Goal: Information Seeking & Learning: Compare options

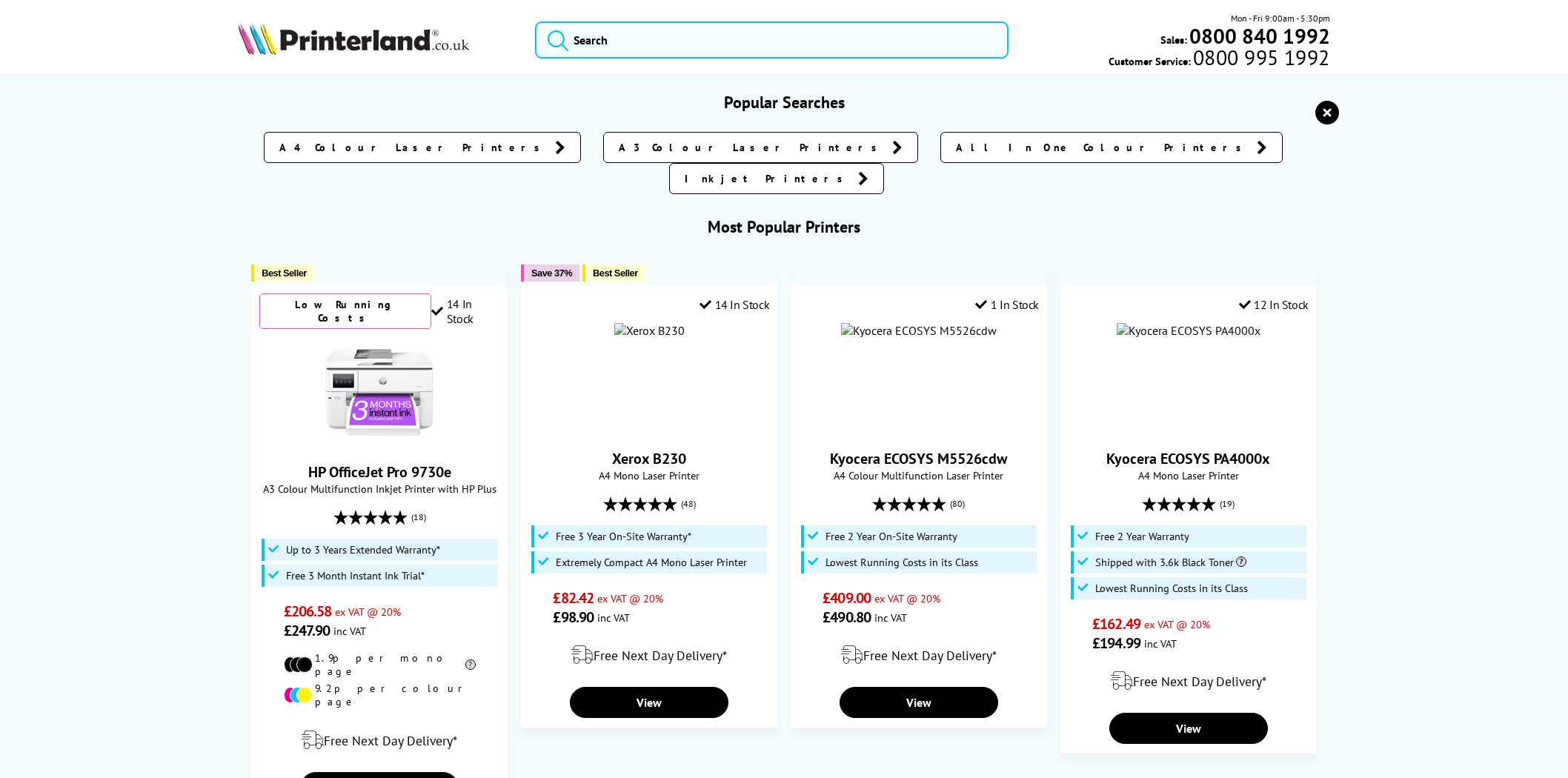
click at [728, 34] on input "search" at bounding box center [772, 40] width 474 height 37
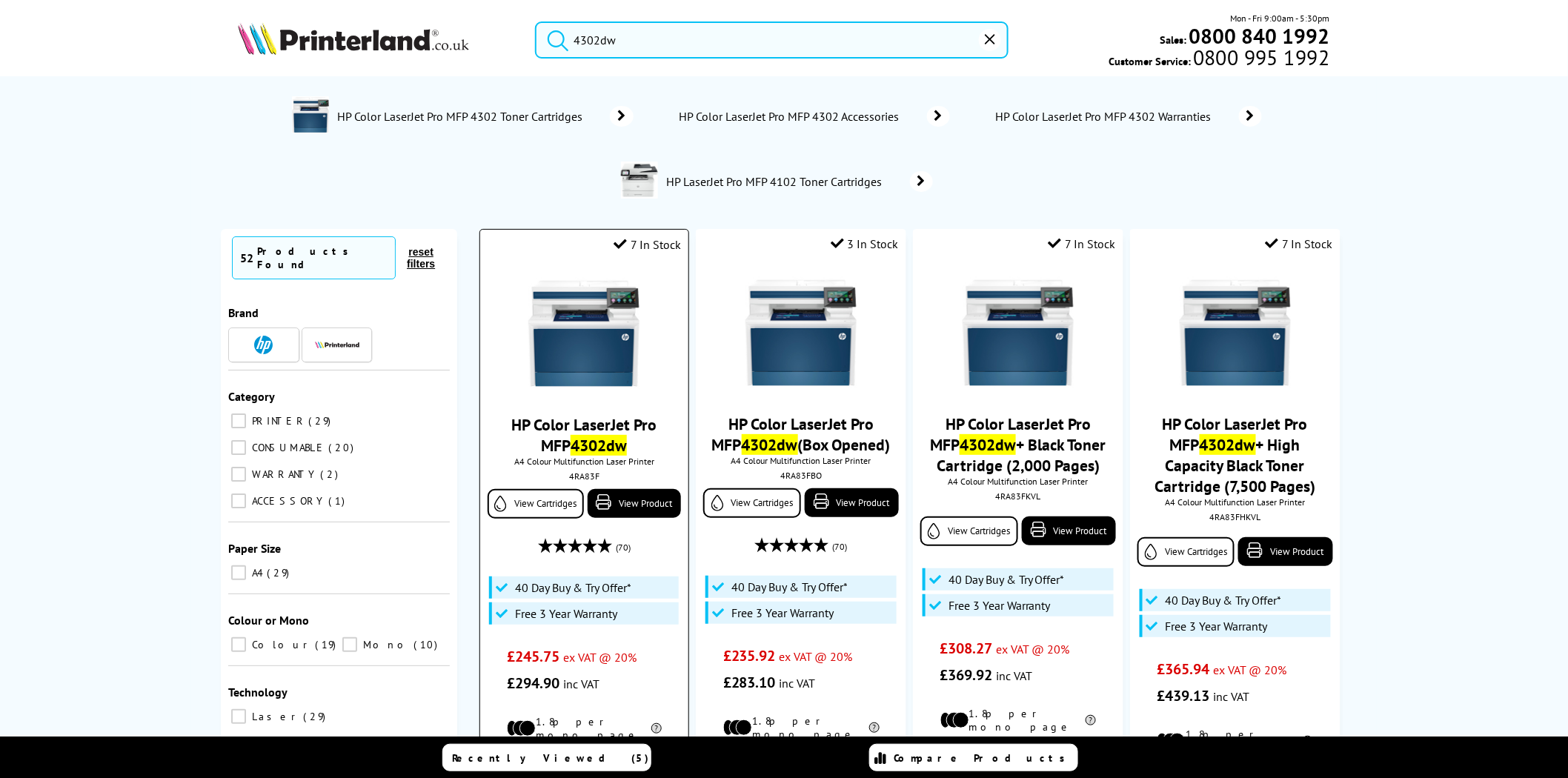
type input "4302dw"
click at [591, 479] on div "4RA83F" at bounding box center [584, 476] width 186 height 11
copy div "4RA83F"
click at [778, 27] on input "4302dw" at bounding box center [772, 40] width 474 height 37
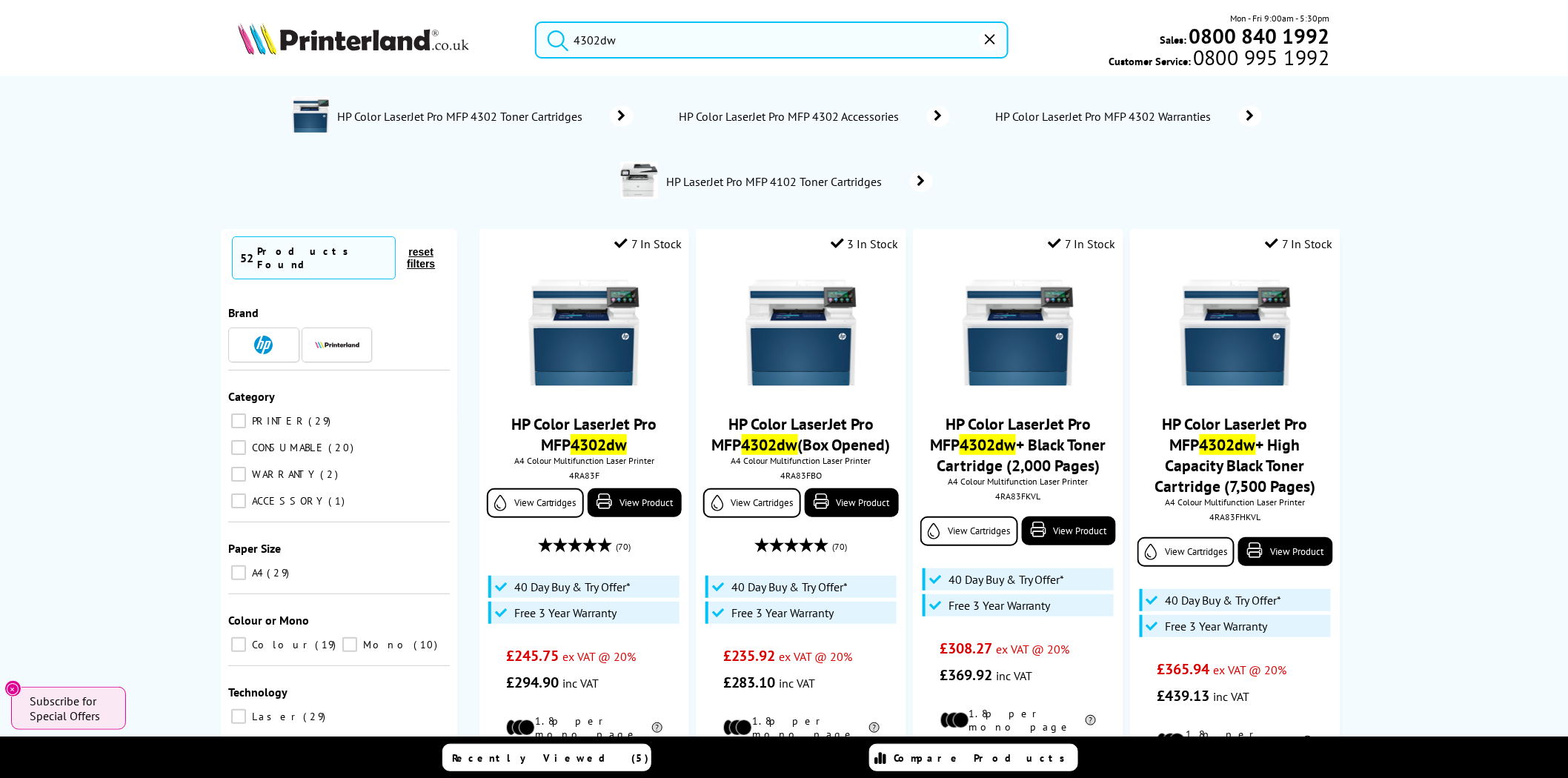
drag, startPoint x: 759, startPoint y: 34, endPoint x: 568, endPoint y: 33, distance: 191.0
click at [571, 35] on form "4302dw" at bounding box center [772, 40] width 474 height 37
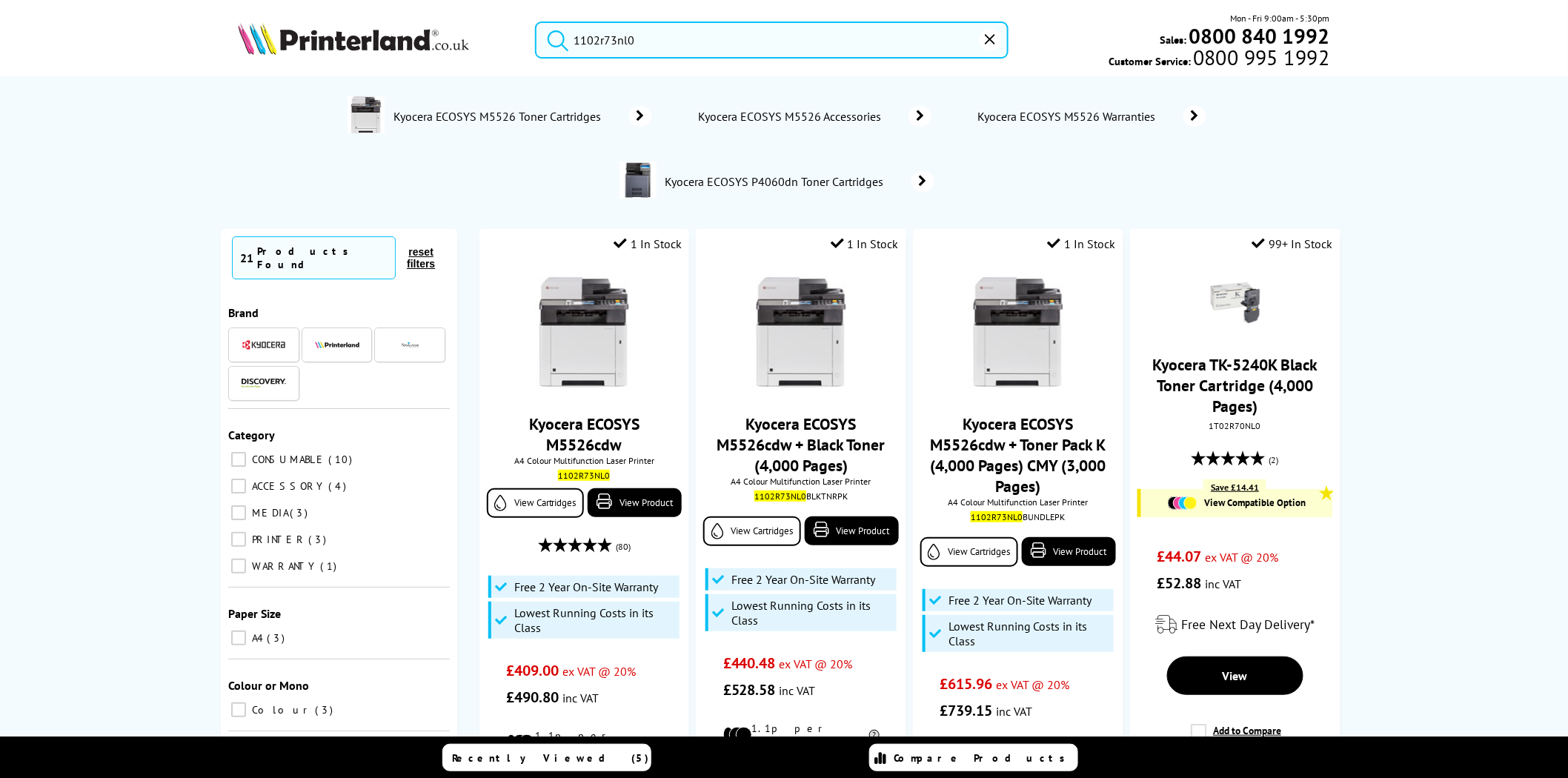
type input "1102r73nl0"
click at [661, 41] on input "1102r73nl0" at bounding box center [772, 40] width 474 height 37
drag, startPoint x: 694, startPoint y: 40, endPoint x: 529, endPoint y: 42, distance: 165.0
click at [529, 42] on div "1102r73nl0" at bounding box center [763, 40] width 492 height 37
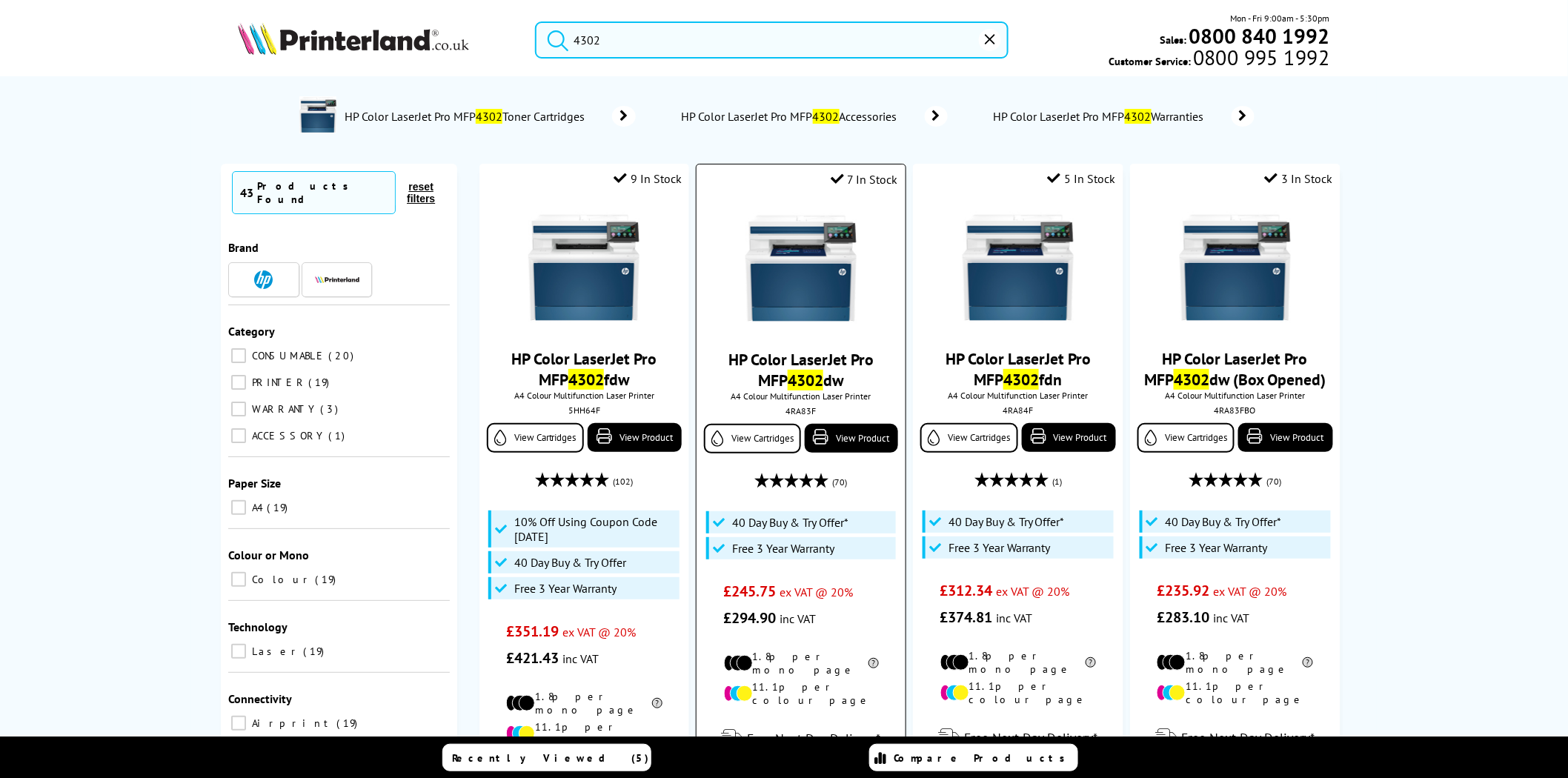
type input "4302"
click at [842, 308] on img at bounding box center [800, 268] width 111 height 111
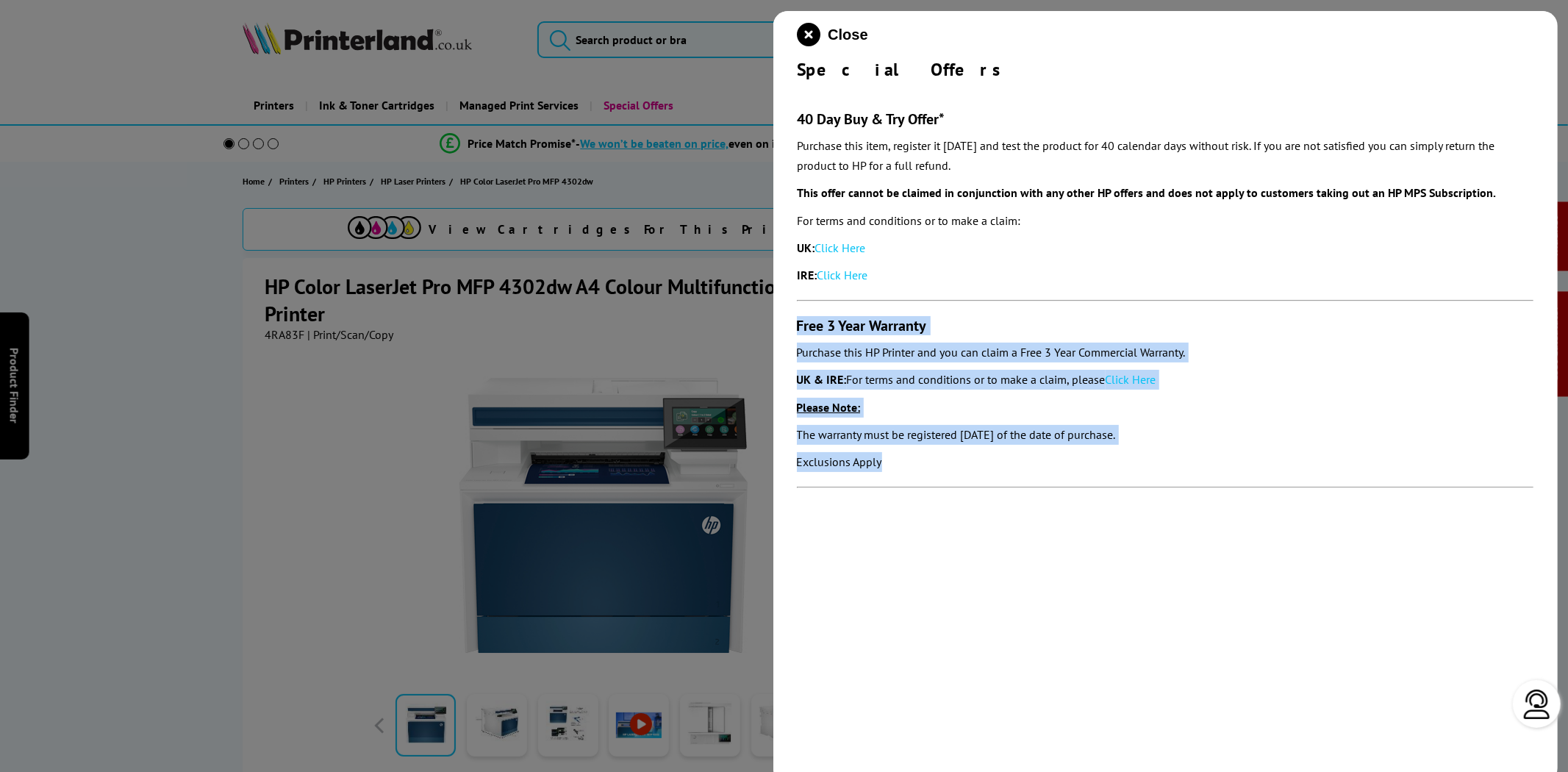
drag, startPoint x: 845, startPoint y: 378, endPoint x: 779, endPoint y: 317, distance: 89.9
click at [779, 317] on div "Close Special Offers 40 Day Buy & Try Offer* Purchase this item, register it wi…" at bounding box center [1166, 397] width 785 height 772
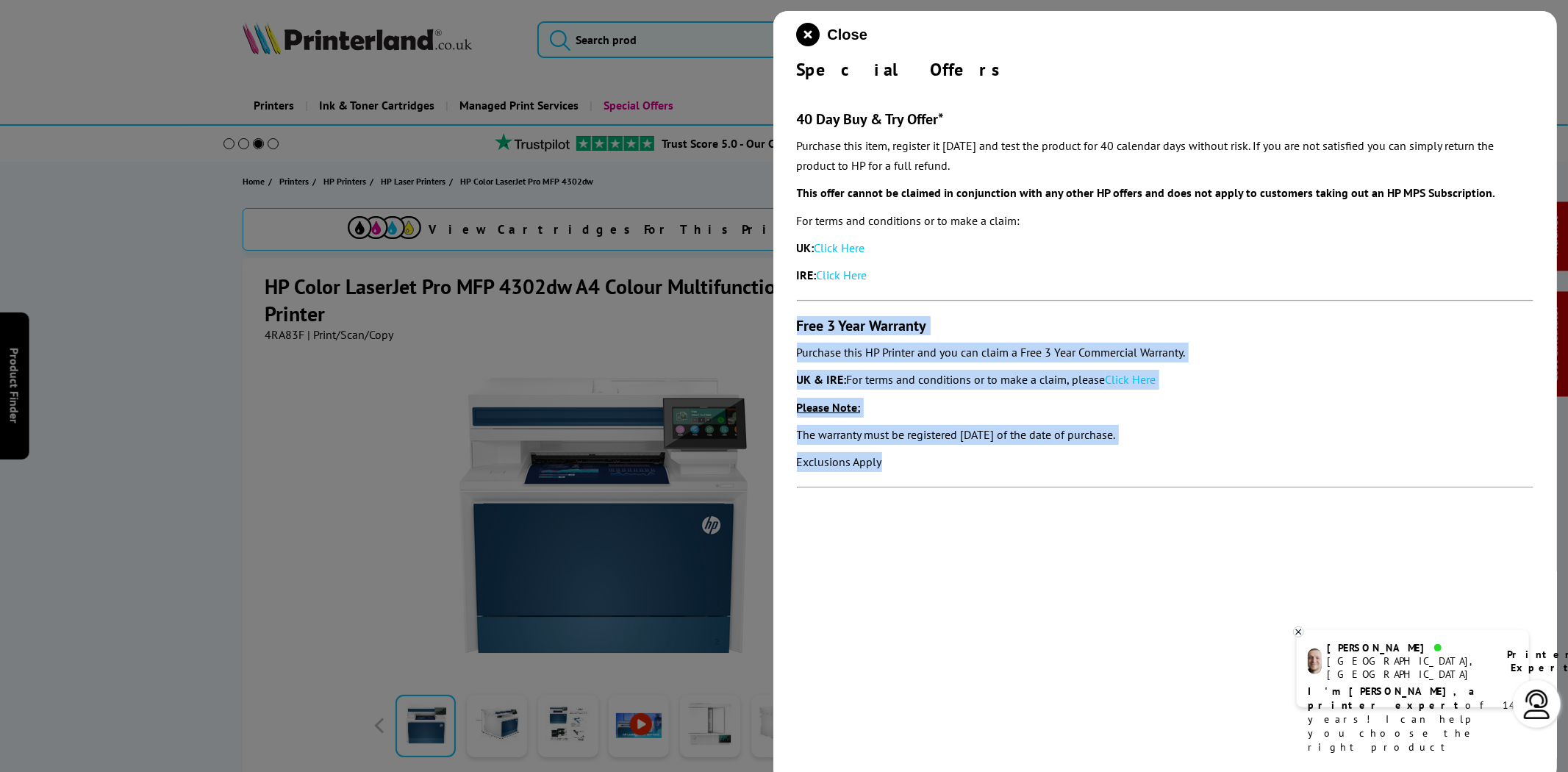
click at [1134, 380] on link "Click Here" at bounding box center [1131, 379] width 51 height 14
click at [811, 32] on icon "close modal" at bounding box center [809, 35] width 24 height 24
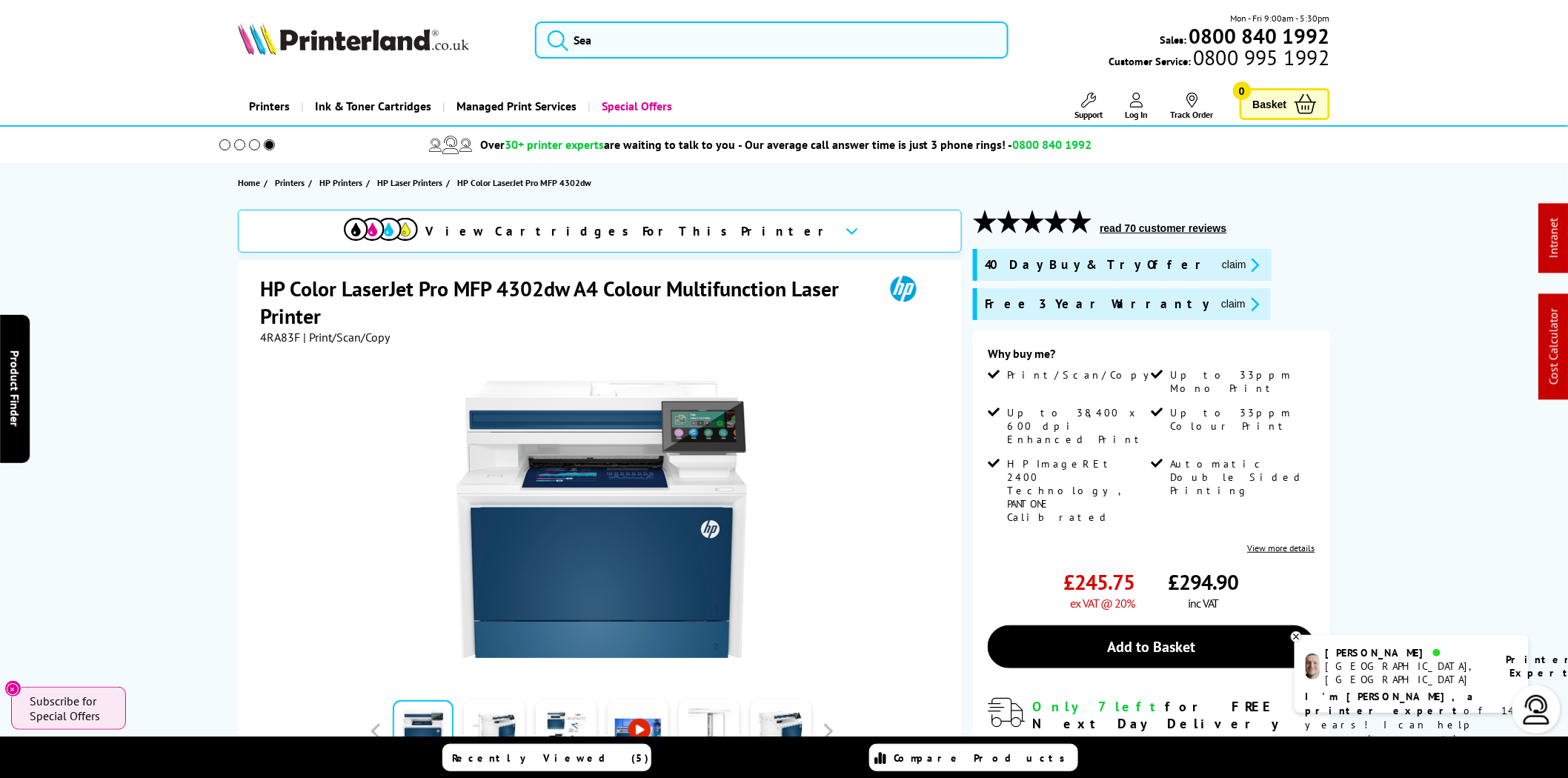
click at [361, 47] on img at bounding box center [353, 38] width 232 height 33
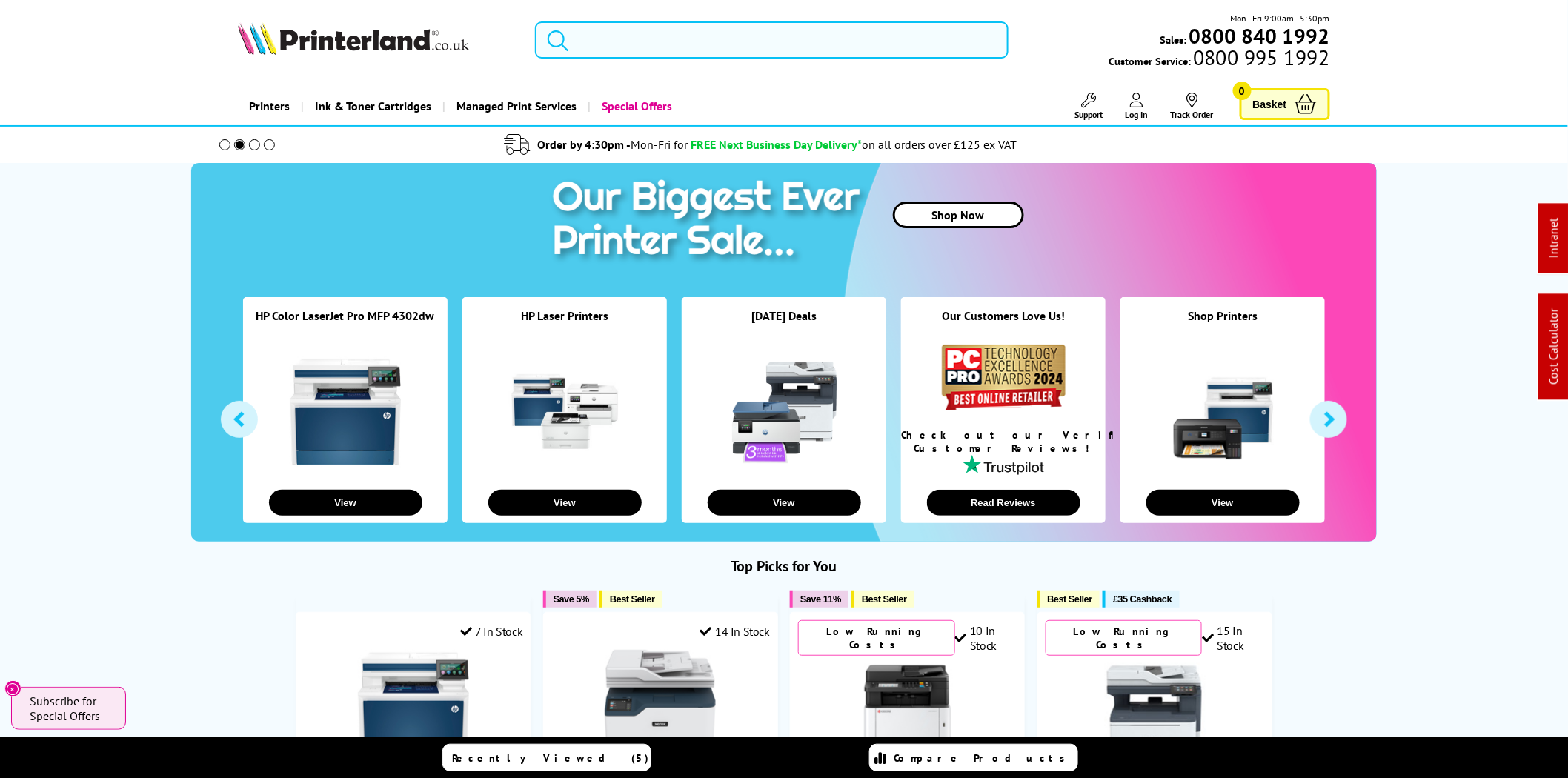
click at [824, 32] on input "search" at bounding box center [772, 40] width 474 height 37
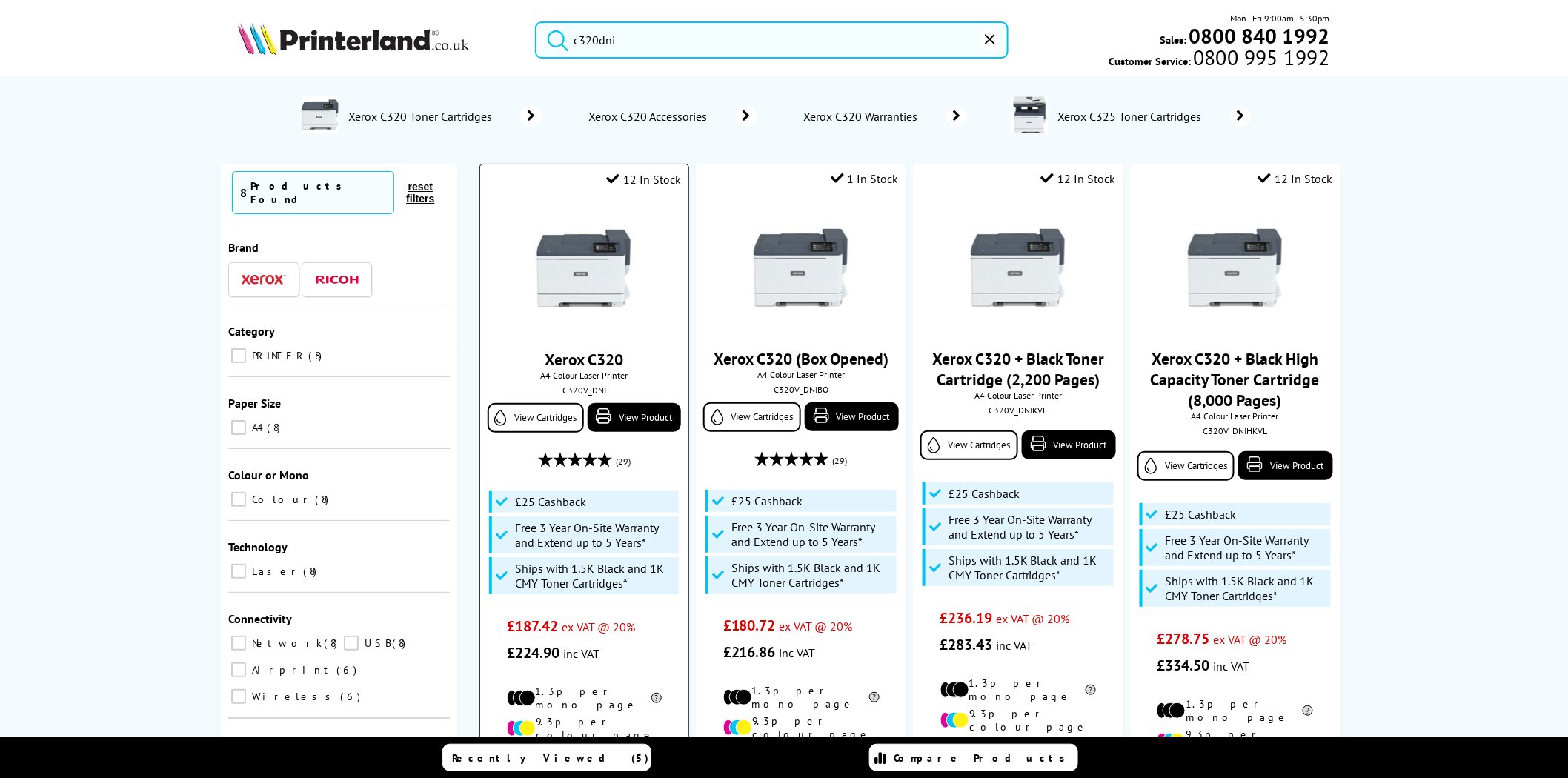
type input "c320dni"
click at [582, 272] on img at bounding box center [583, 268] width 111 height 111
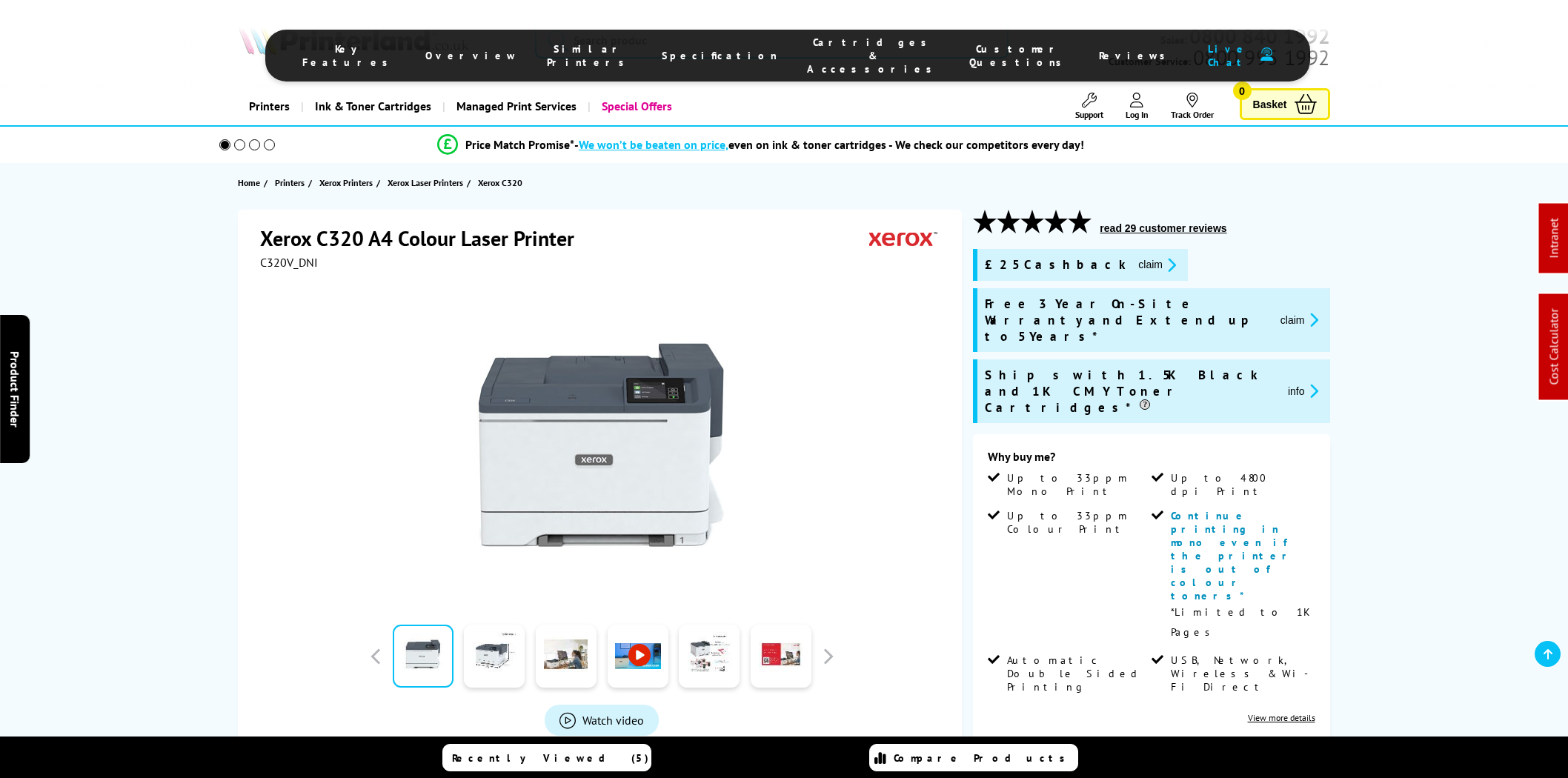
click at [845, 44] on span "Cartridges & Accessories" at bounding box center [873, 55] width 133 height 40
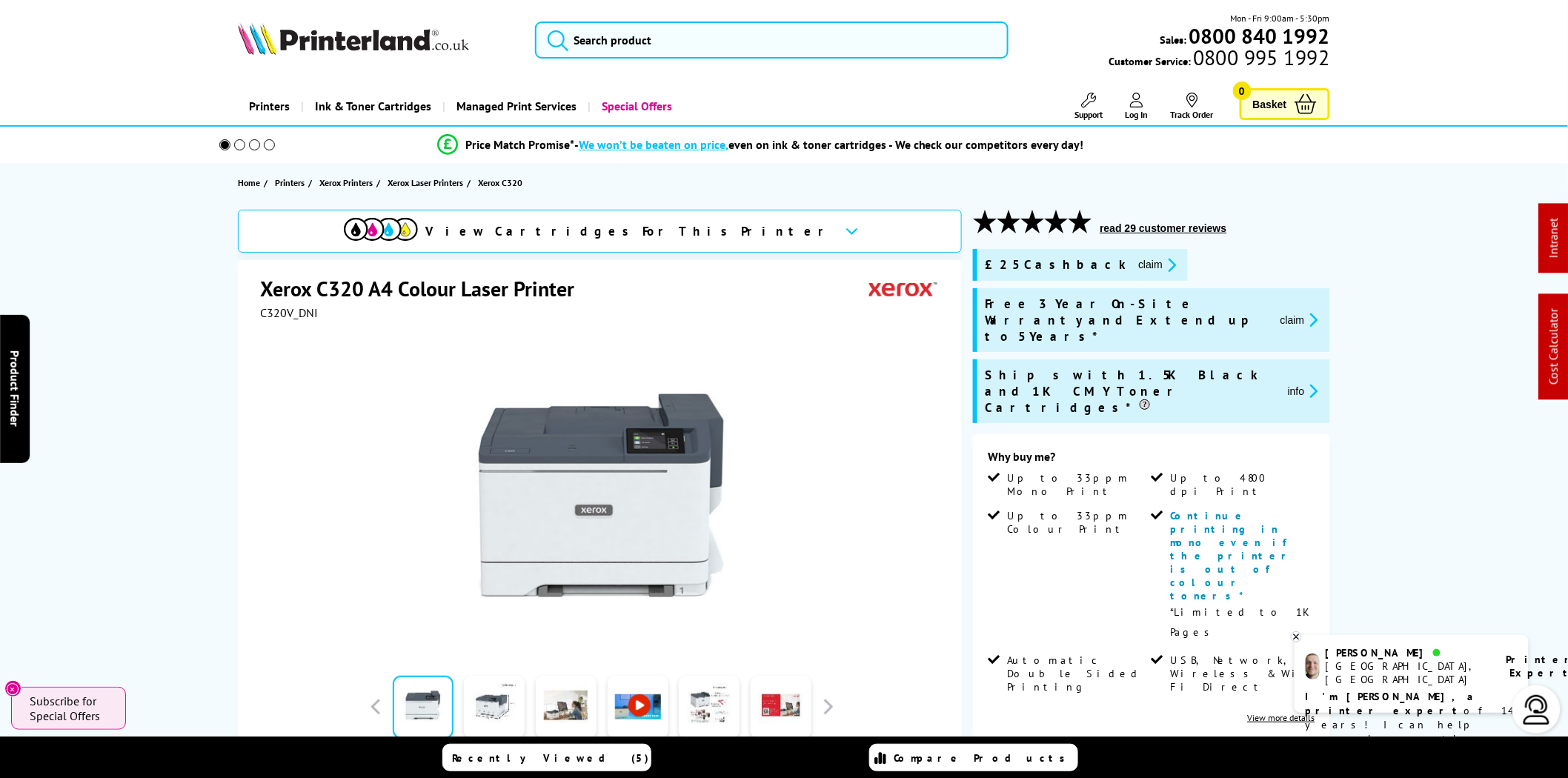
click at [689, 59] on div "Mon - Fri 9:00am - 5:30pm Sales: 0800 840 1992 Customer Service: 0800 995 1992" at bounding box center [784, 43] width 1186 height 65
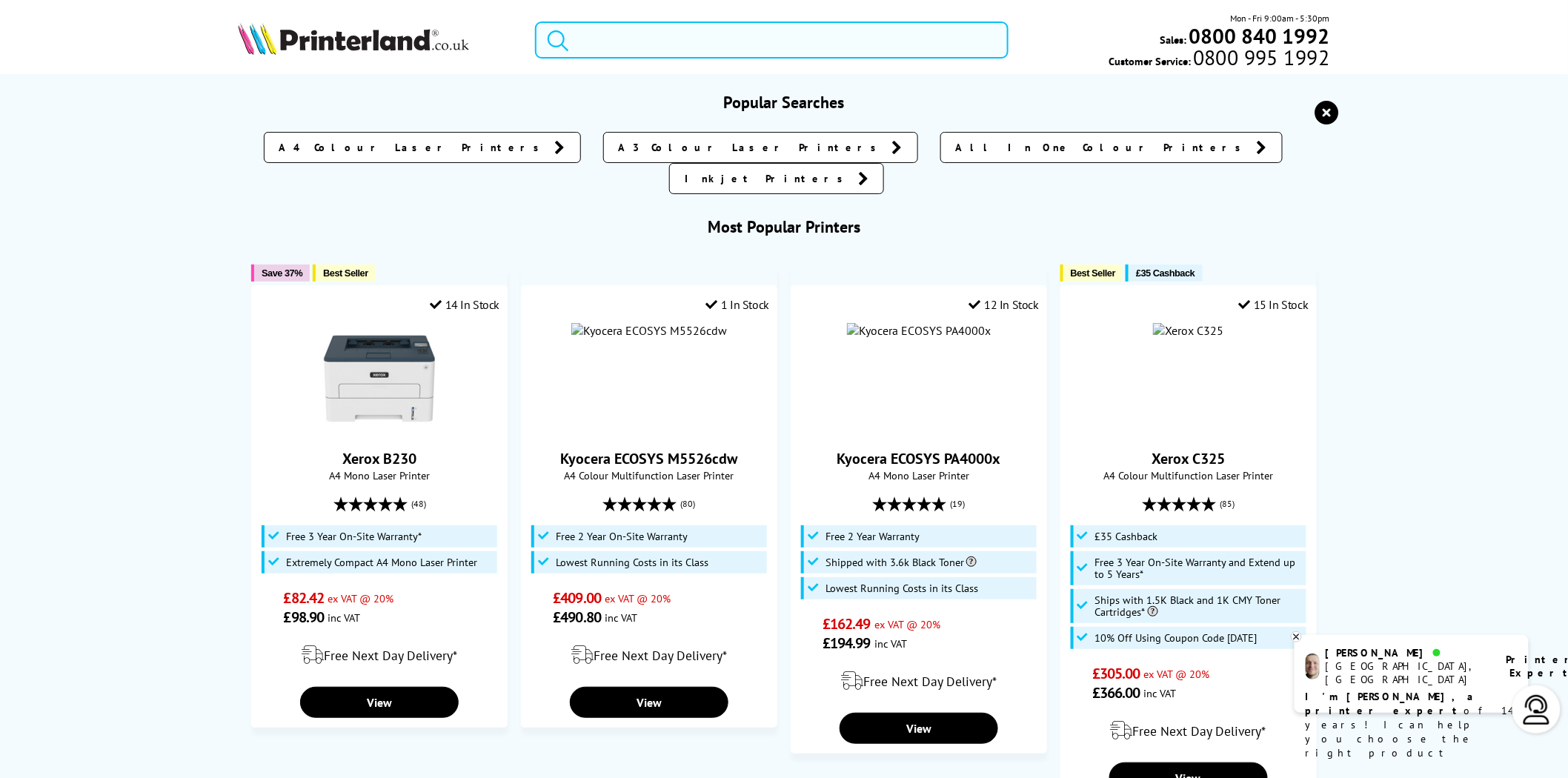
click at [689, 47] on input "search" at bounding box center [772, 40] width 474 height 37
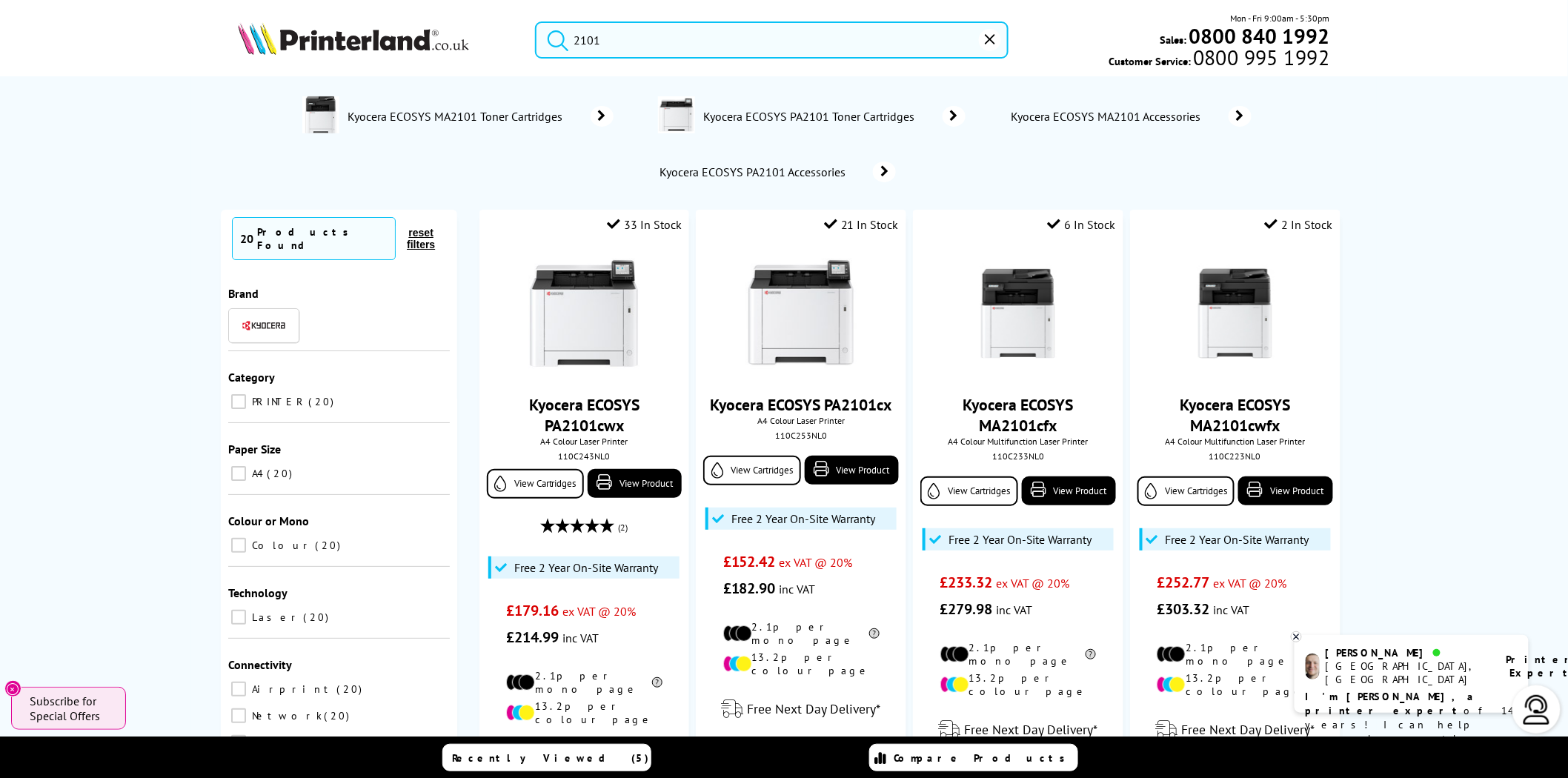
click at [628, 43] on input "2101" at bounding box center [772, 40] width 474 height 37
drag, startPoint x: 597, startPoint y: 43, endPoint x: 507, endPoint y: 39, distance: 90.1
click at [507, 39] on div "2101 Mon - Fri 9:00am - 5:30pm Sales: 0800 840 1992 Customer Service: 0800 995 …" at bounding box center [784, 43] width 1186 height 65
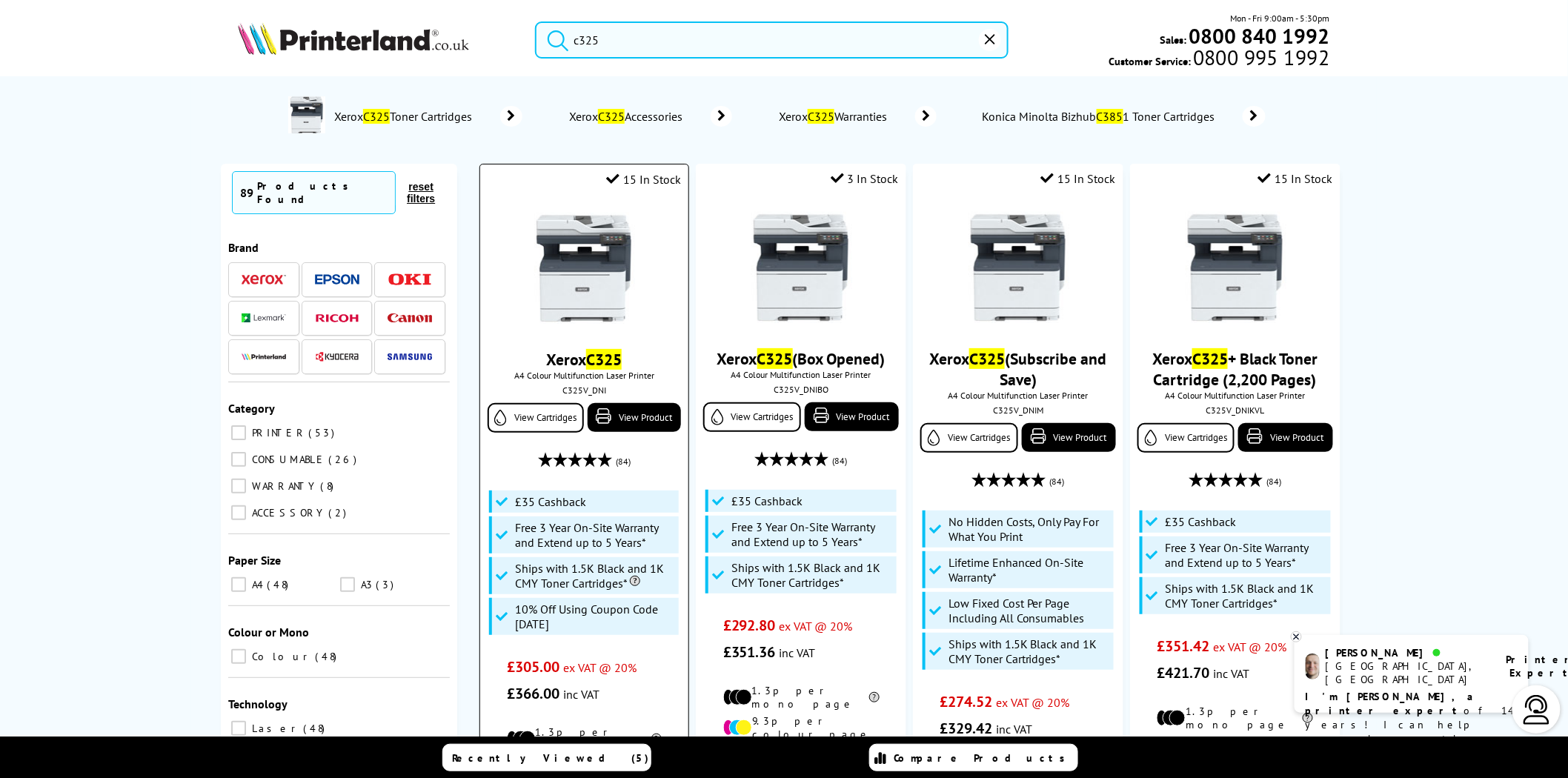
type input "c325"
click at [586, 250] on img at bounding box center [583, 268] width 111 height 111
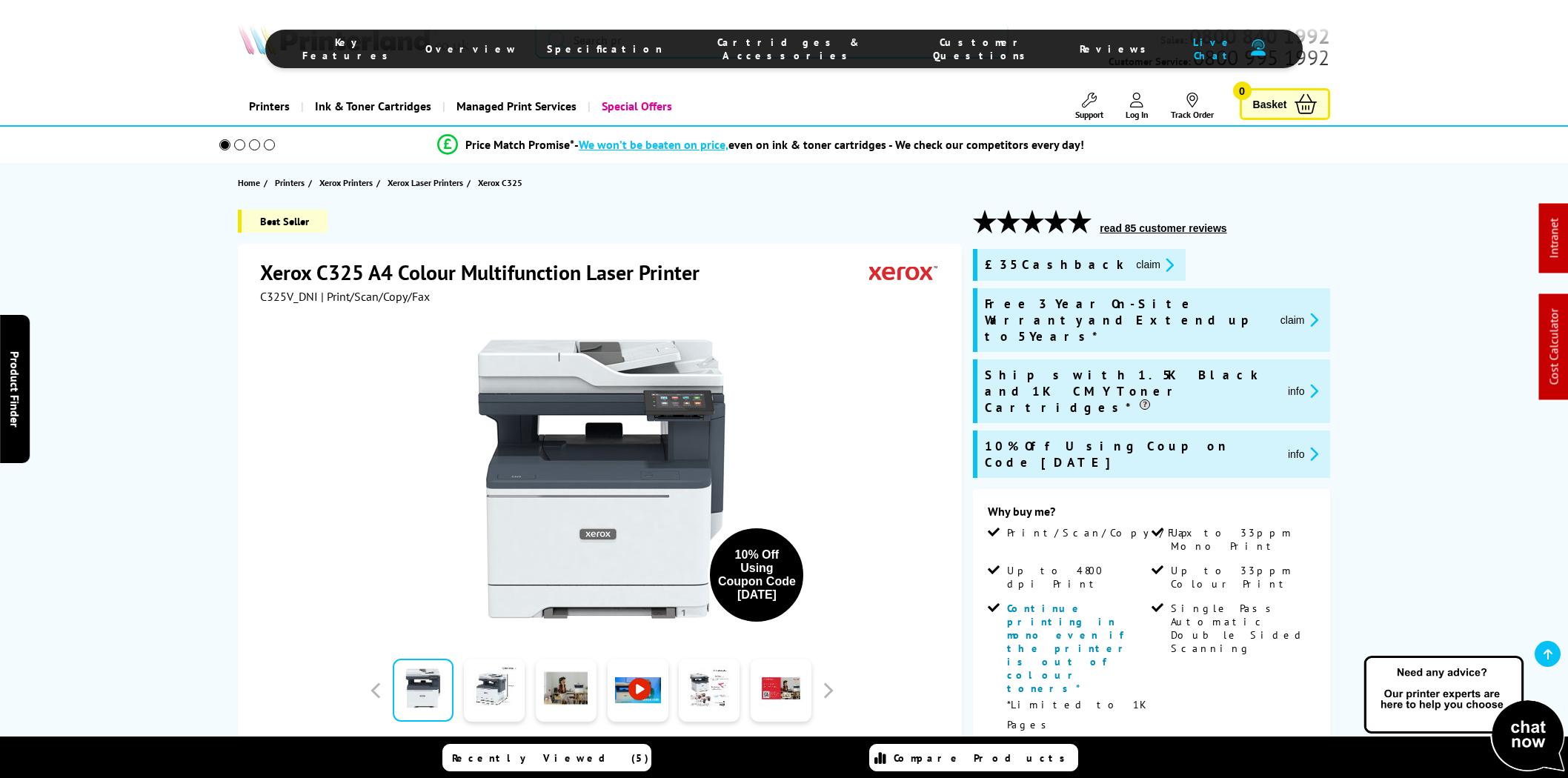
click at [769, 41] on span "Cartridges & Accessories" at bounding box center [789, 48] width 194 height 26
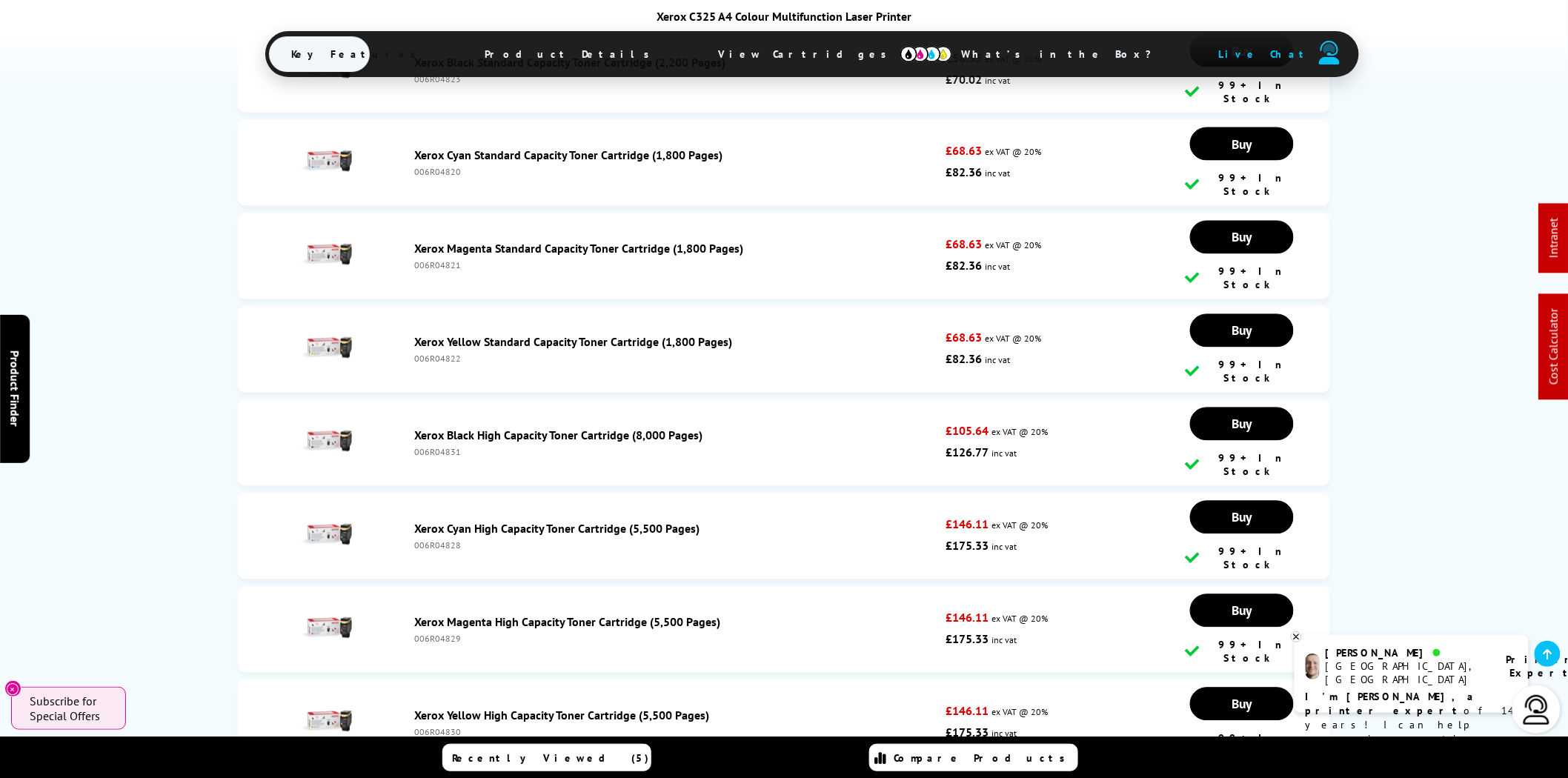
scroll to position [5714, 0]
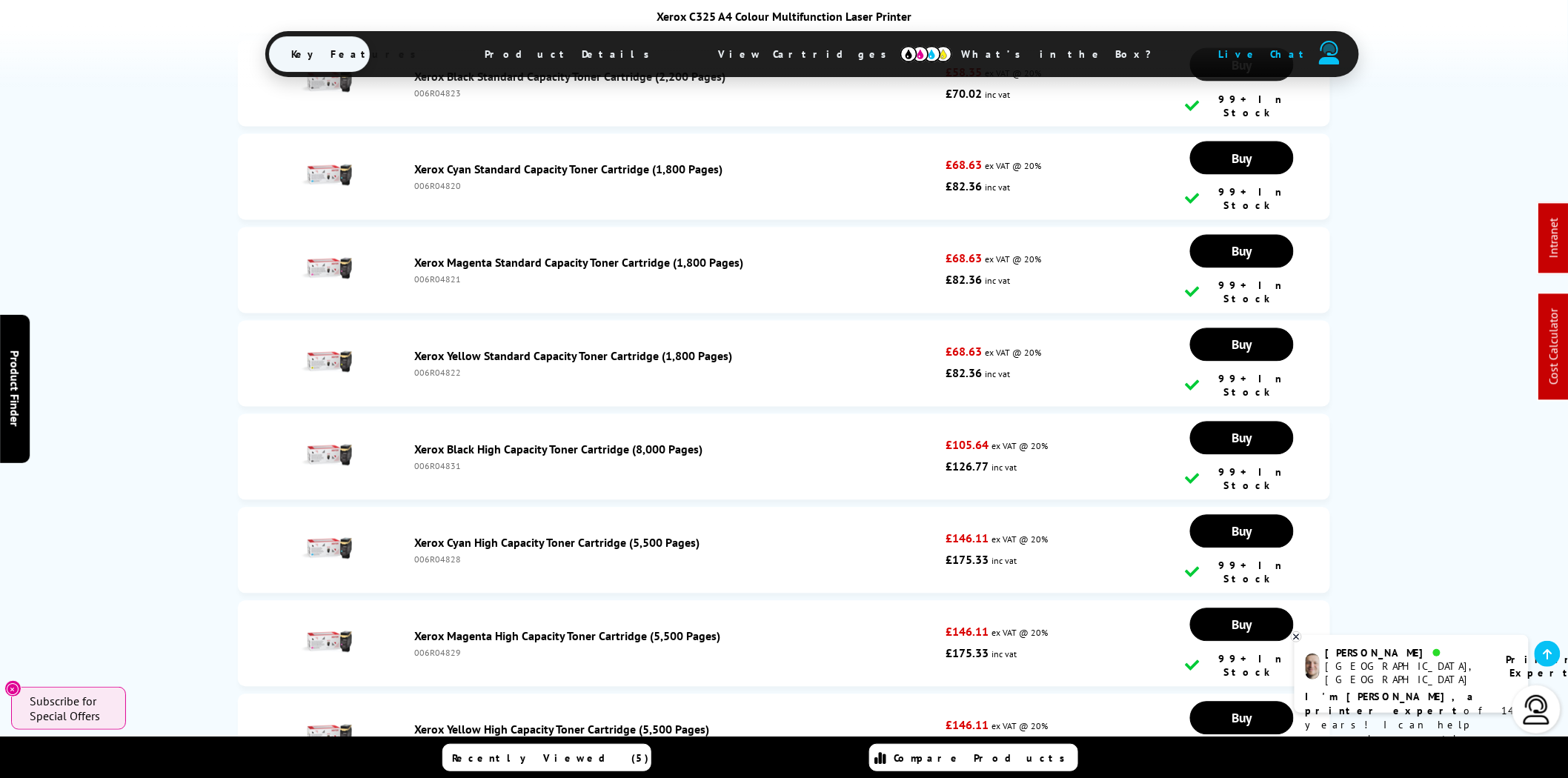
click at [427, 461] on div "006R04831" at bounding box center [676, 466] width 524 height 11
copy div "006R04831"
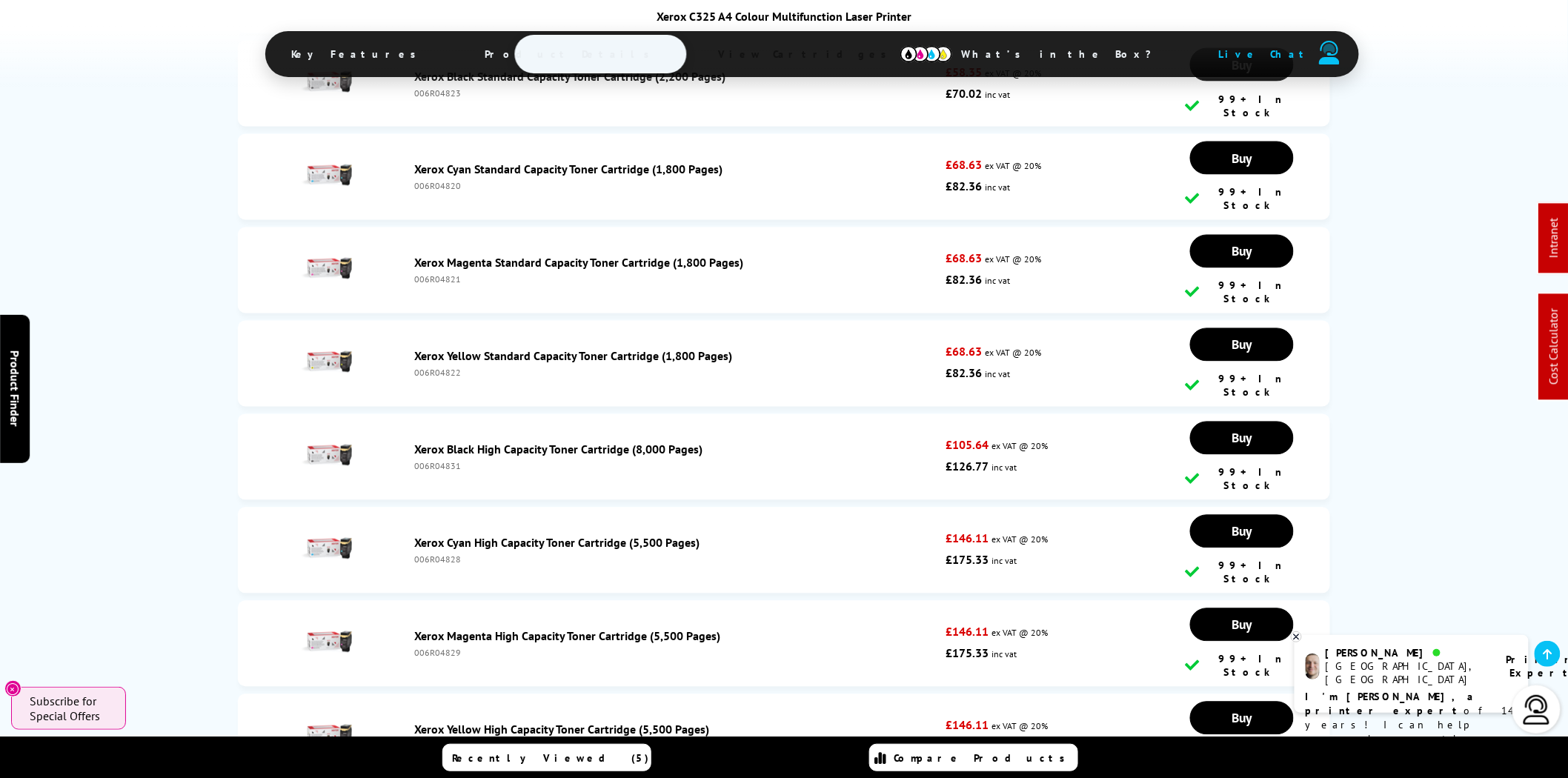
scroll to position [0, 0]
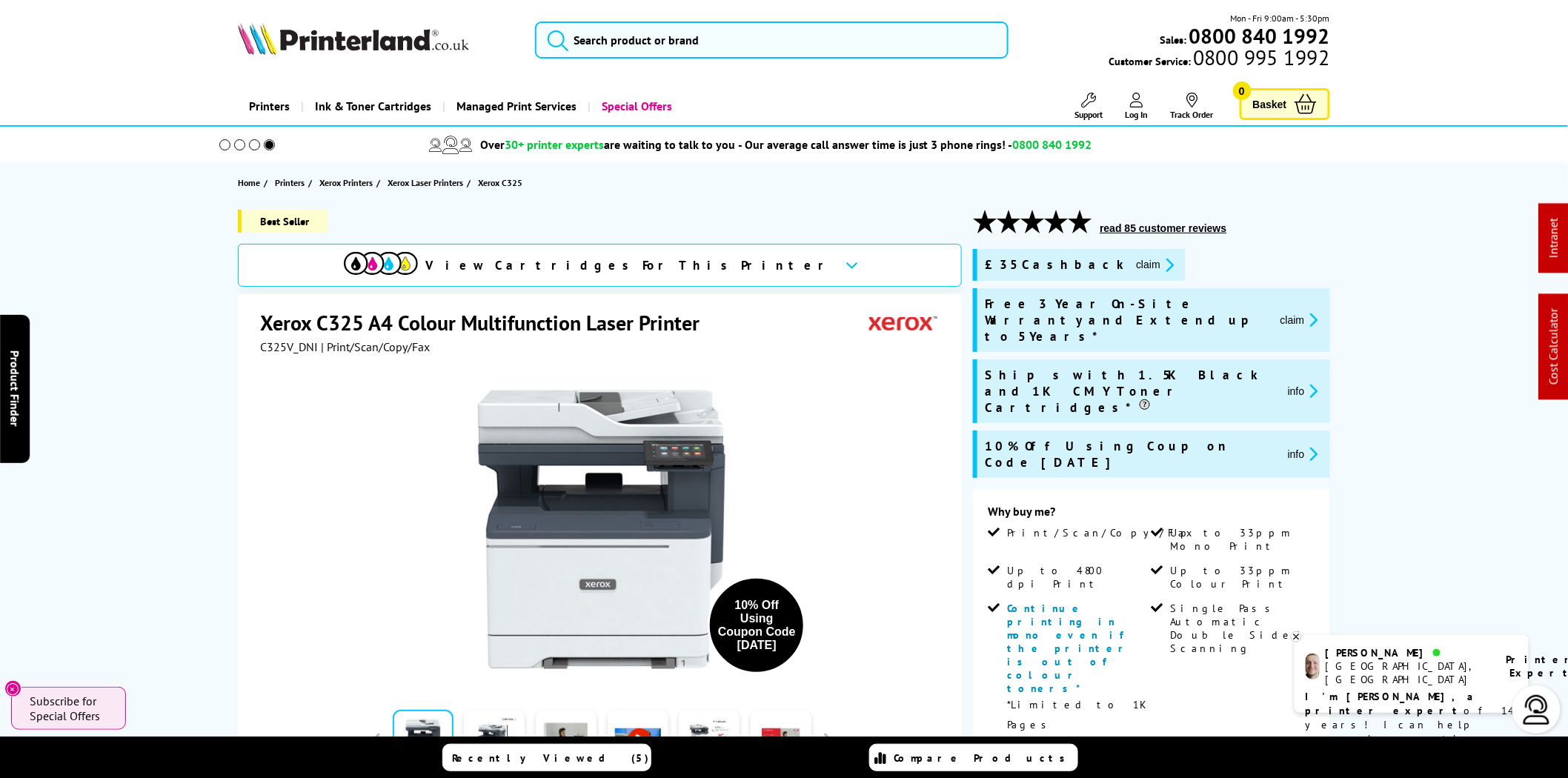
click at [1306, 312] on icon "promo-description" at bounding box center [1311, 319] width 14 height 15
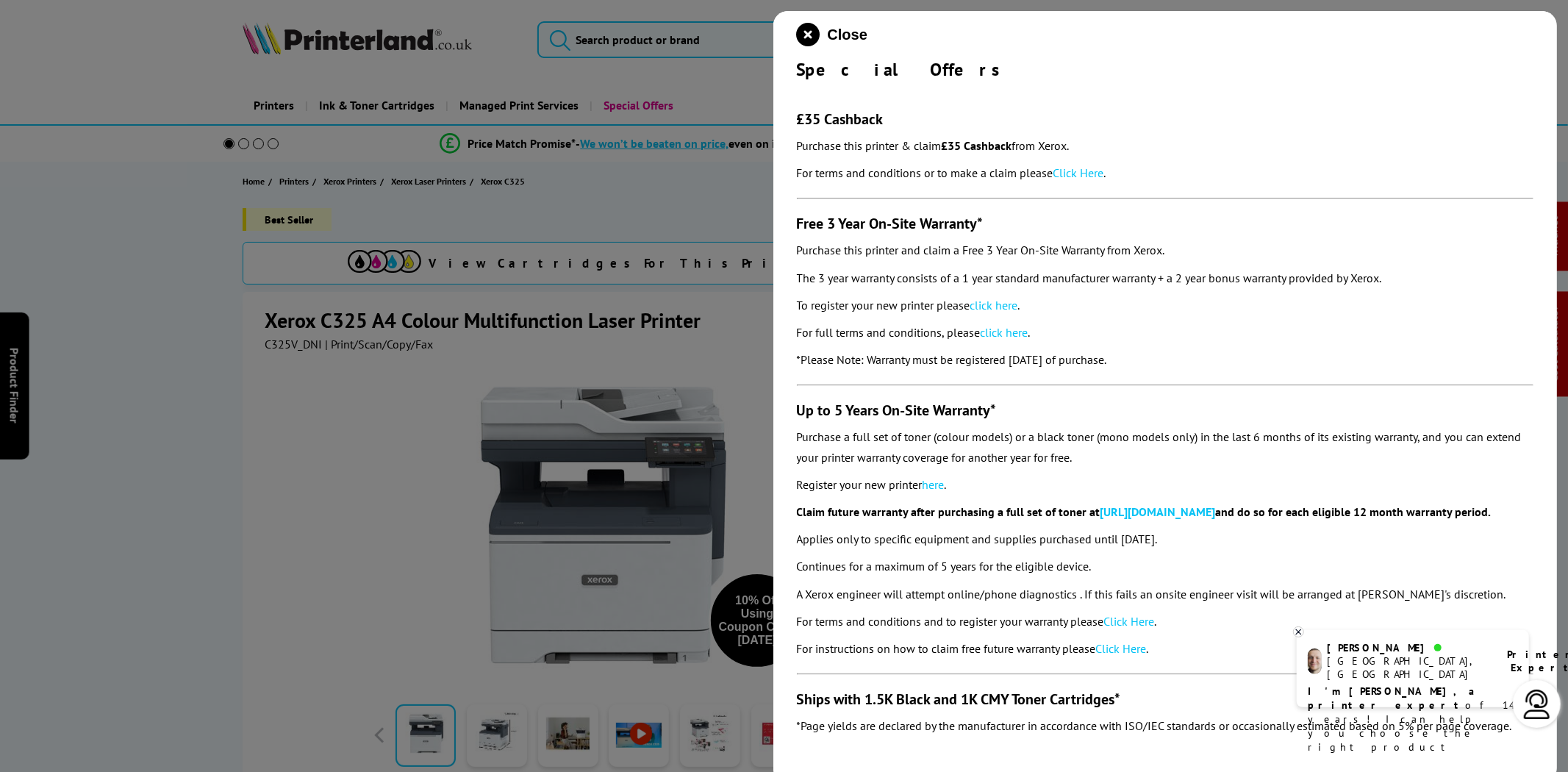
drag, startPoint x: 1173, startPoint y: 365, endPoint x: 793, endPoint y: 121, distance: 451.6
click at [793, 121] on div "Close Special Offers £35 Cashback Purchase this printer & claim £35 Cashback fr…" at bounding box center [1166, 397] width 785 height 772
copy section "£35 Cashback Purchase this printer & claim £35 Cashback from Xerox. For terms a…"
click at [1076, 167] on link "Click Here" at bounding box center [1079, 173] width 51 height 14
click at [1002, 301] on link "click here" at bounding box center [995, 305] width 48 height 14
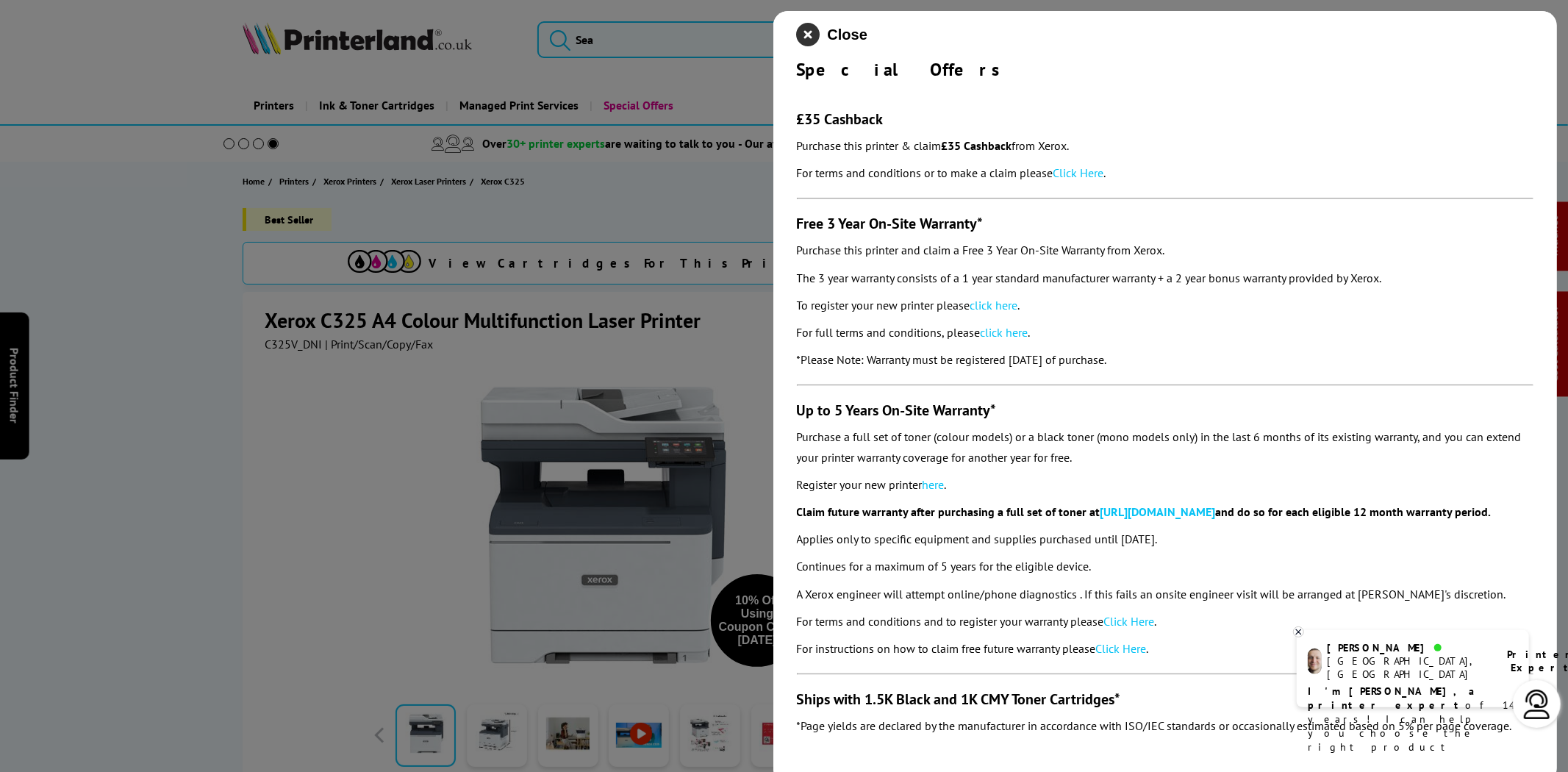
click at [805, 29] on icon "close modal" at bounding box center [809, 35] width 24 height 24
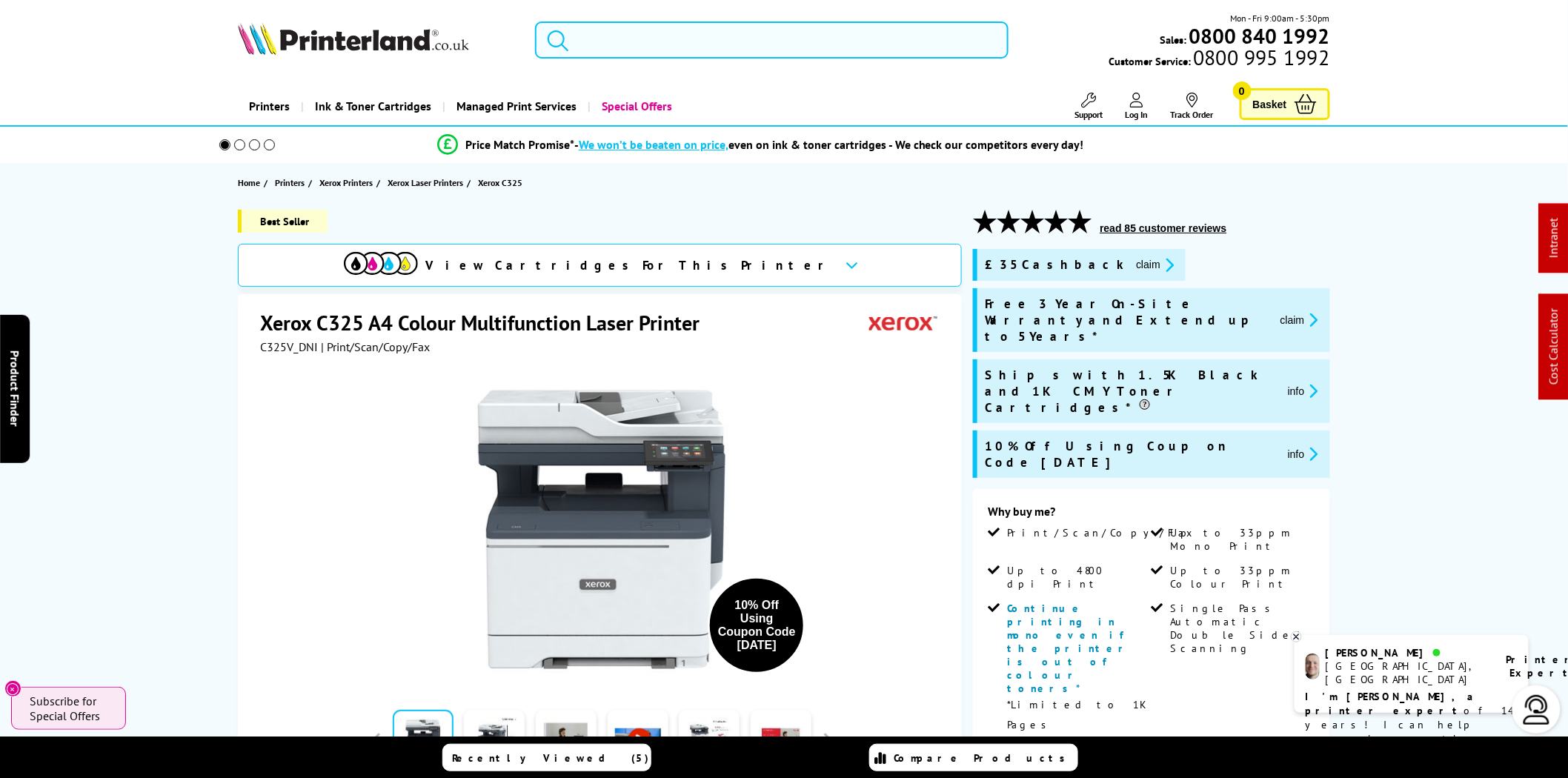
click at [664, 47] on input "search" at bounding box center [772, 40] width 474 height 37
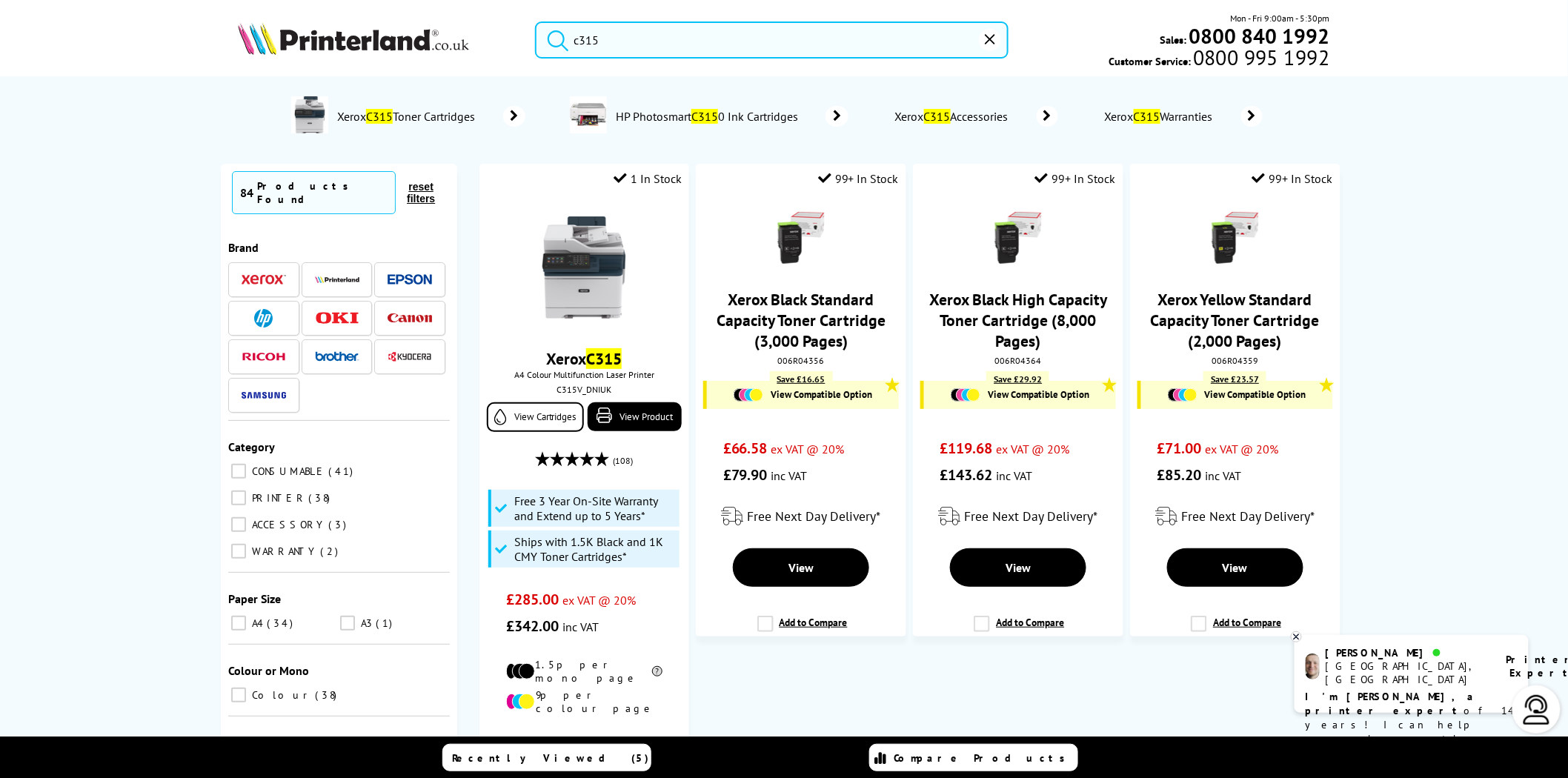
click at [0, 0] on ul "Key Features Product Details View Cartridges What’s in the Box? Live Chat" at bounding box center [0, 0] width 0 height 0
click at [647, 34] on input "c315" at bounding box center [772, 40] width 474 height 37
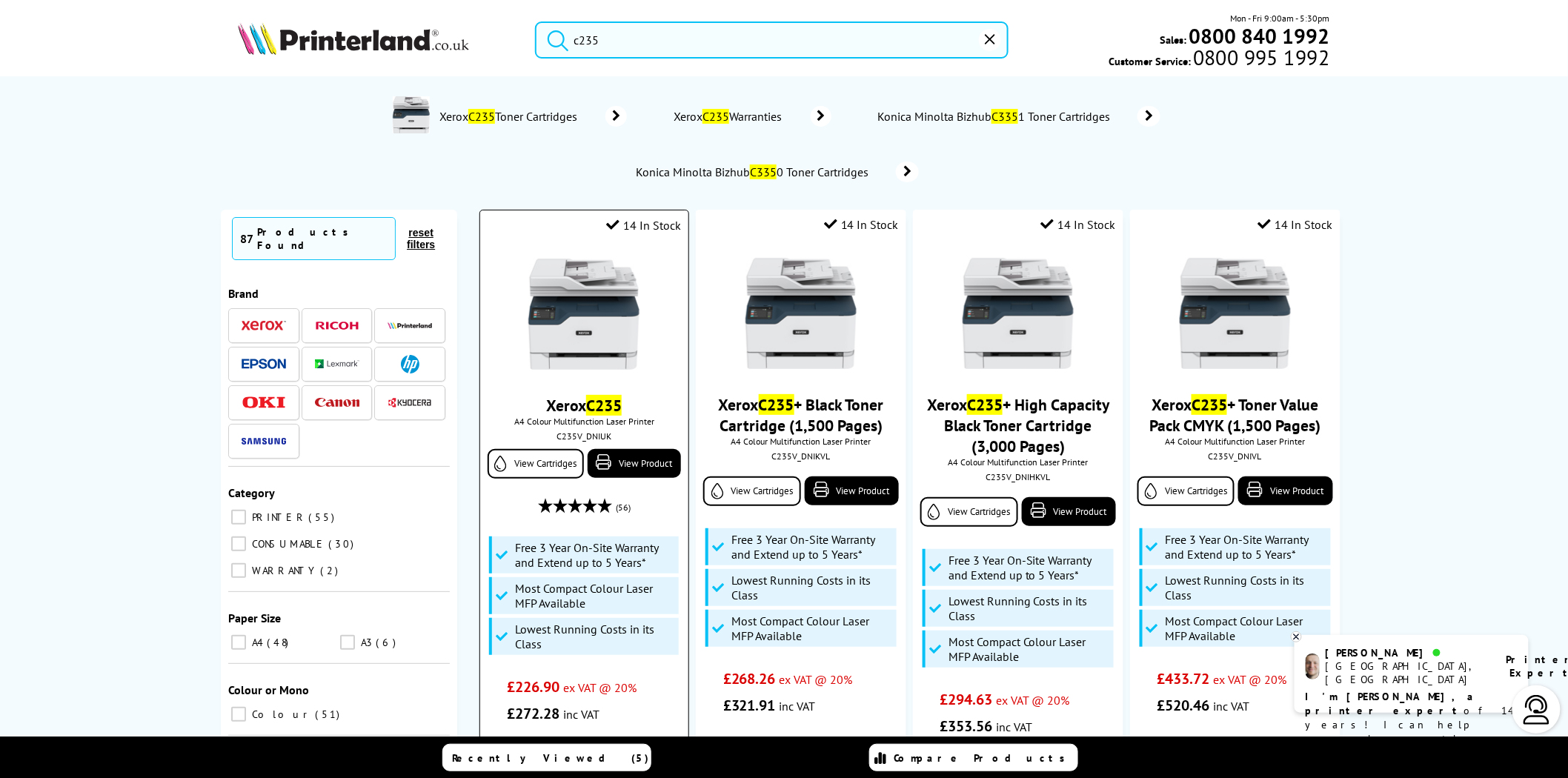
type input "c235"
click at [586, 440] on div "C235V_DNIUK" at bounding box center [584, 436] width 186 height 11
copy div "C235V_DNIUK"
click at [608, 312] on img at bounding box center [583, 314] width 111 height 111
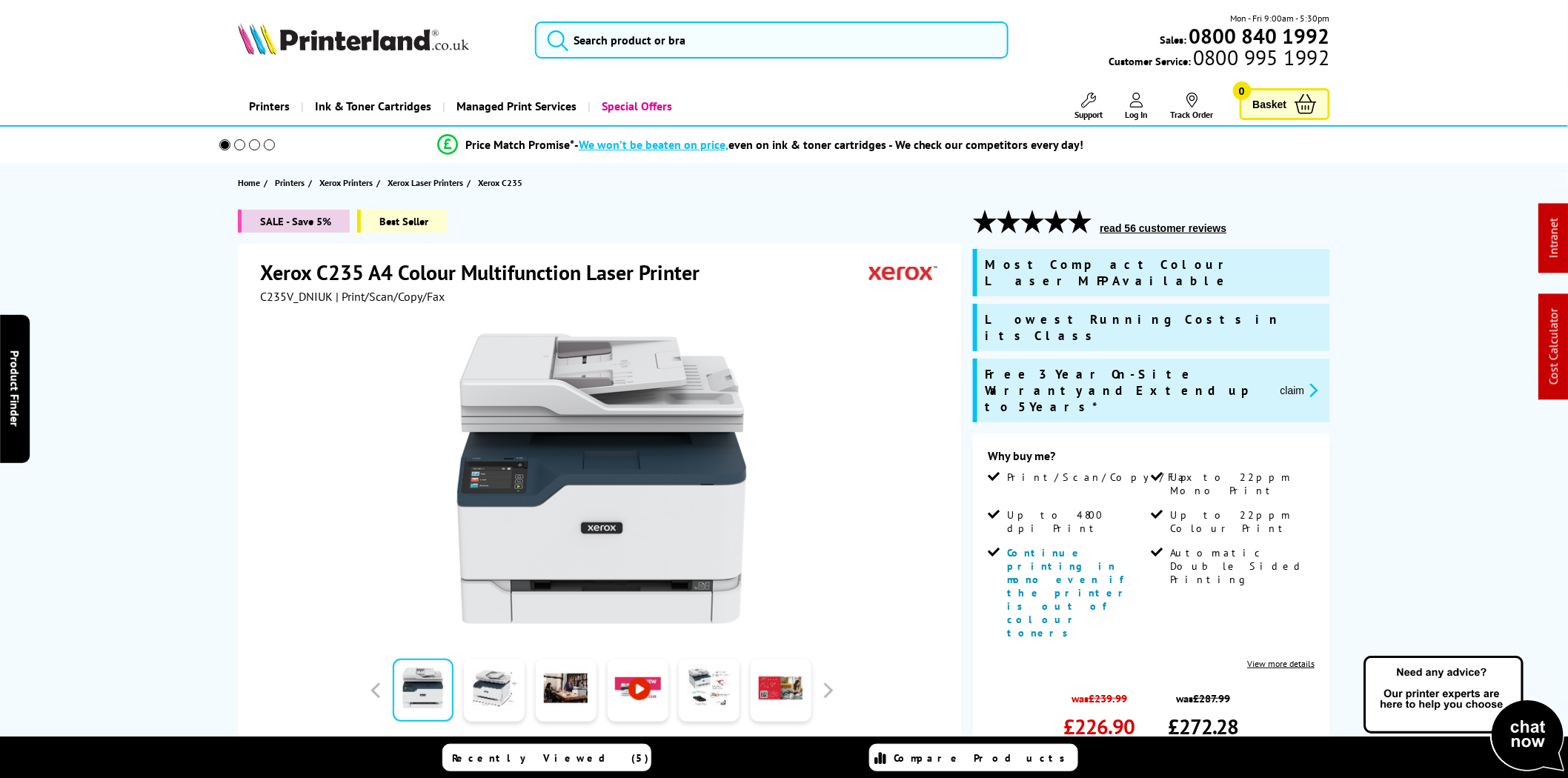
click at [1292, 381] on button "claim" at bounding box center [1299, 389] width 46 height 17
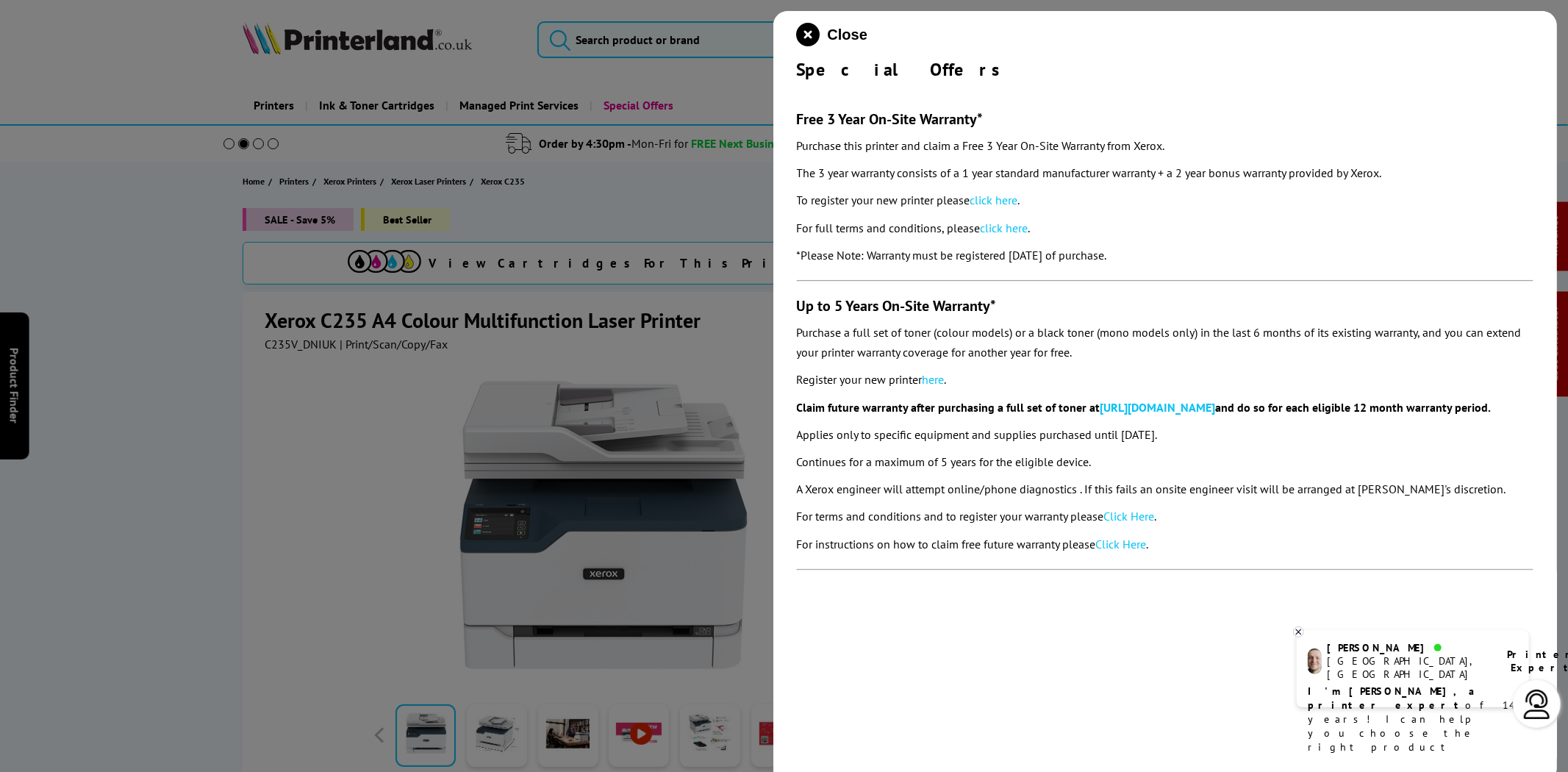
drag, startPoint x: 1178, startPoint y: 263, endPoint x: 795, endPoint y: 120, distance: 408.8
click at [795, 120] on div "Close Special Offers Free 3 Year On-Site Warranty* Purchase this printer and cl…" at bounding box center [1166, 397] width 785 height 772
copy section "Free 3 Year On-Site Warranty* Purchase this printer and claim a Free 3 Year On-…"
click at [1019, 200] on link "click here" at bounding box center [995, 200] width 48 height 14
click at [807, 32] on icon "close modal" at bounding box center [809, 35] width 24 height 24
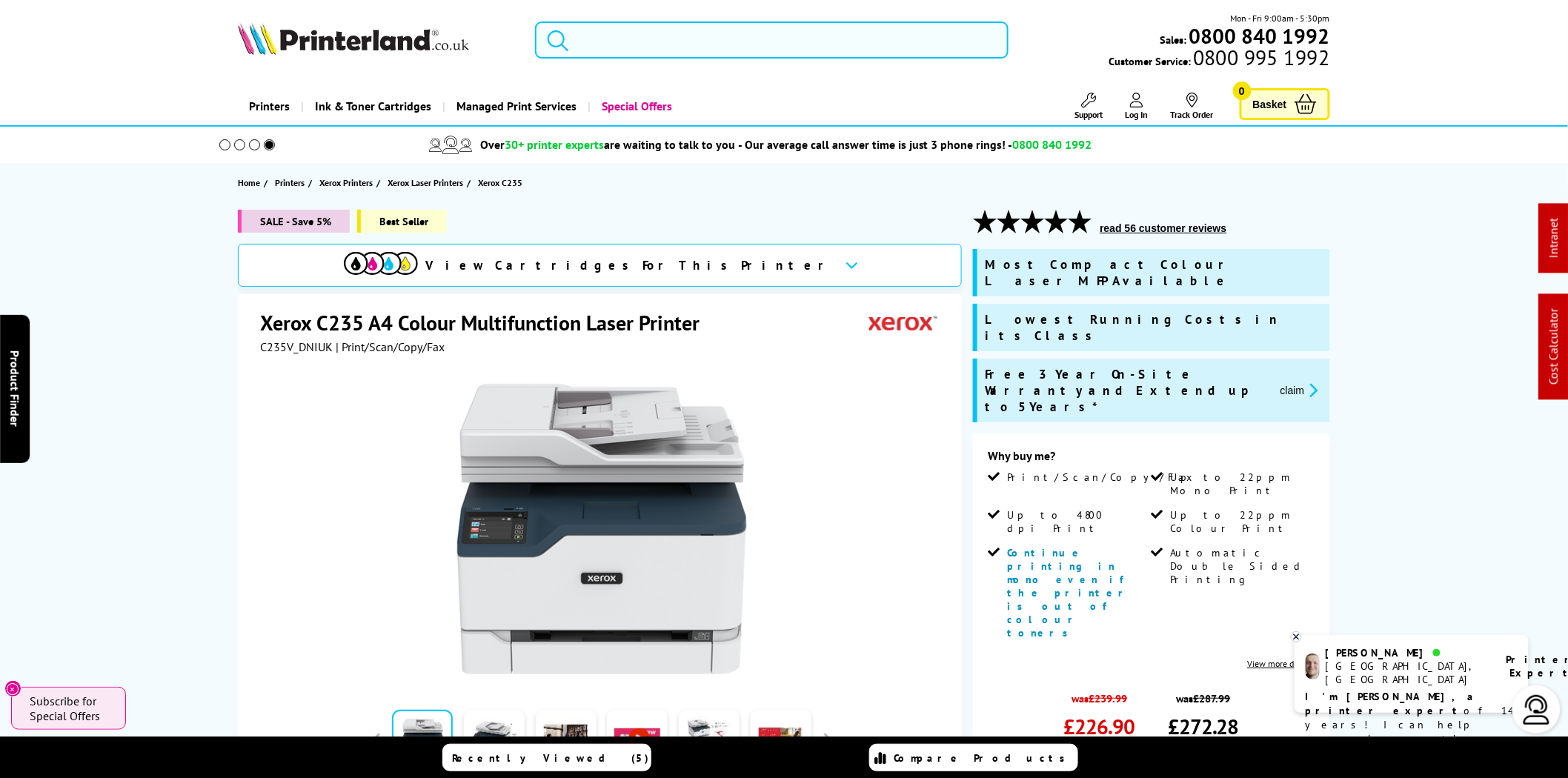
click at [747, 34] on input "search" at bounding box center [772, 40] width 474 height 37
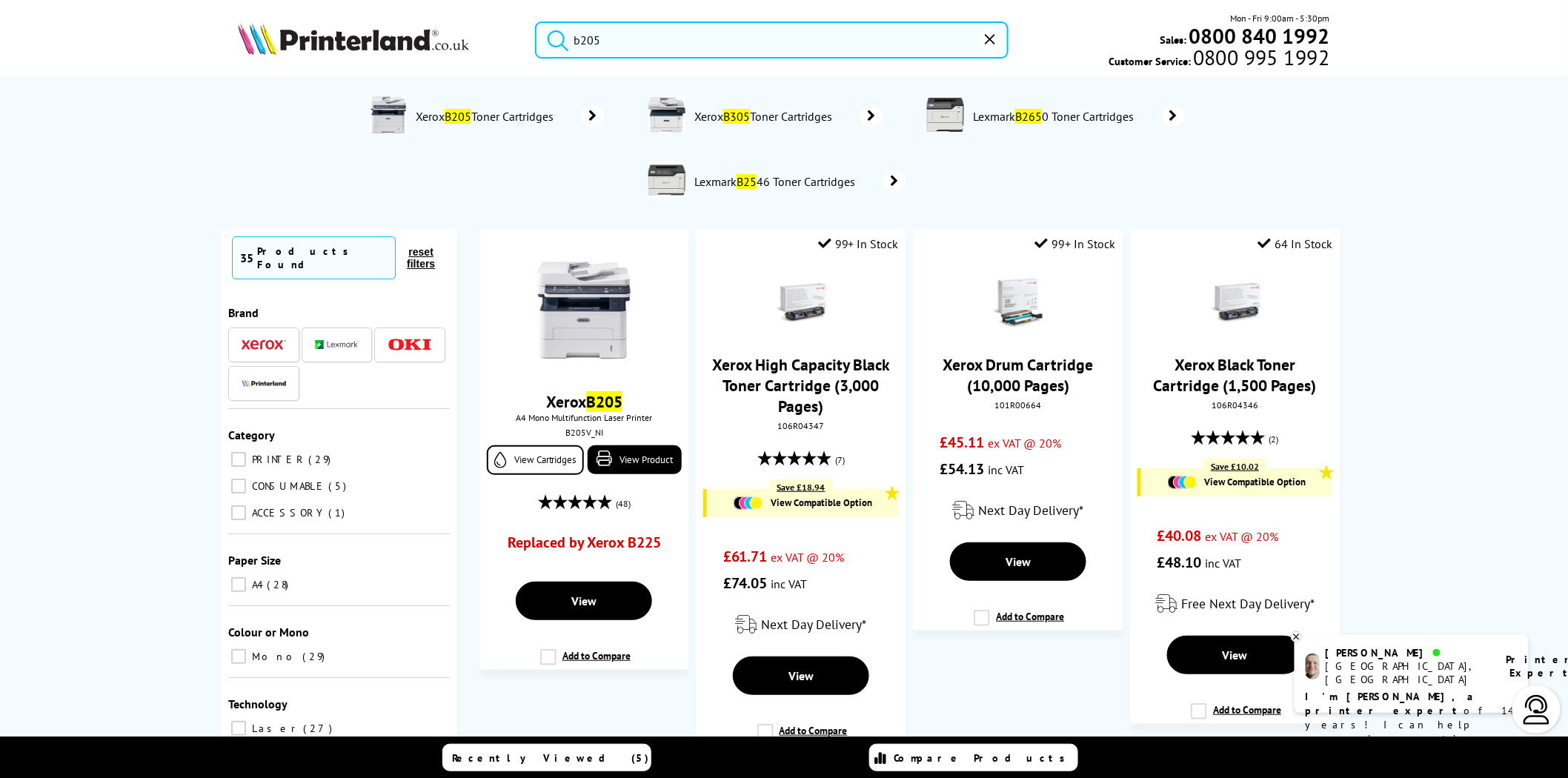
type input "b205"
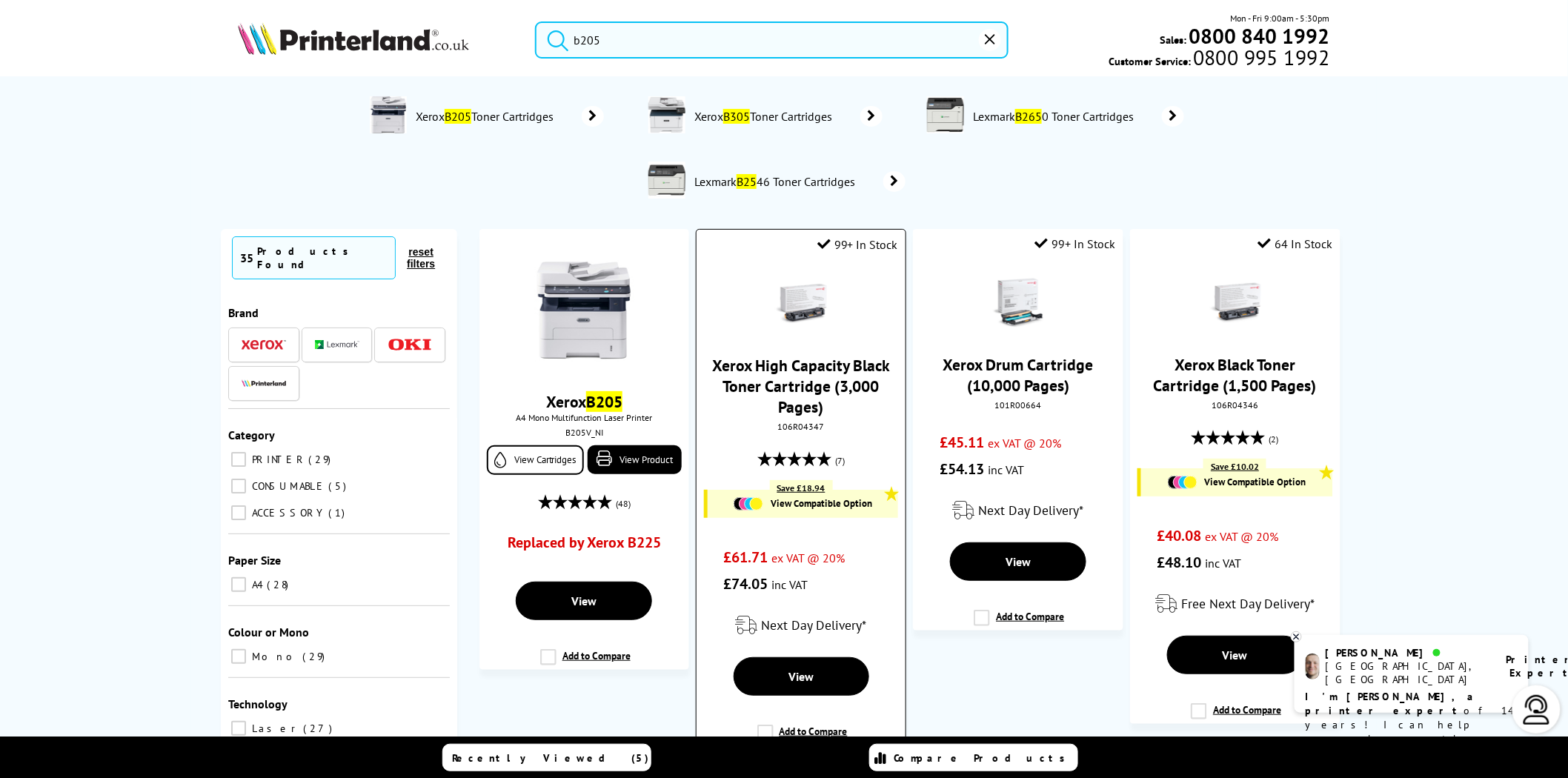
click at [803, 425] on div "106R04347" at bounding box center [800, 426] width 186 height 11
copy div "106R04347"
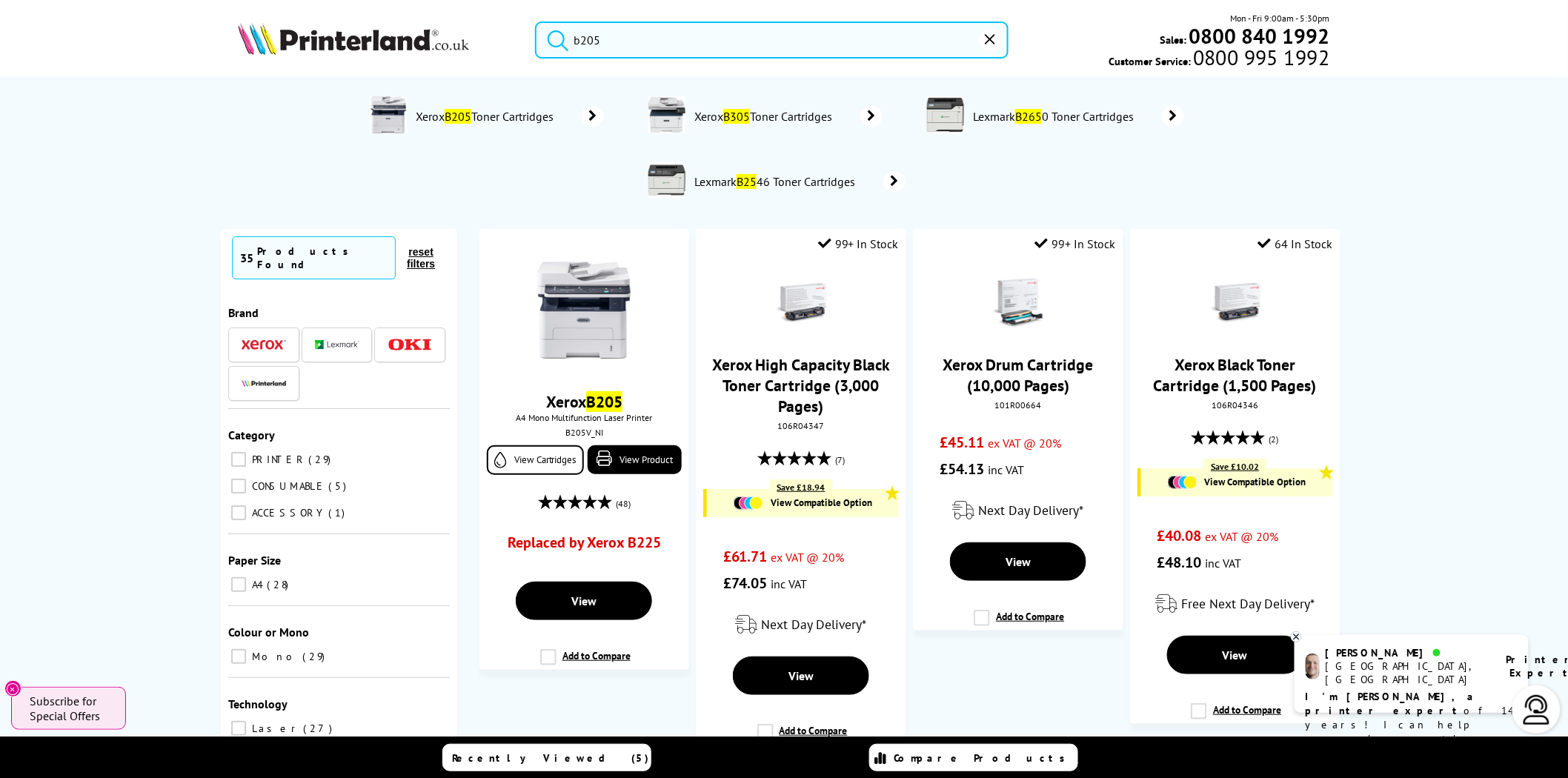
drag, startPoint x: 742, startPoint y: 44, endPoint x: 506, endPoint y: 42, distance: 236.0
click at [506, 43] on div "b205 Mon - Fri 9:00am - 5:30pm Sales: 0800 840 1992 Customer Service: 0800 995 …" at bounding box center [784, 43] width 1186 height 65
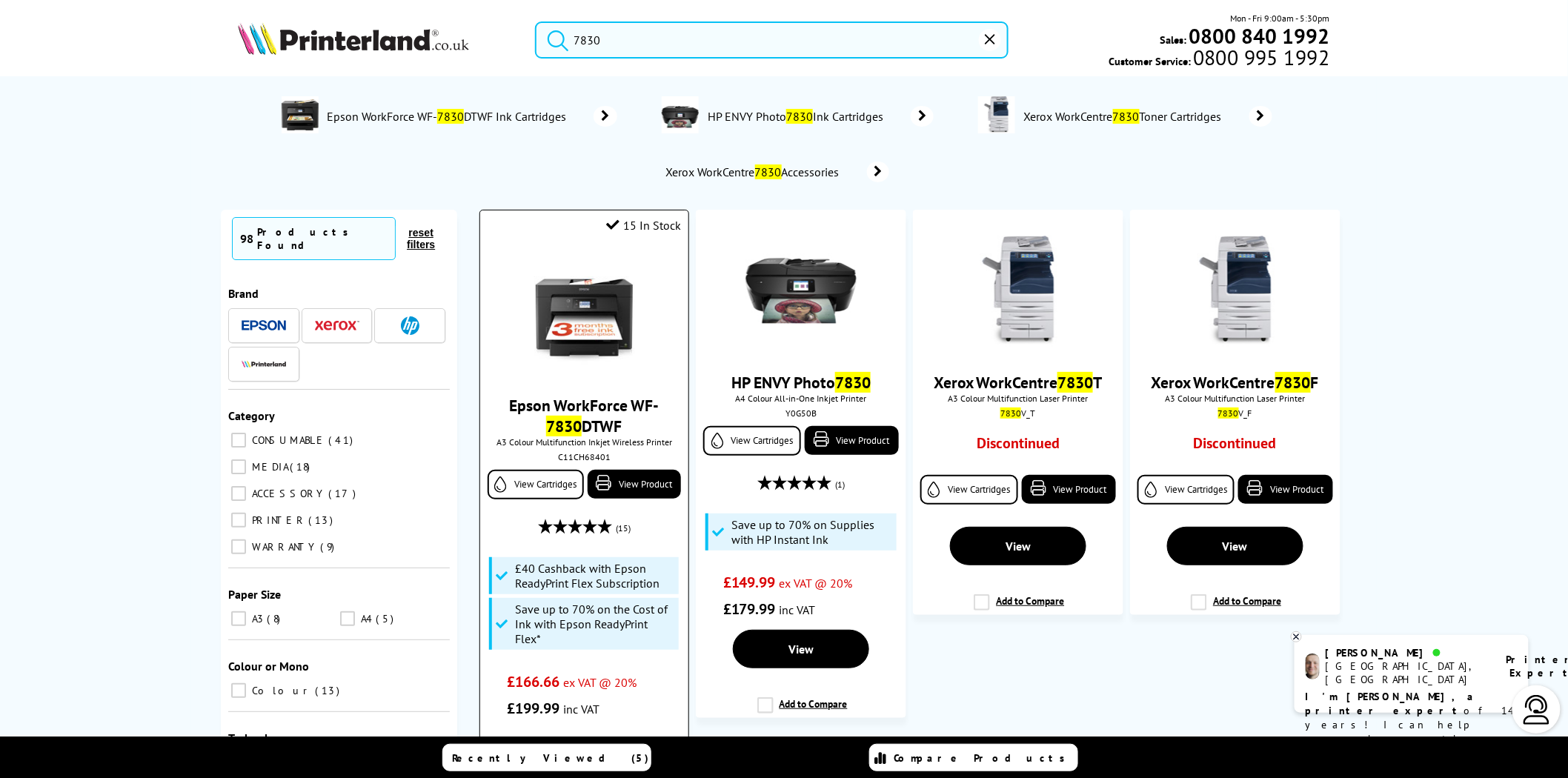
type input "7830"
click at [584, 329] on img at bounding box center [583, 314] width 111 height 111
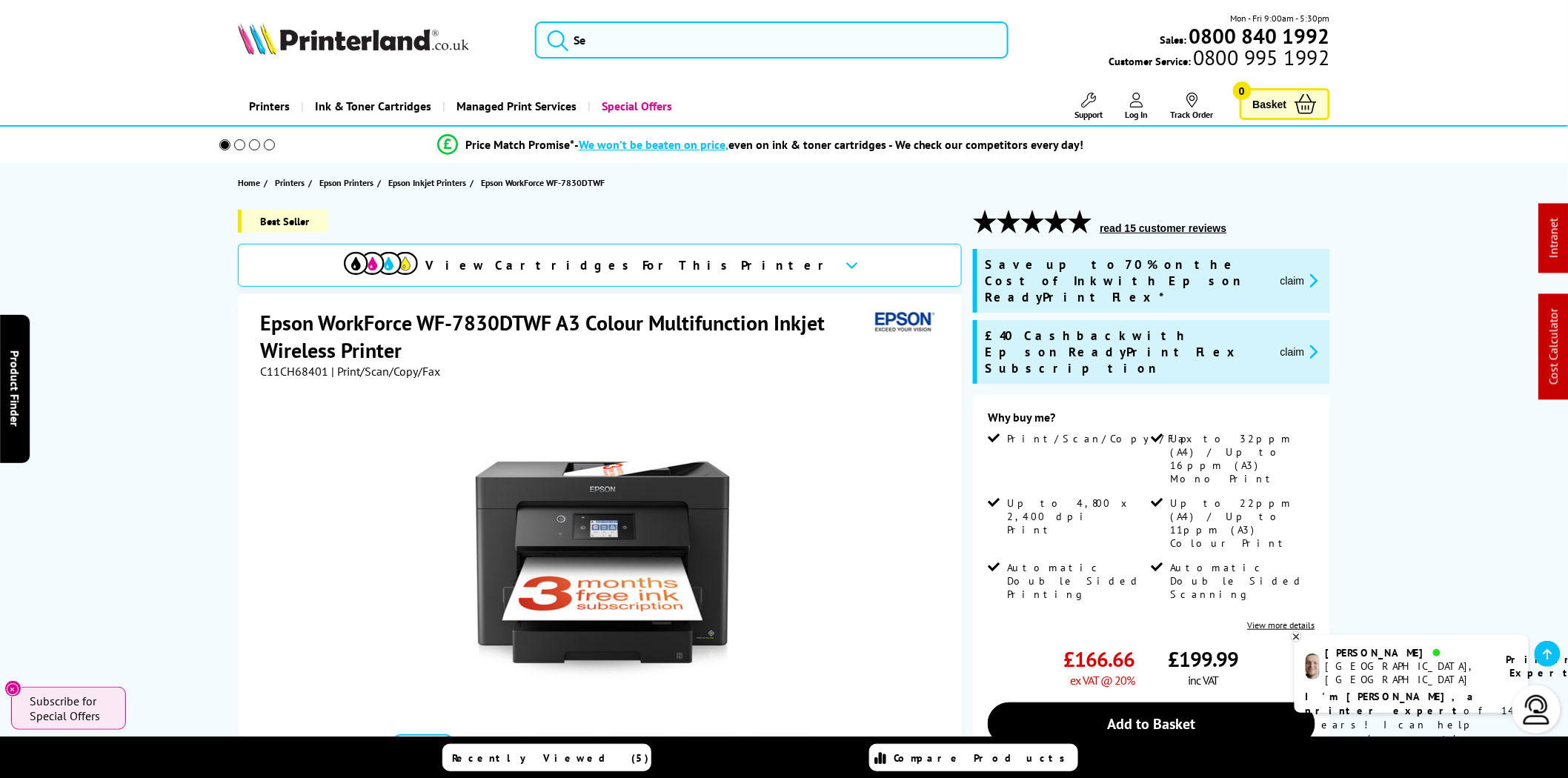
scroll to position [823, 0]
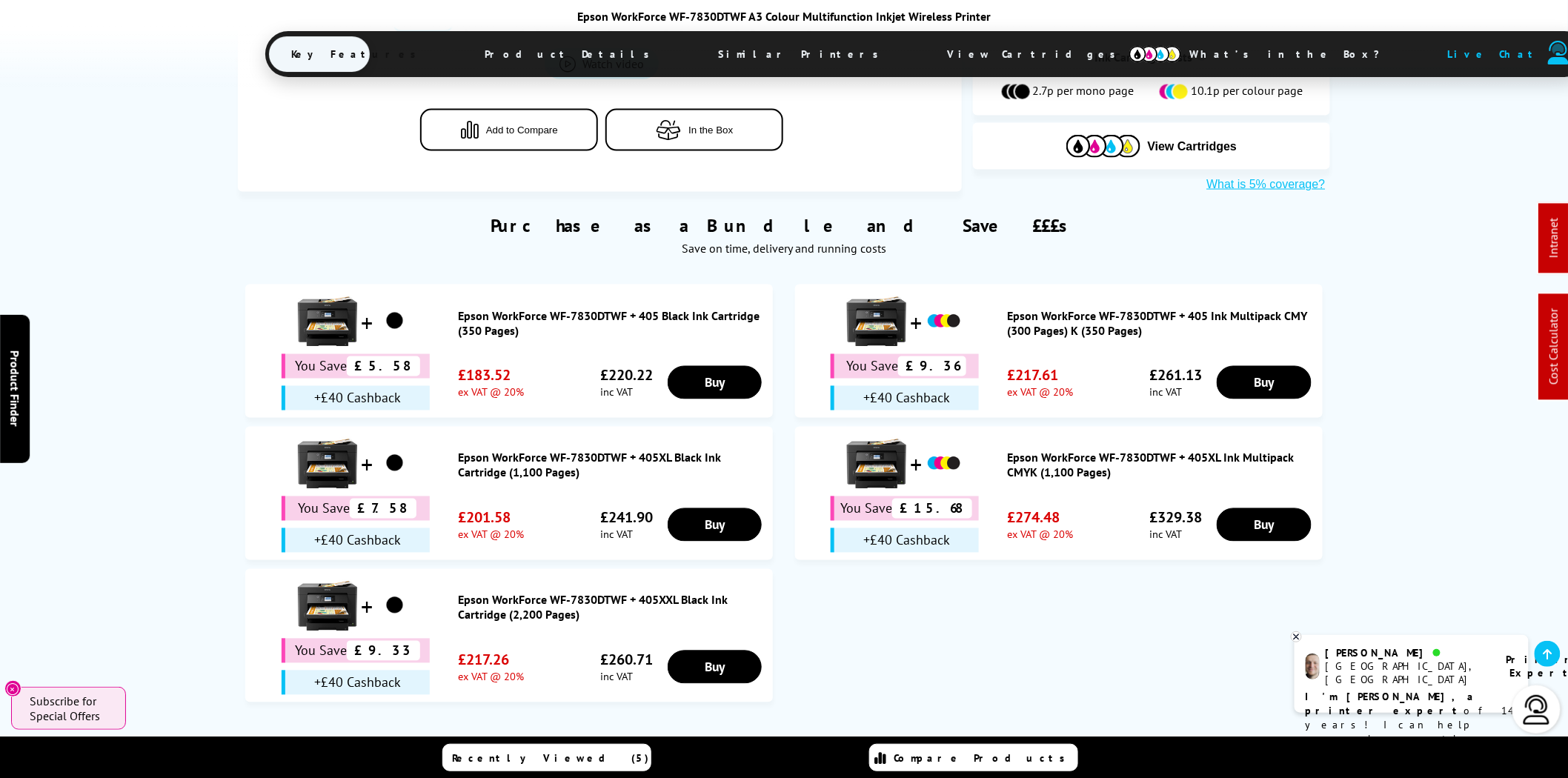
click at [925, 50] on span "View Cartridges" at bounding box center [1038, 54] width 227 height 38
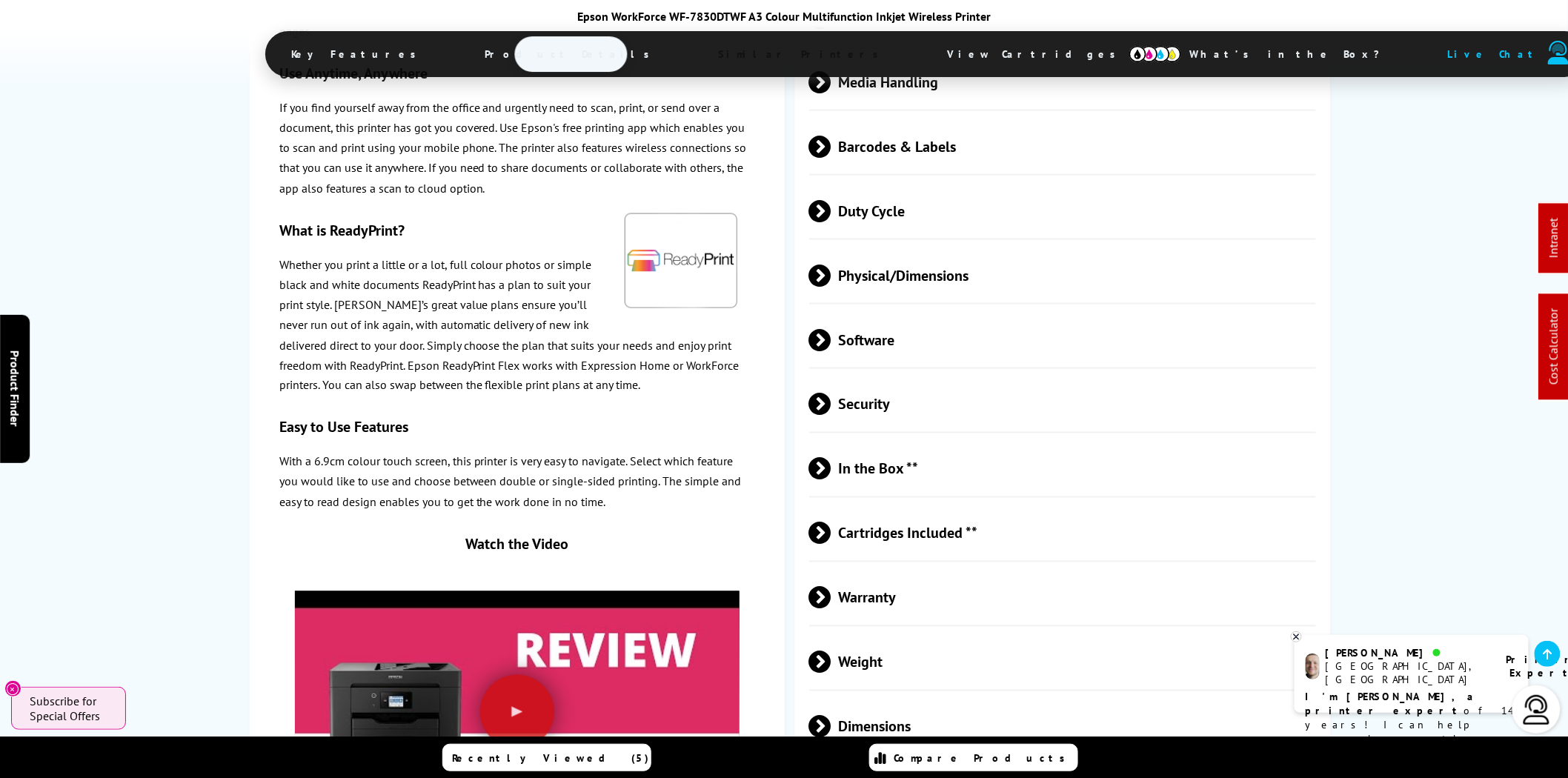
scroll to position [0, 0]
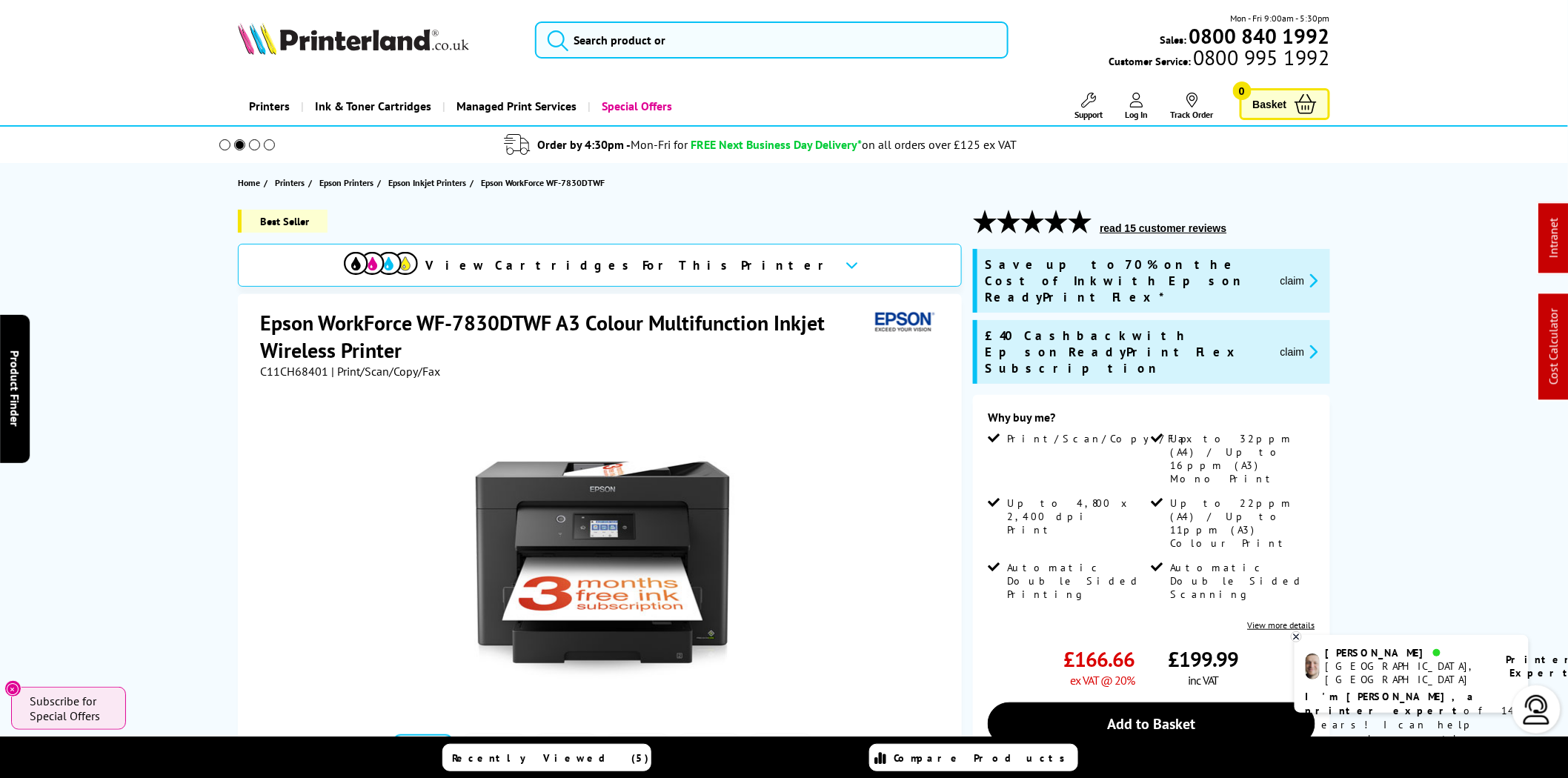
click at [854, 59] on div "Mon - Fri 9:00am - 5:30pm Sales: 0800 840 1992 Customer Service: 0800 995 1992" at bounding box center [784, 43] width 1186 height 65
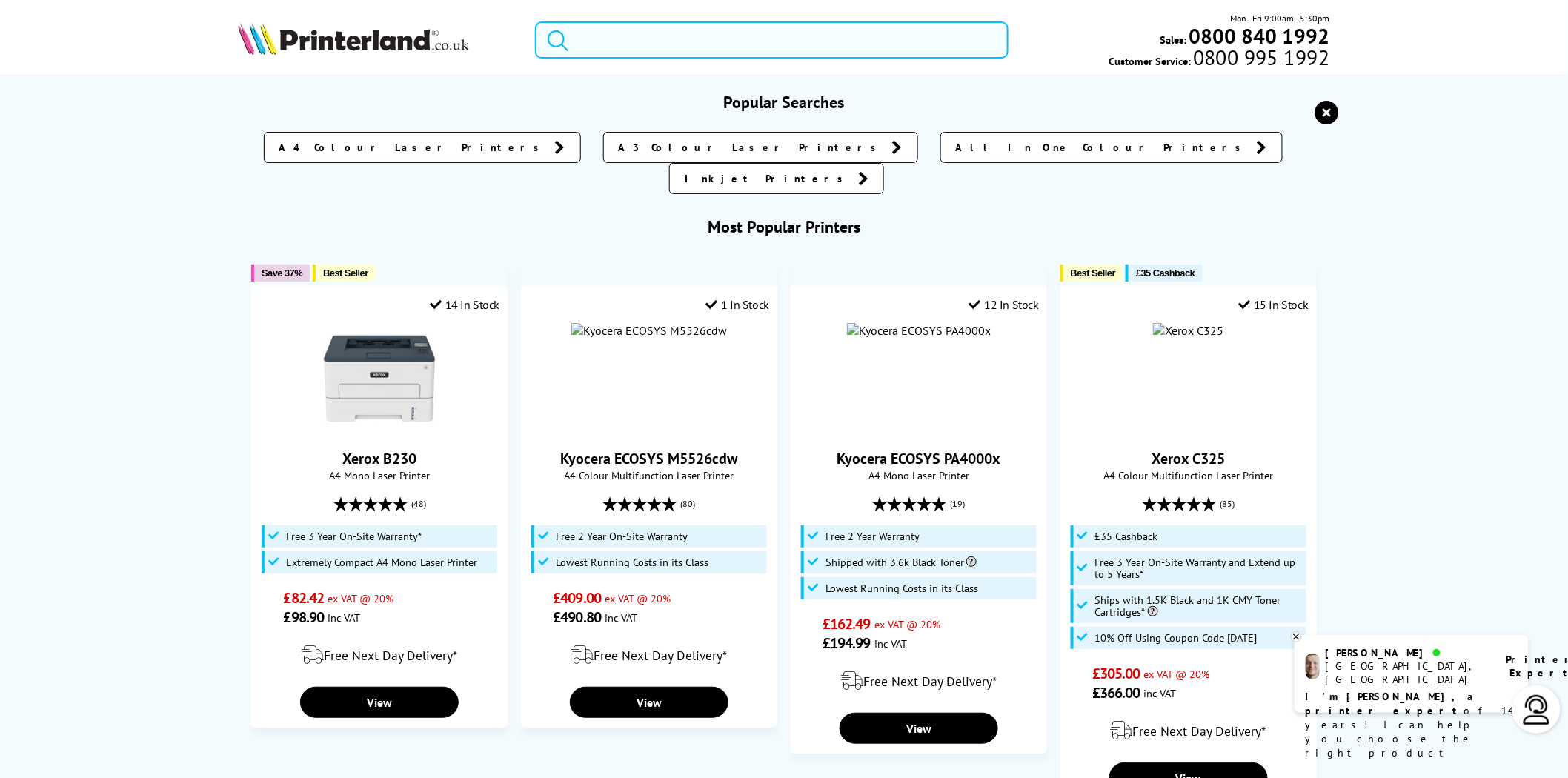
click at [849, 38] on input "search" at bounding box center [772, 40] width 474 height 37
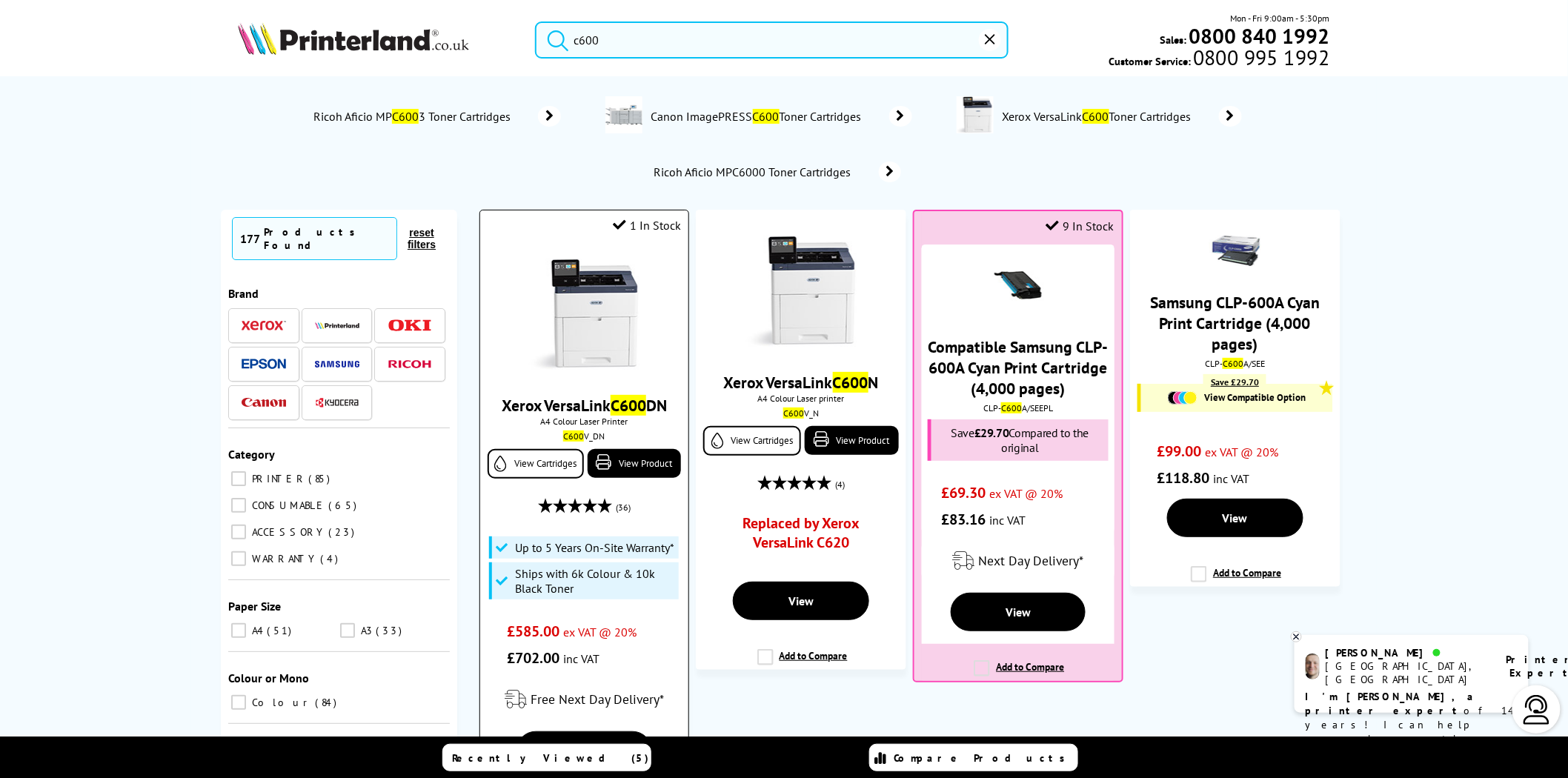
type input "c600"
click at [621, 293] on img at bounding box center [583, 314] width 111 height 111
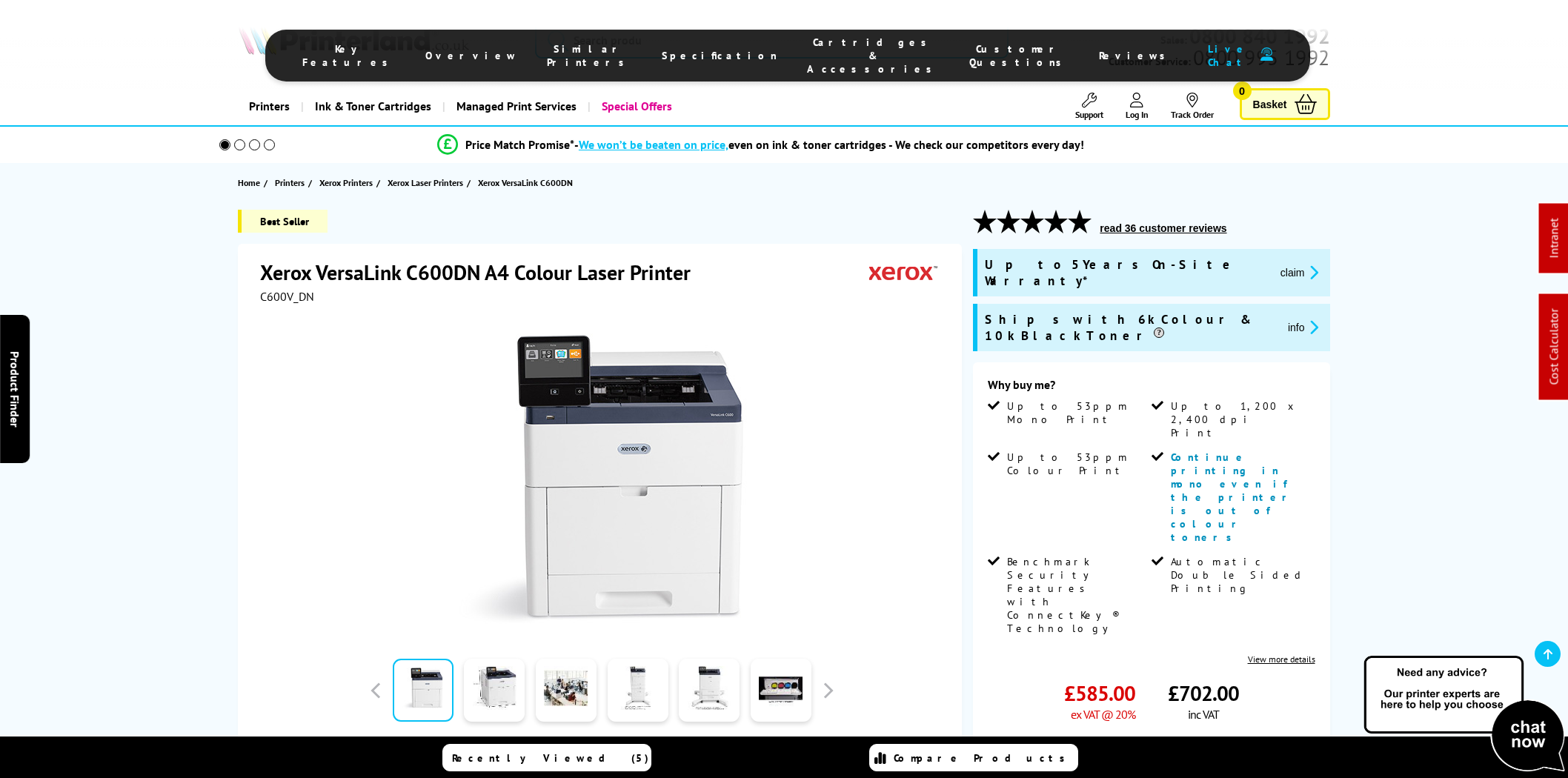
click at [817, 41] on span "Cartridges & Accessories" at bounding box center [873, 55] width 133 height 40
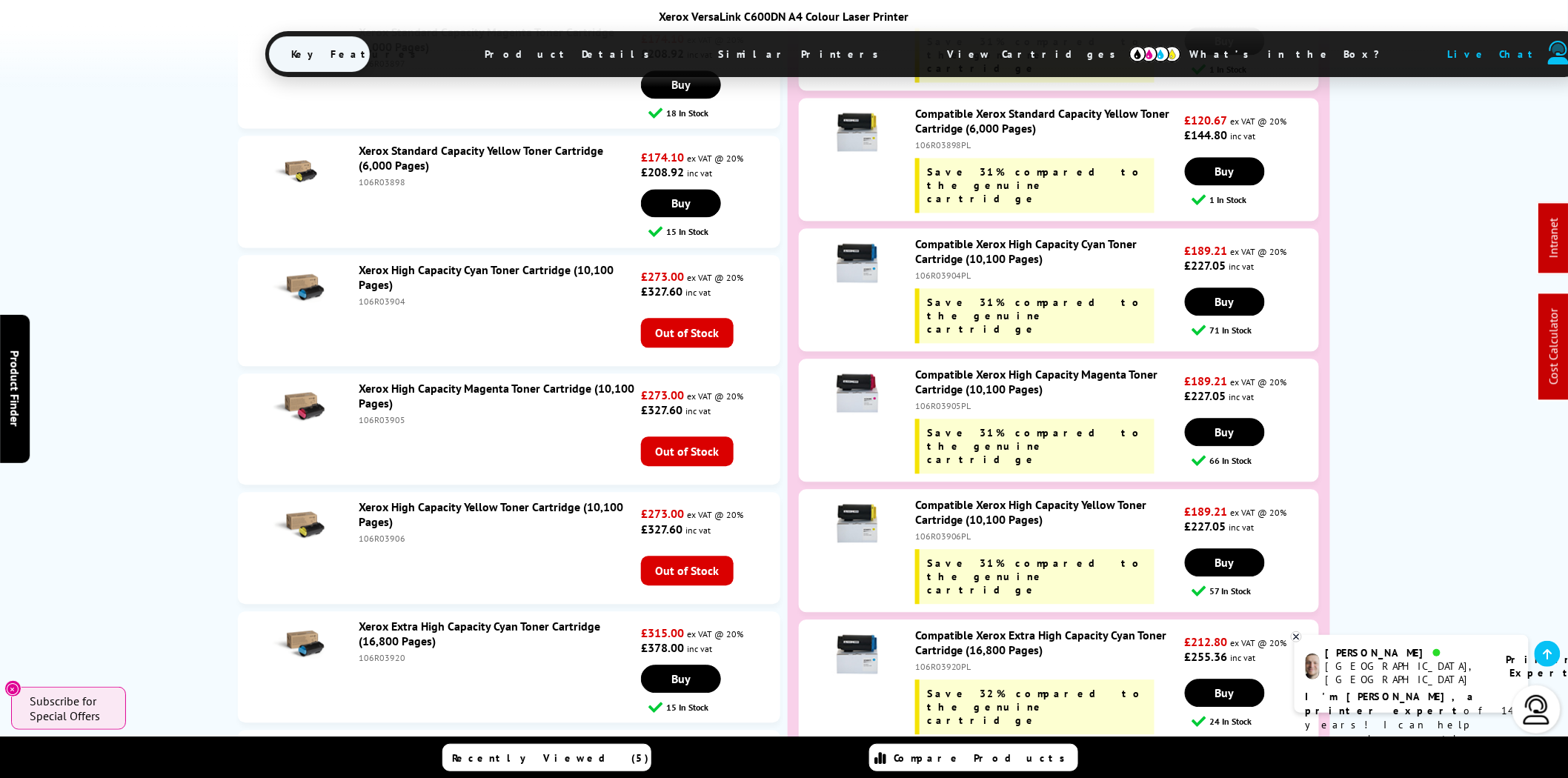
scroll to position [6474, 0]
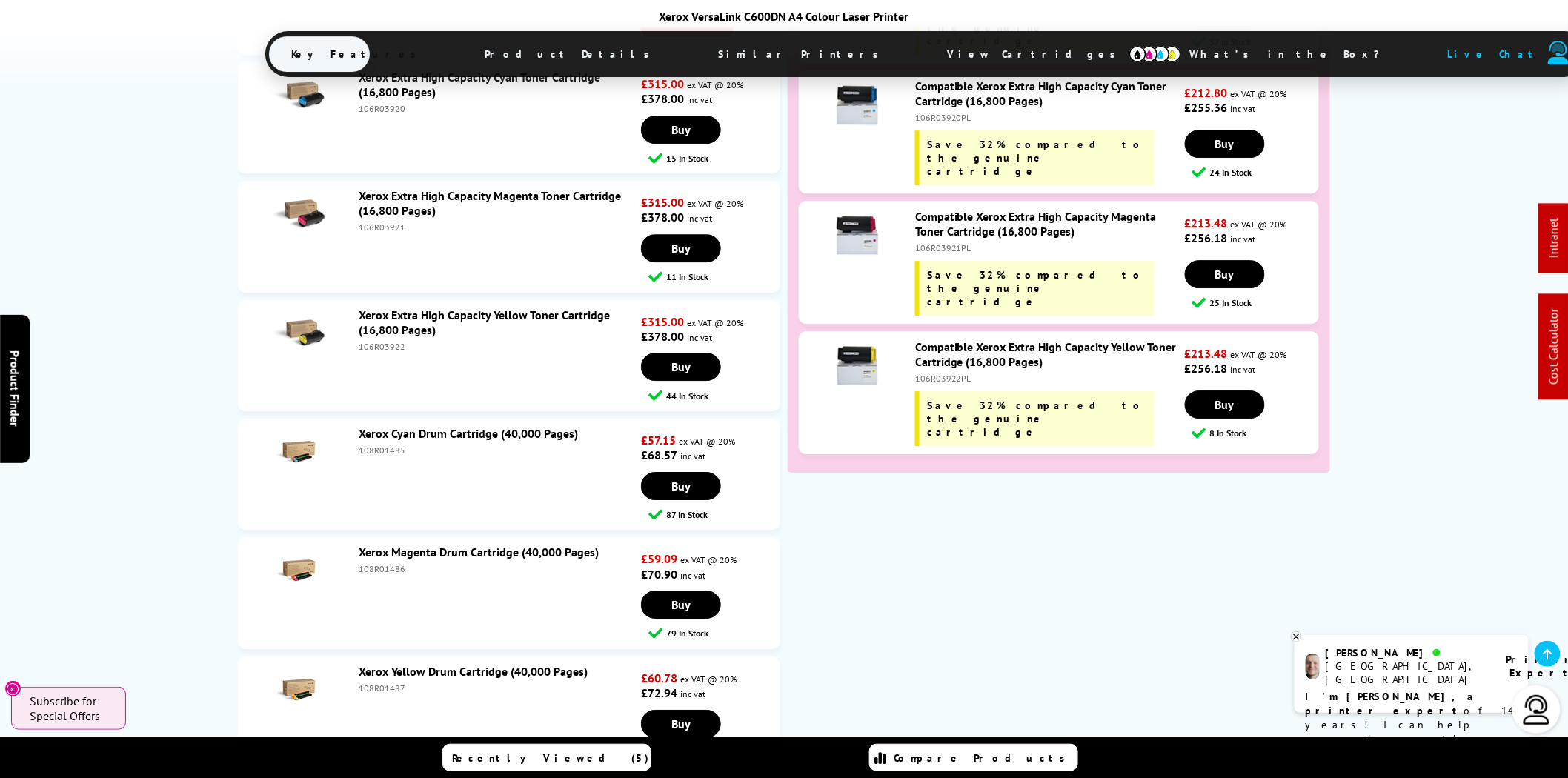
click at [384, 341] on div "106R03922" at bounding box center [498, 346] width 279 height 11
copy div "106R03922"
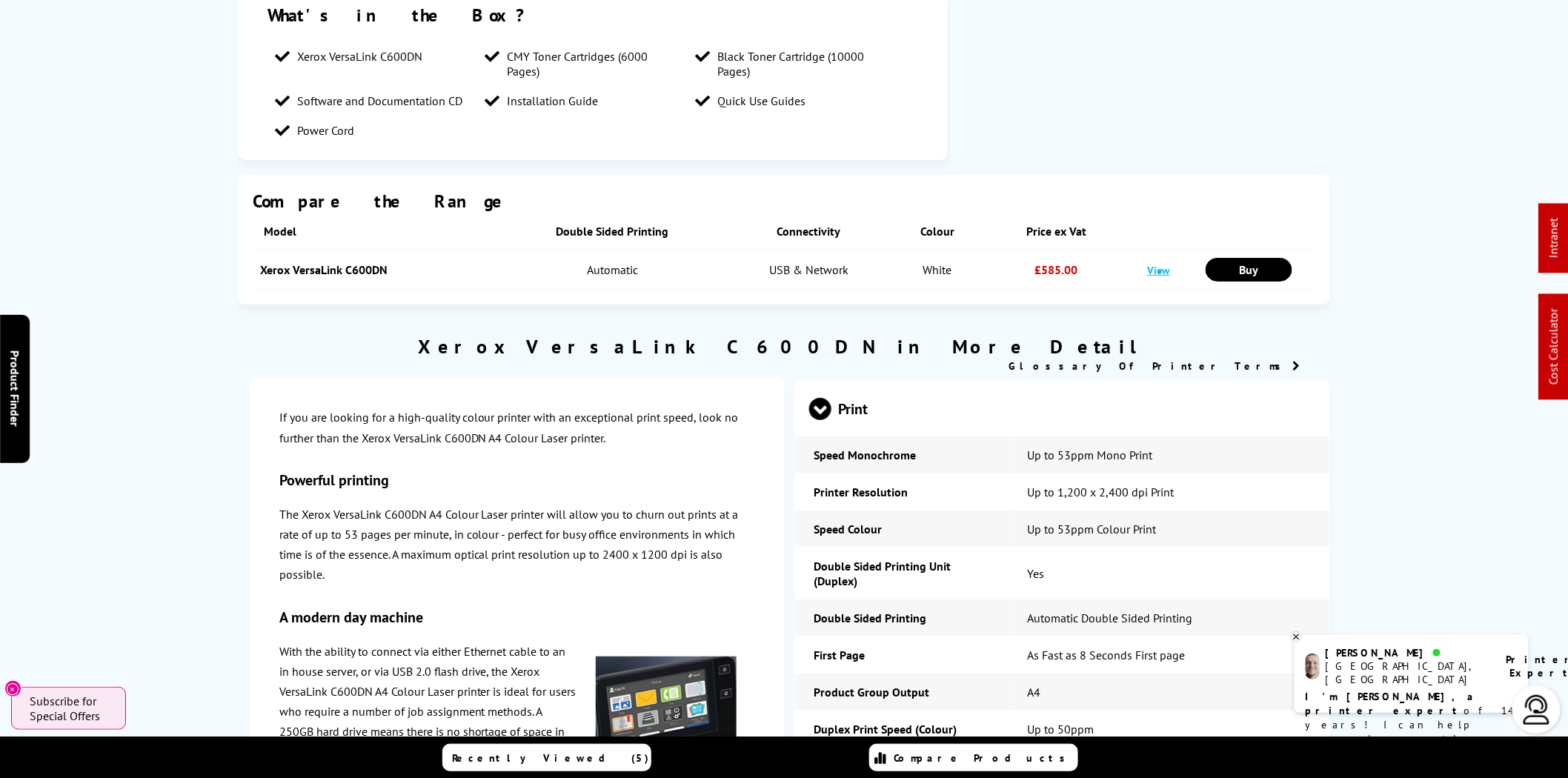
scroll to position [0, 0]
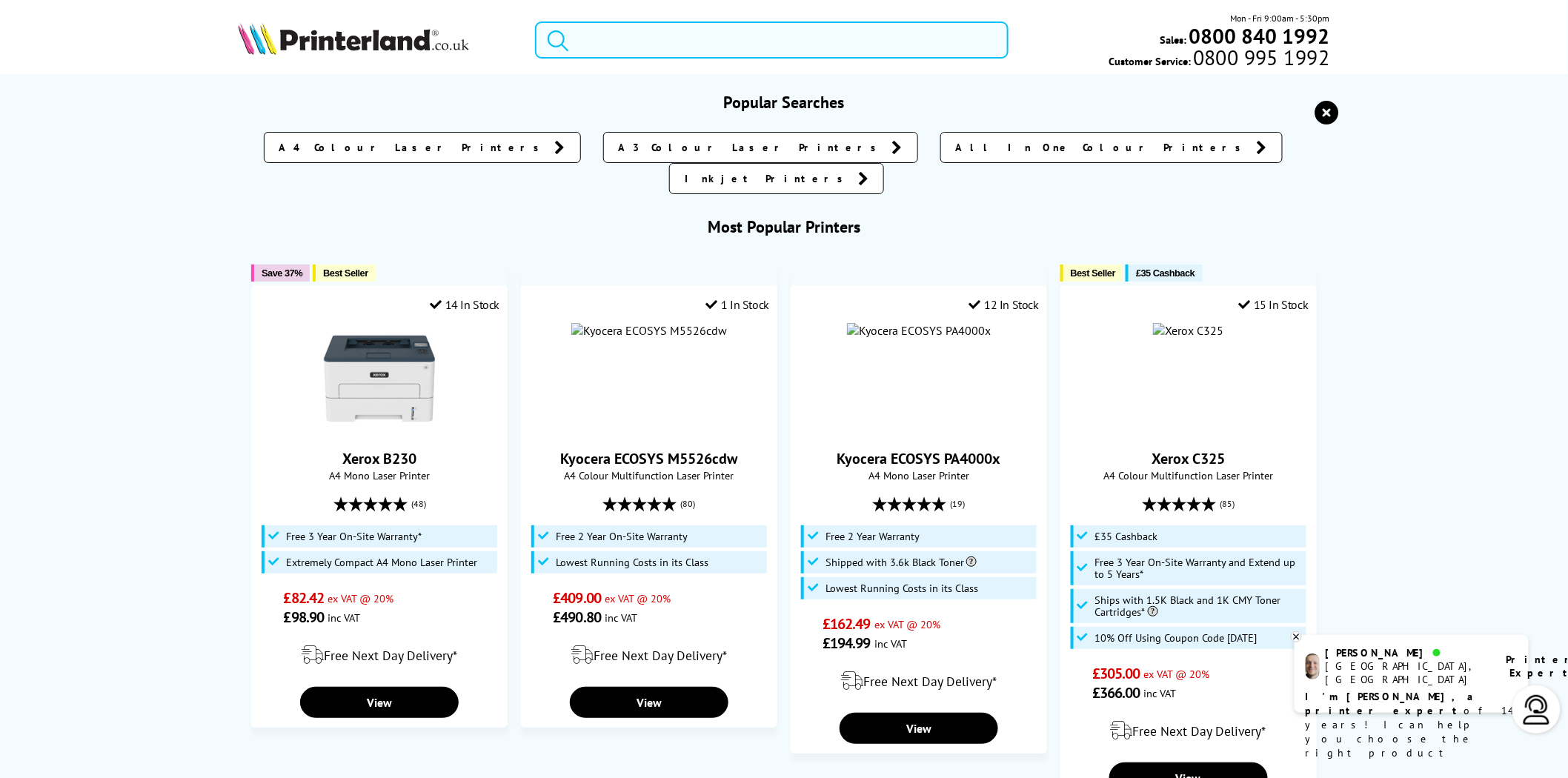
click at [865, 46] on input "search" at bounding box center [772, 40] width 474 height 37
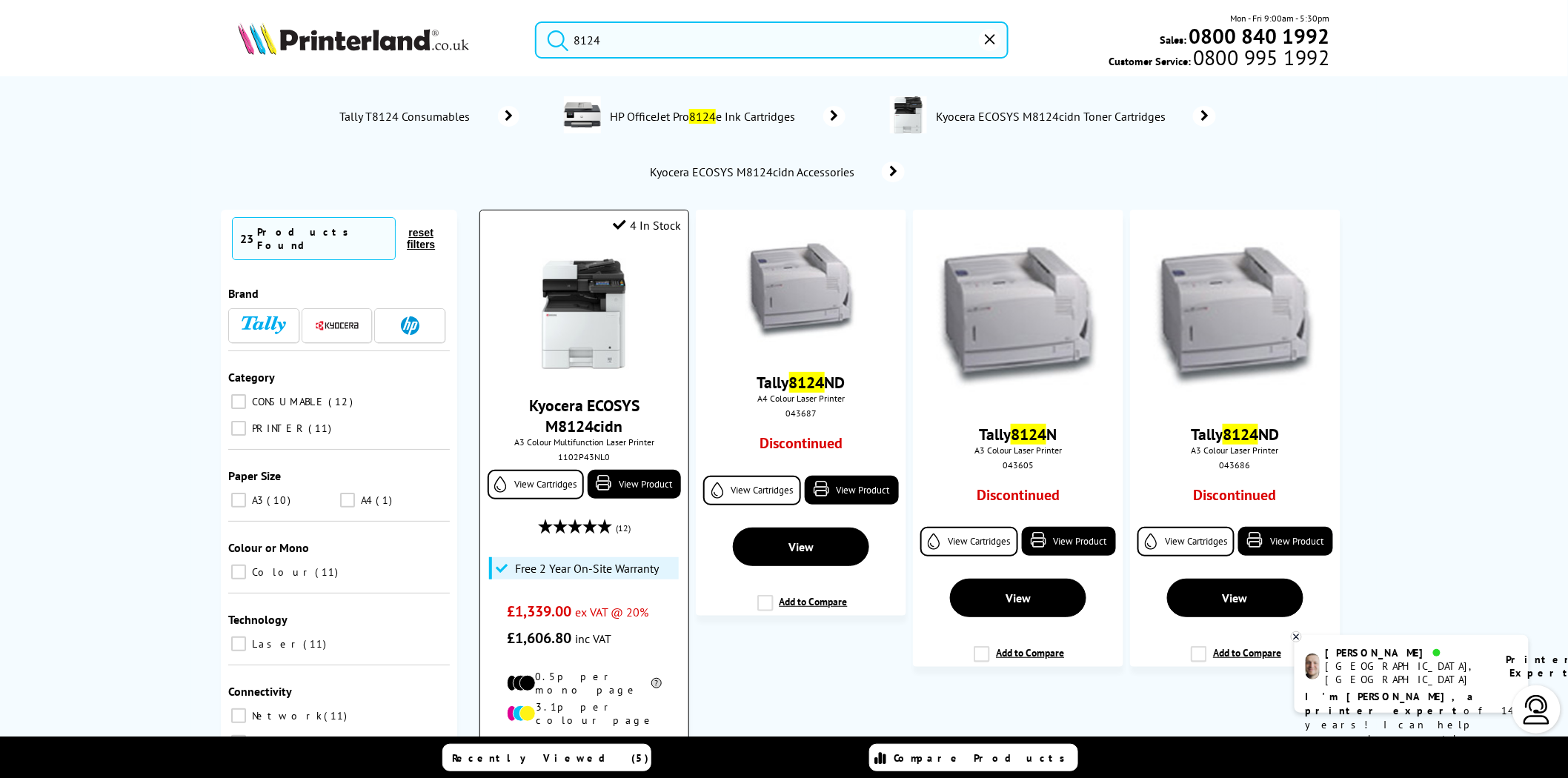
type input "8124"
click at [599, 298] on img at bounding box center [583, 314] width 111 height 111
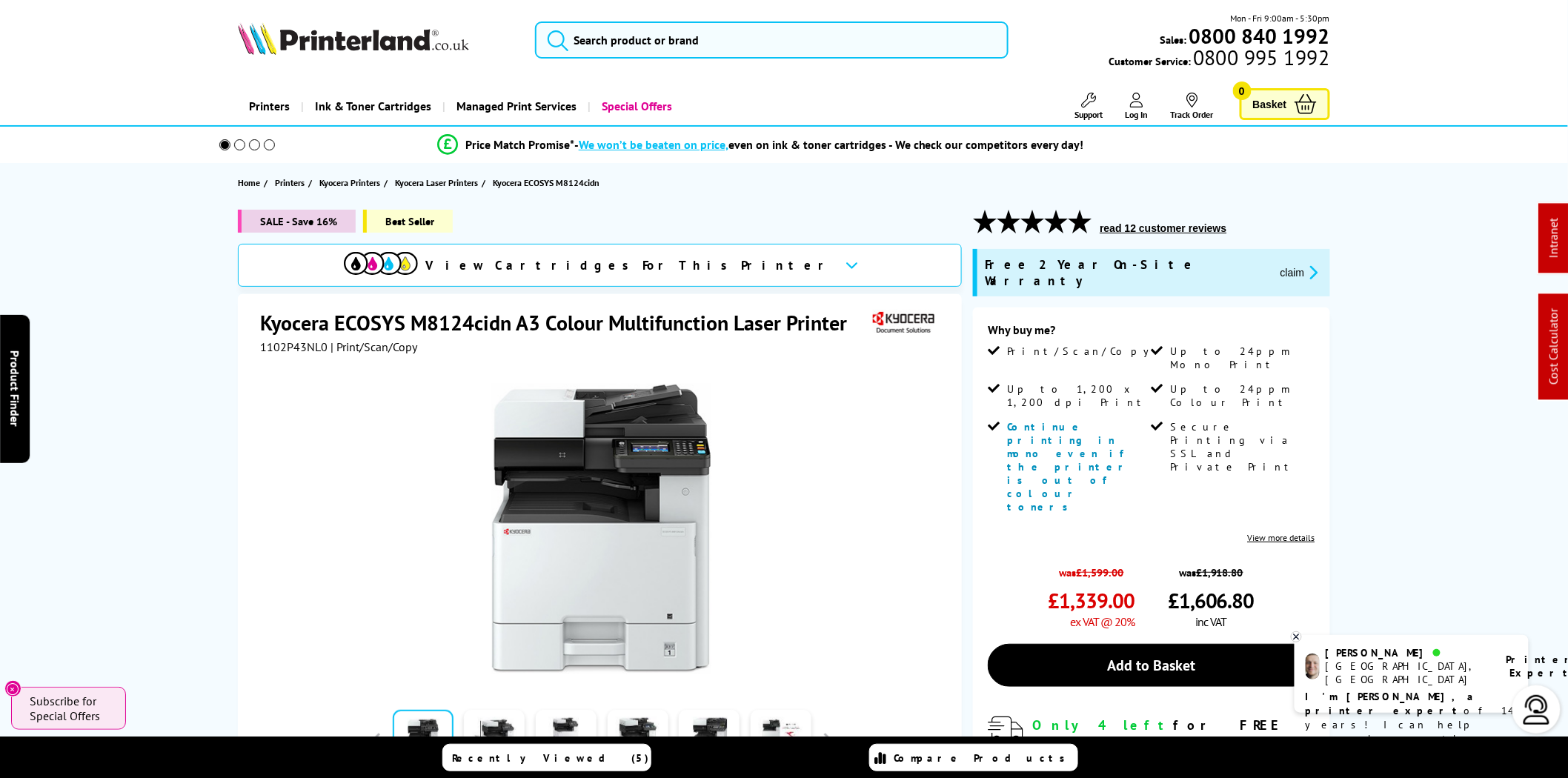
click at [295, 349] on span "1102P43NL0" at bounding box center [294, 347] width 67 height 14
copy span "1102P43NL0"
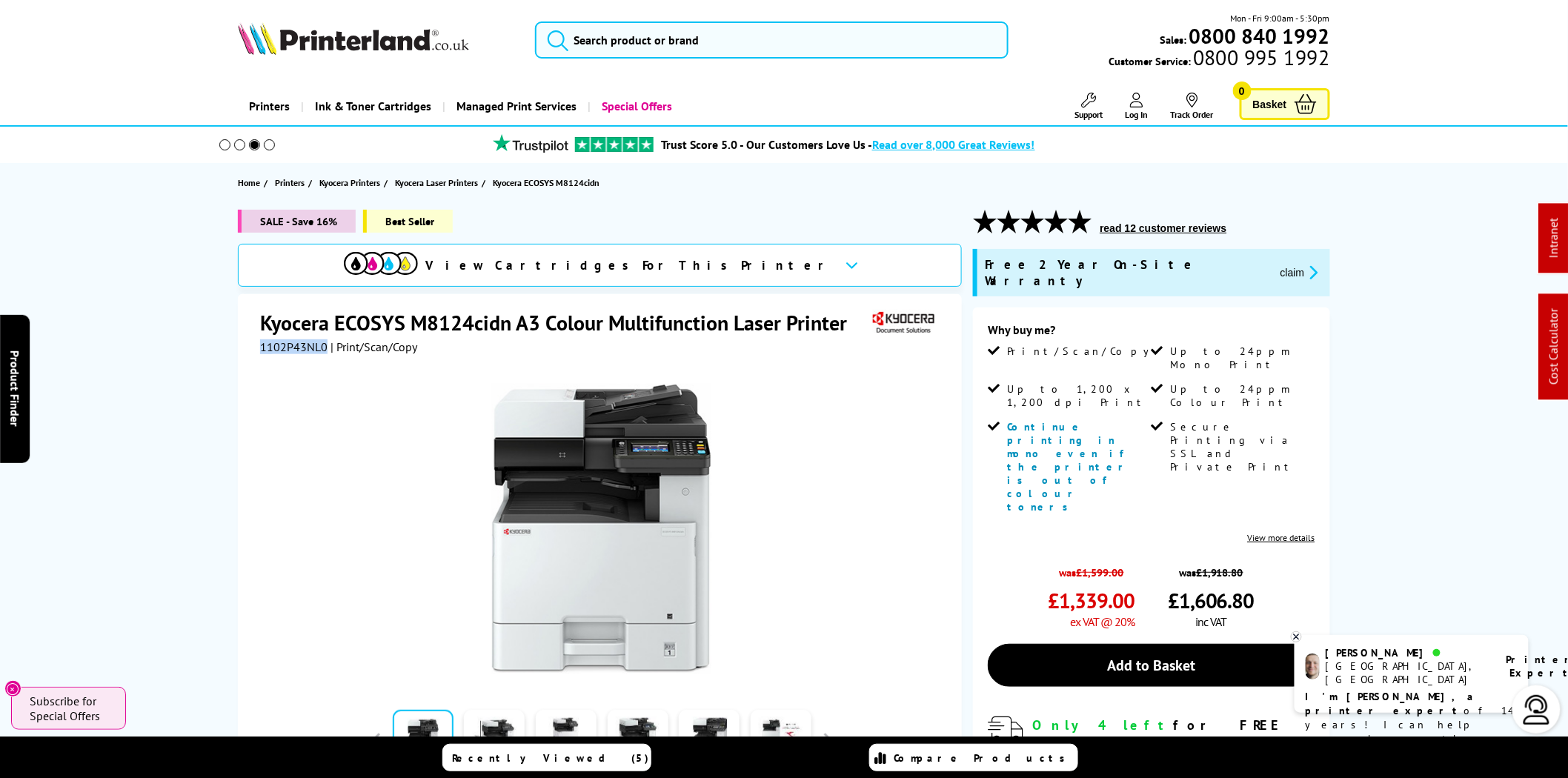
click at [379, 46] on img at bounding box center [353, 38] width 232 height 33
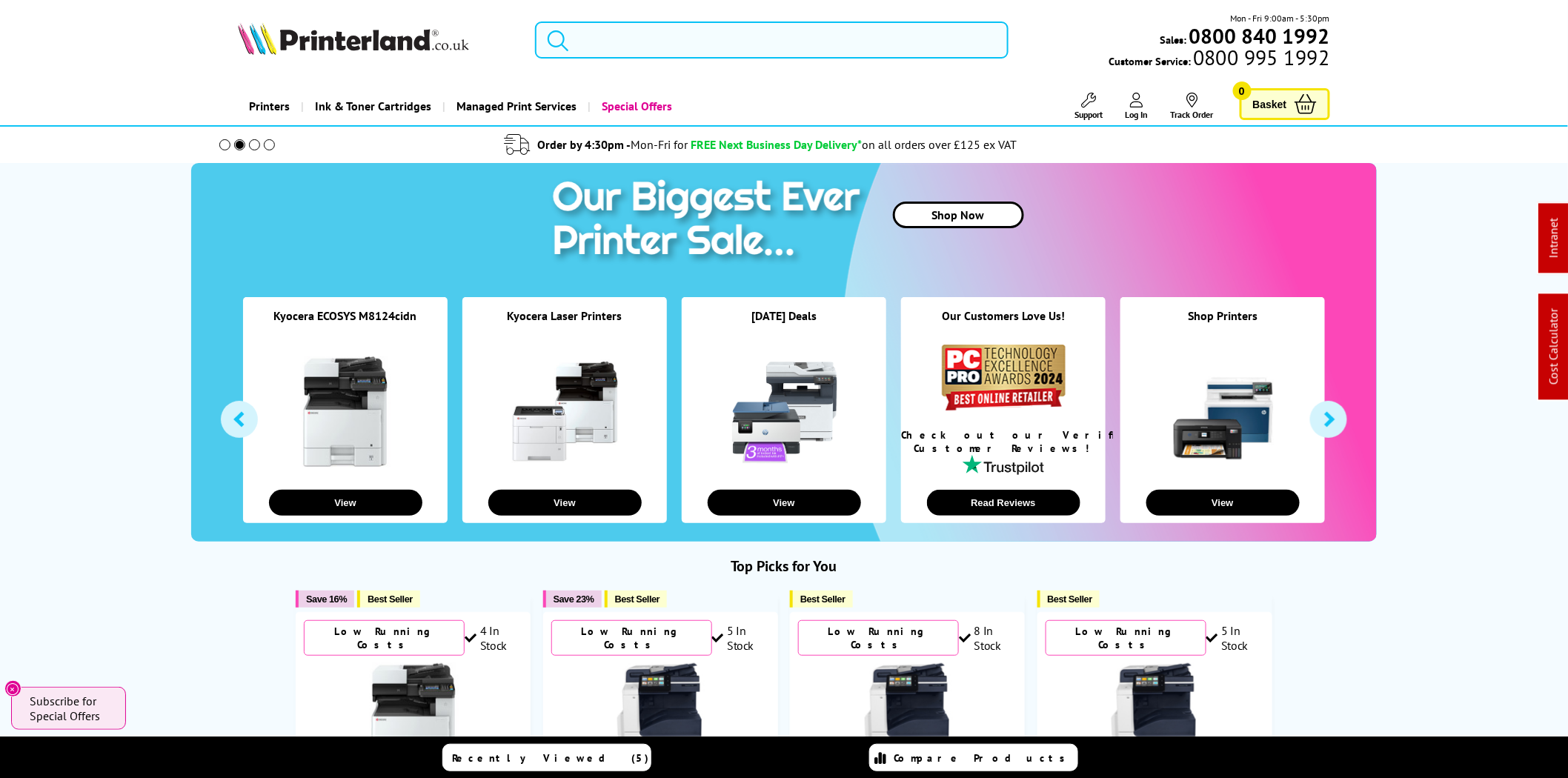
click at [604, 45] on input "search" at bounding box center [772, 40] width 474 height 37
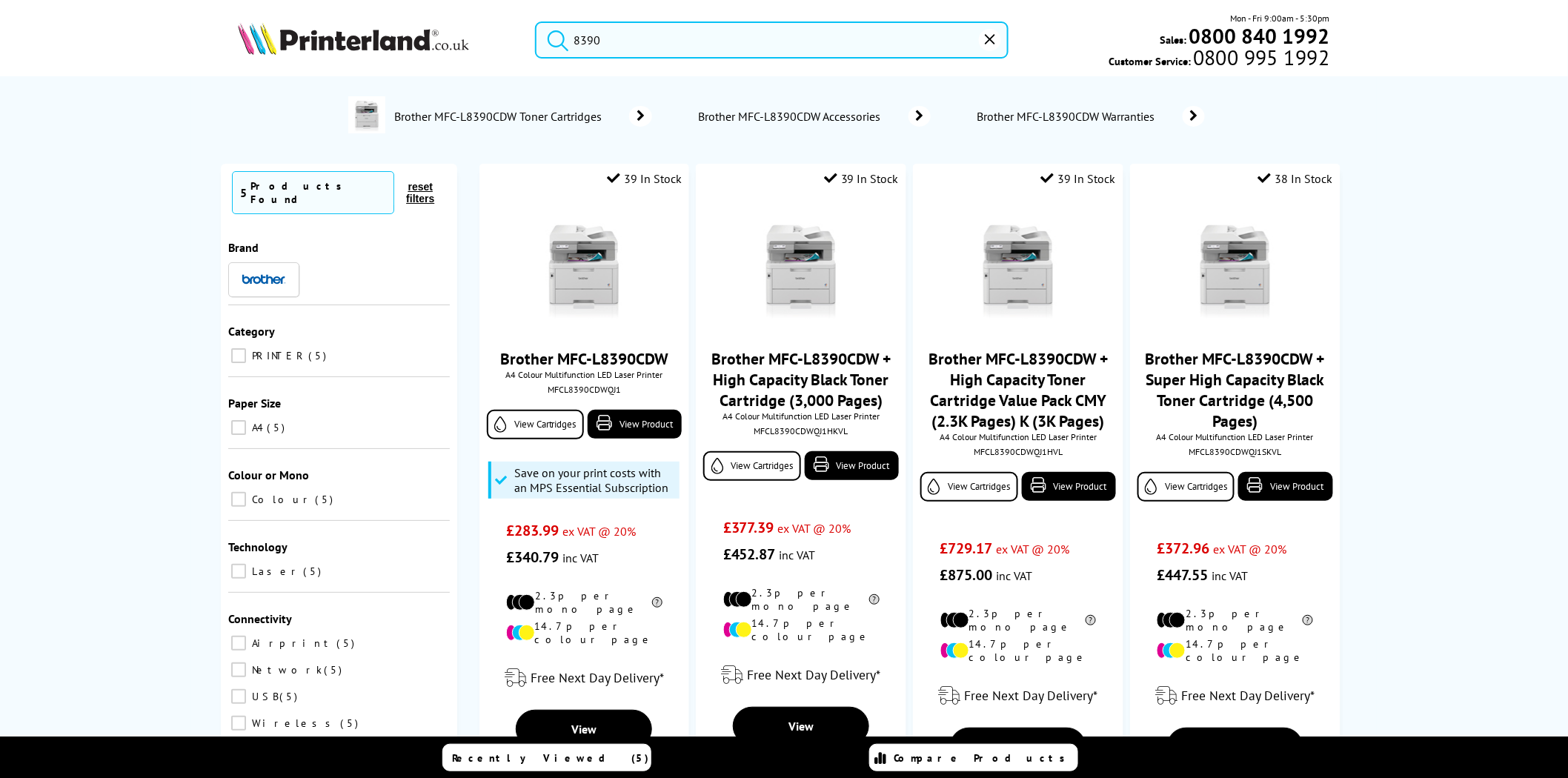
type input "8390"
click at [635, 46] on input "8390" at bounding box center [772, 40] width 474 height 37
drag, startPoint x: 653, startPoint y: 45, endPoint x: 546, endPoint y: 45, distance: 107.0
click at [546, 45] on form "8390" at bounding box center [772, 40] width 474 height 37
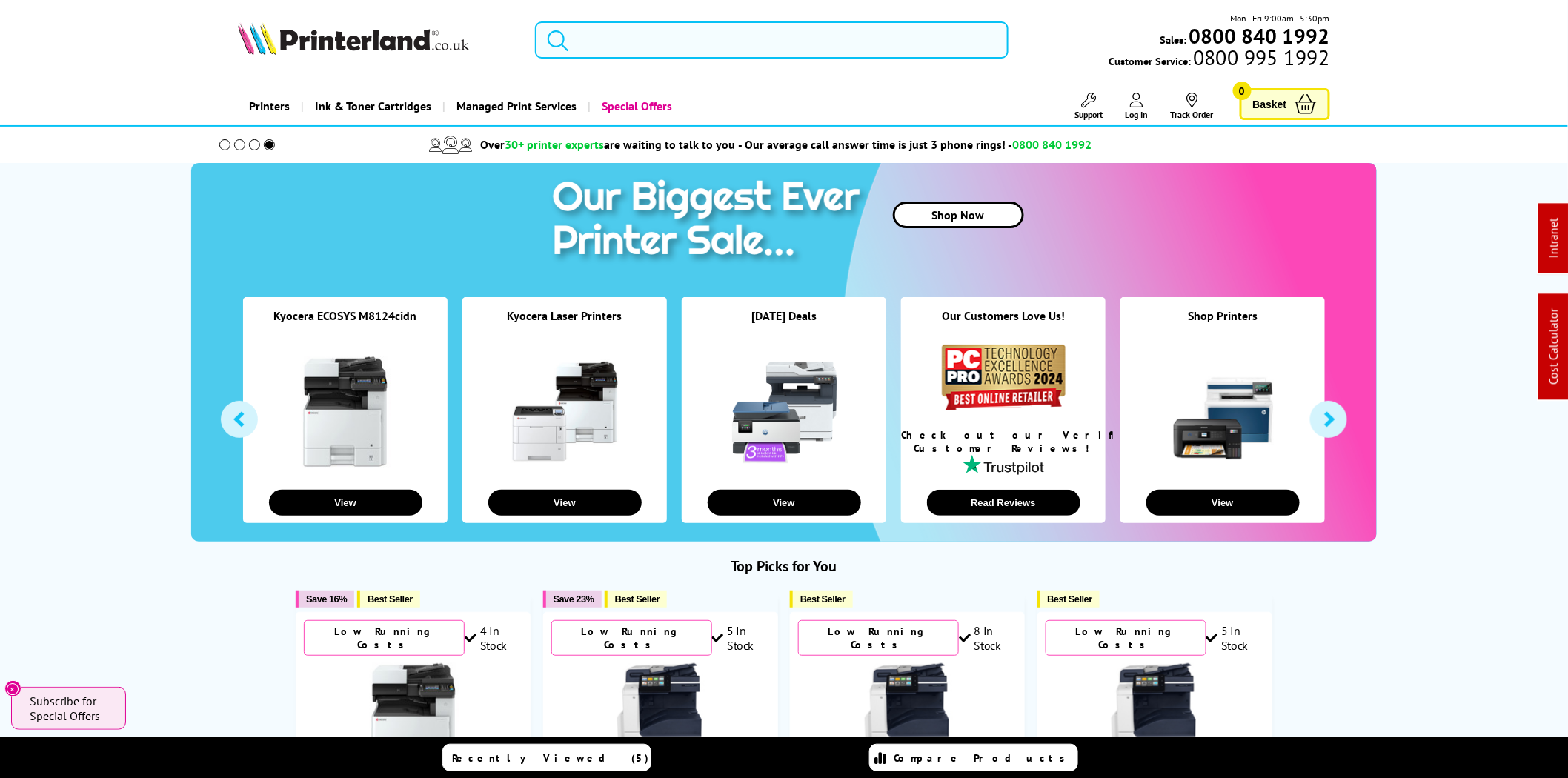
click at [643, 42] on input "search" at bounding box center [772, 40] width 474 height 37
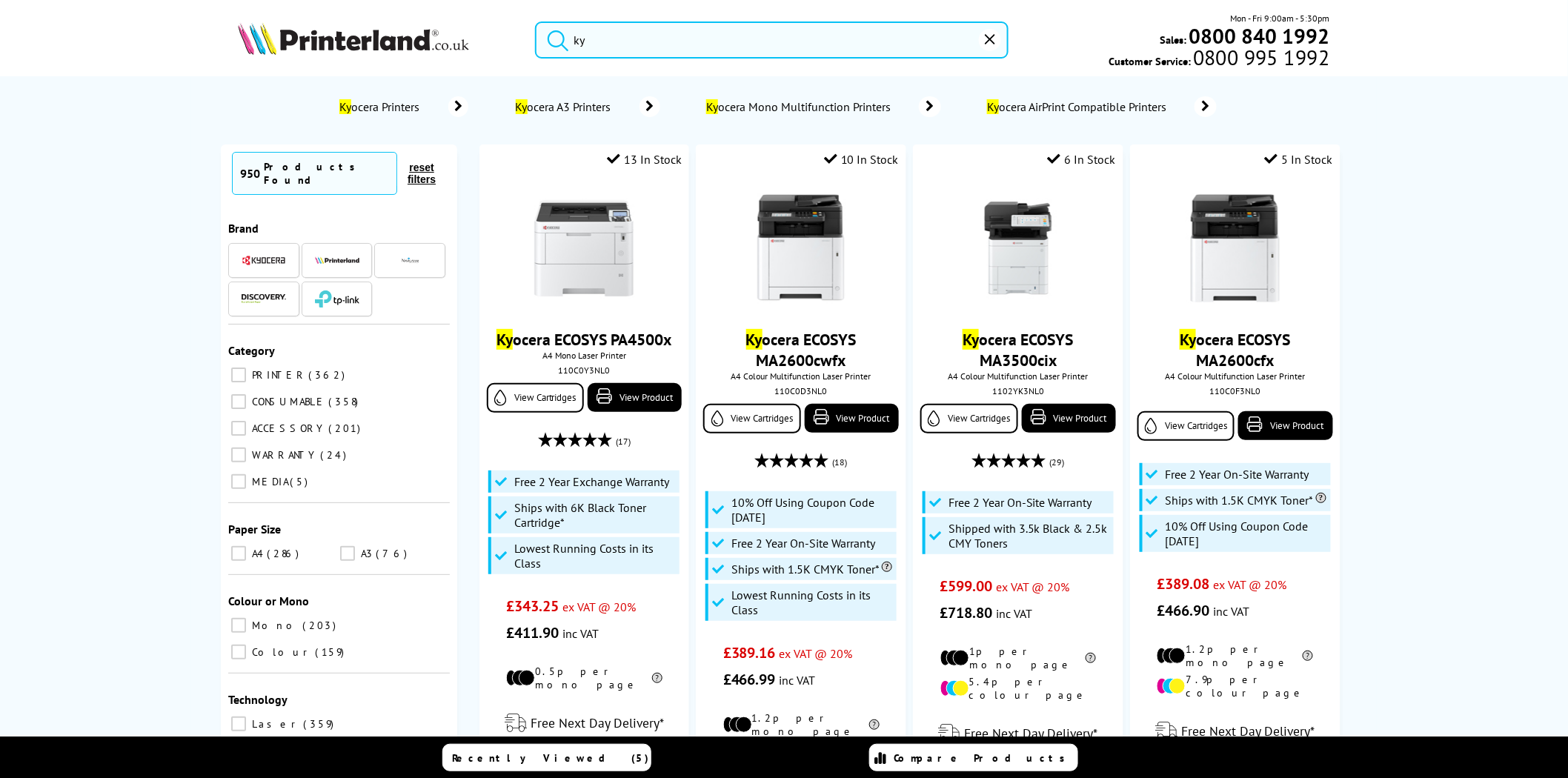
type input "k"
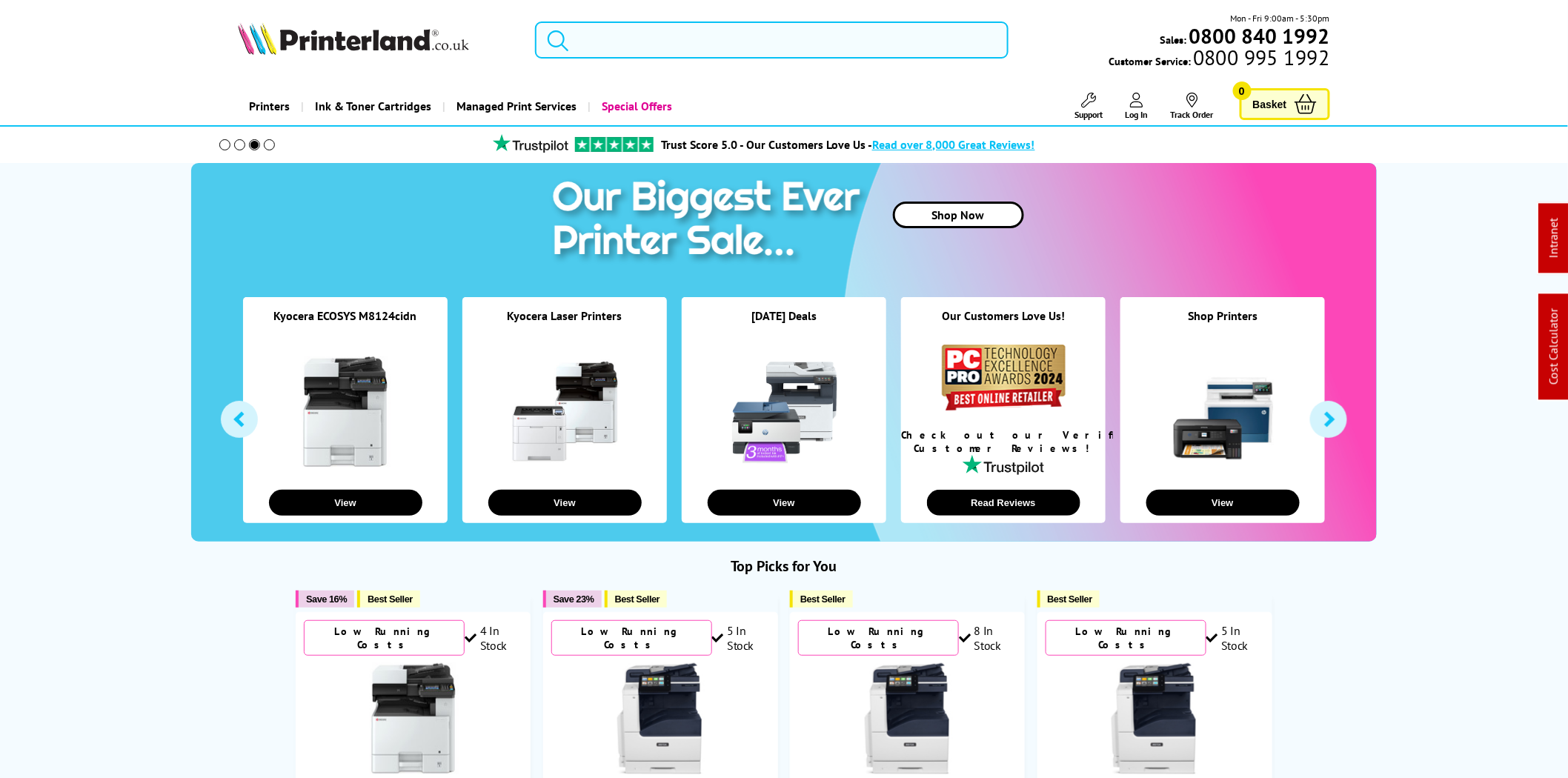
click at [620, 37] on input "search" at bounding box center [772, 40] width 474 height 37
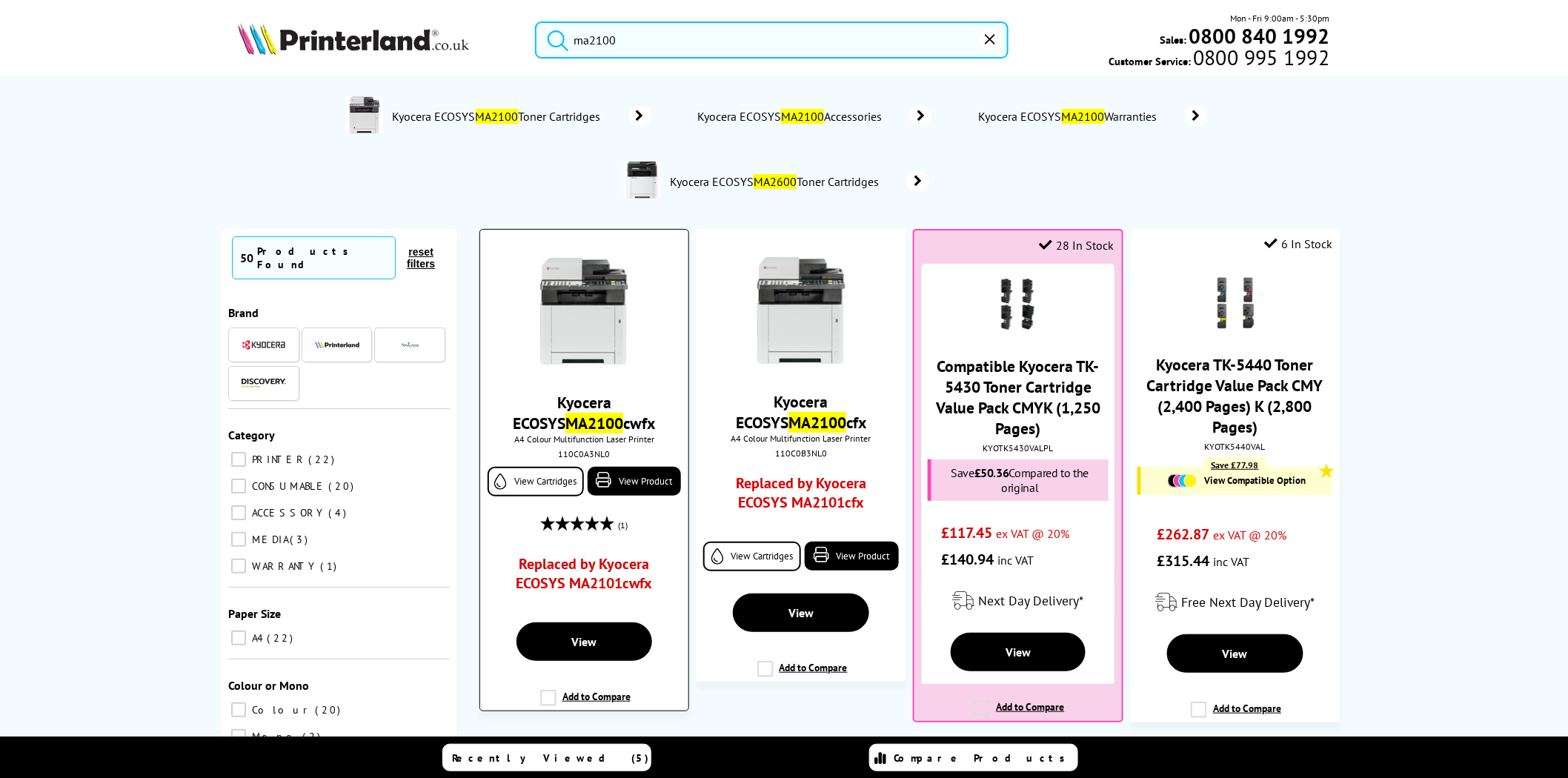
type input "ma2100"
click at [595, 320] on img at bounding box center [583, 311] width 111 height 111
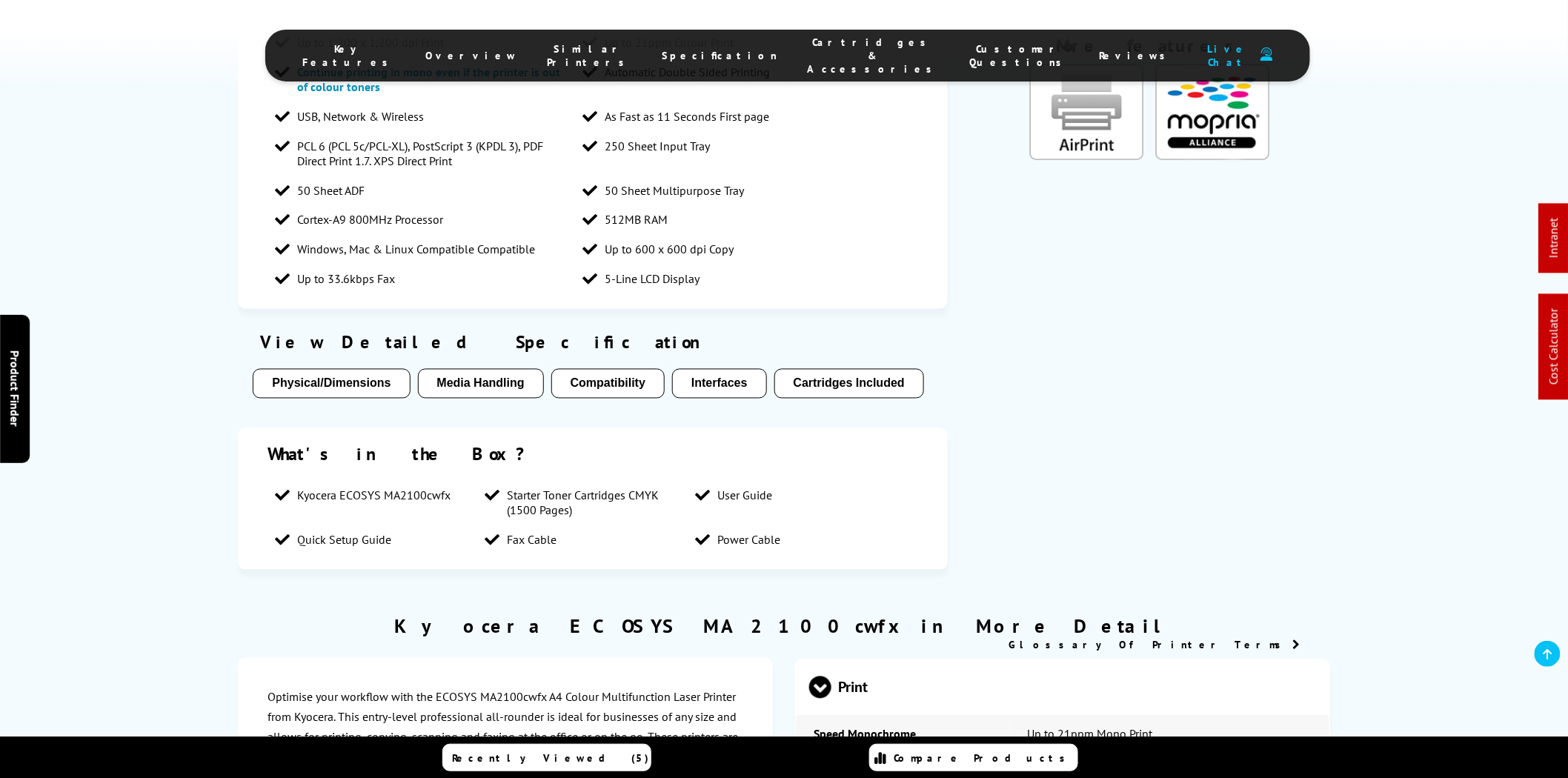
click at [810, 54] on span "Cartridges & Accessories" at bounding box center [873, 55] width 133 height 40
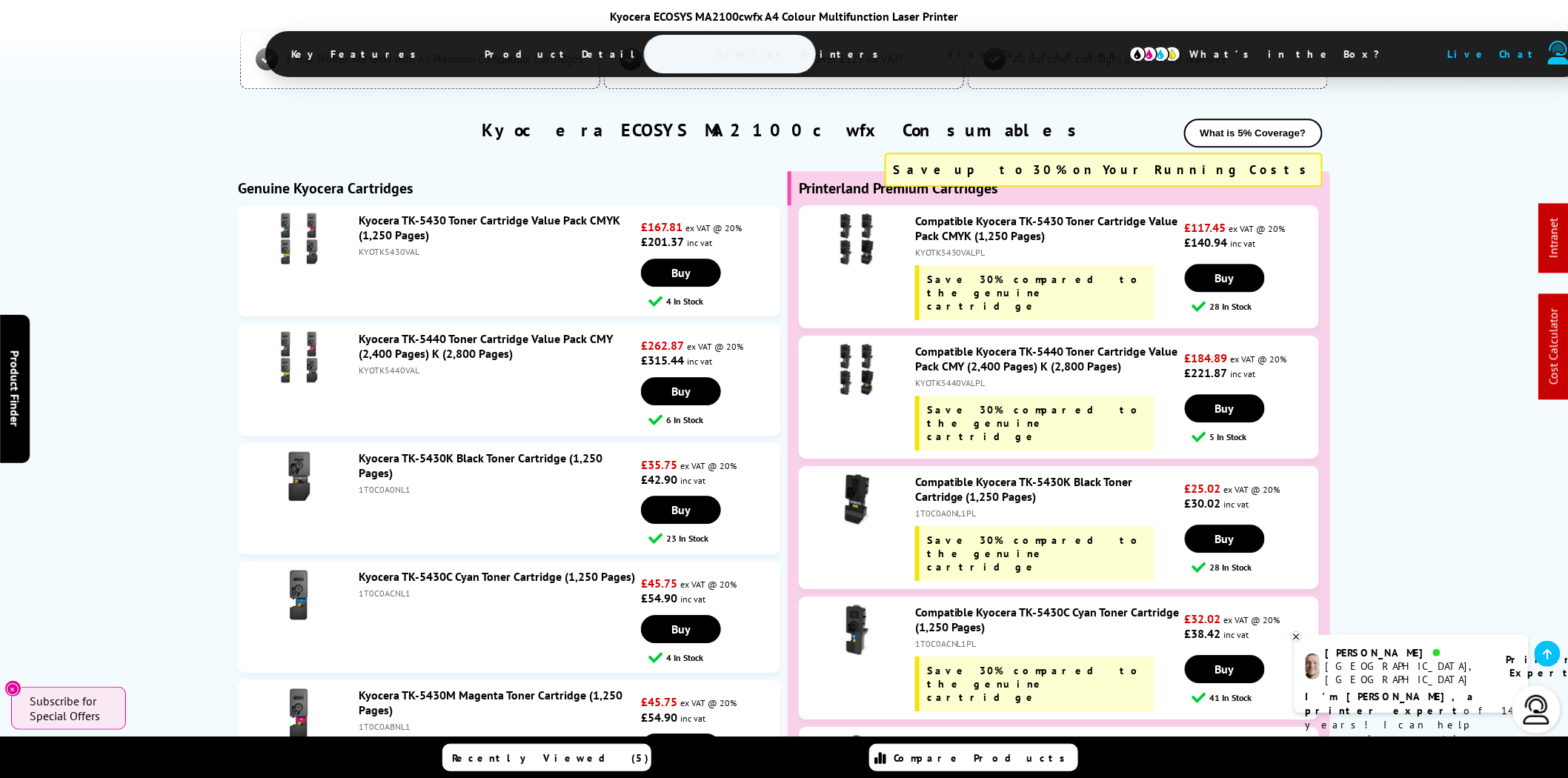
scroll to position [3845, 0]
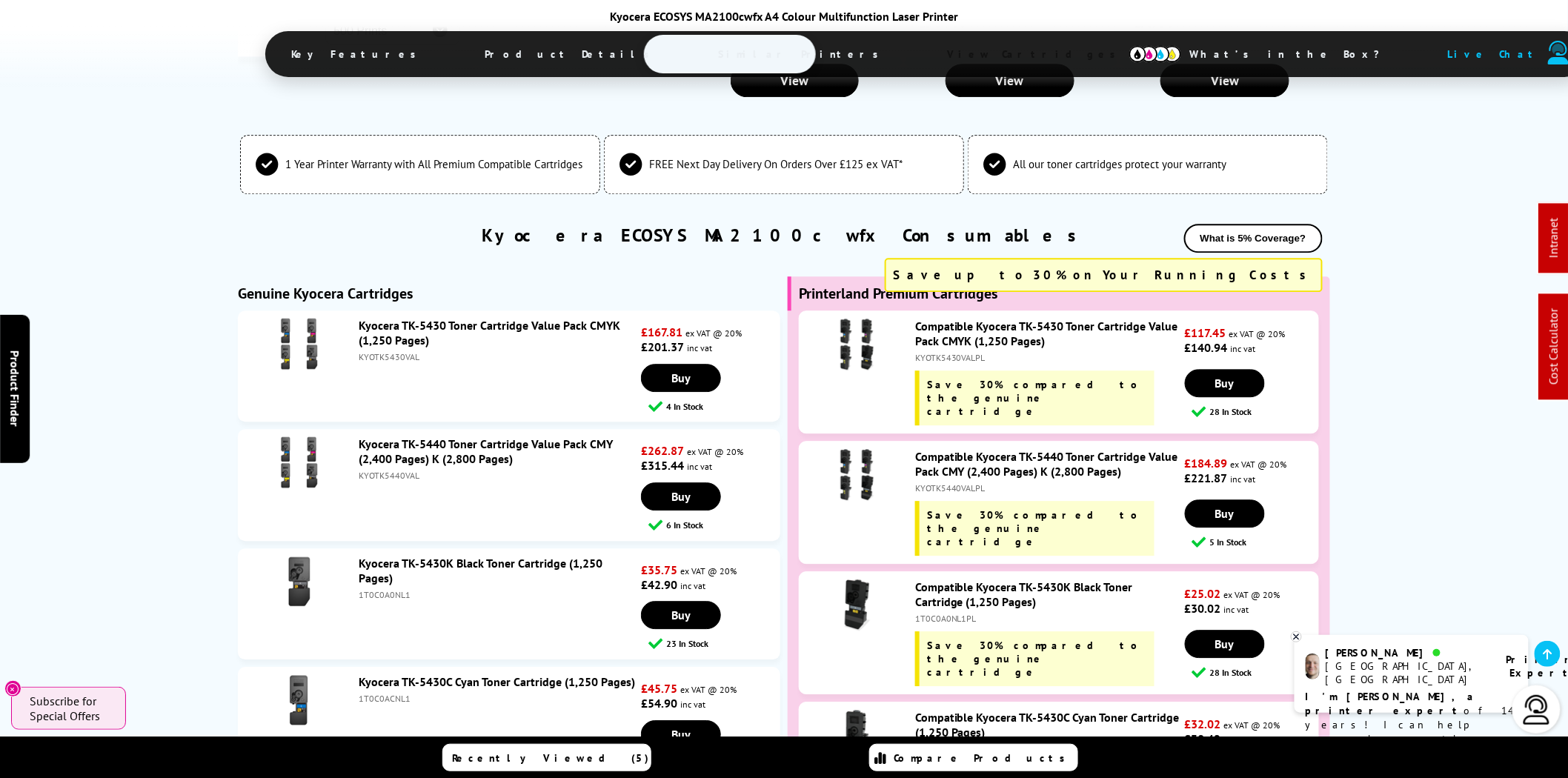
click at [952, 482] on div "KYOTK5440VALPL" at bounding box center [1048, 488] width 266 height 11
copy div "KYOTK5440VALPL"
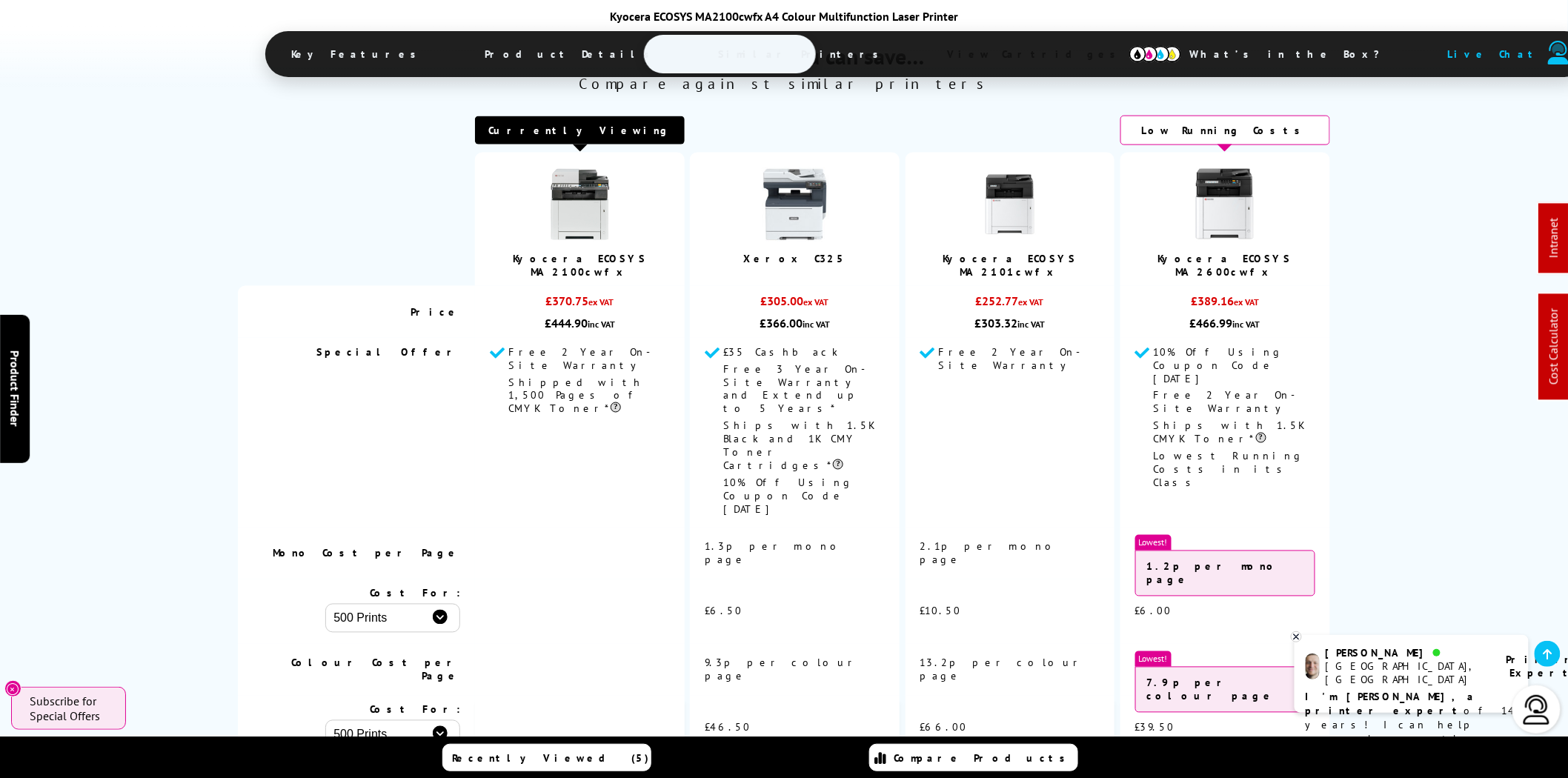
scroll to position [0, 0]
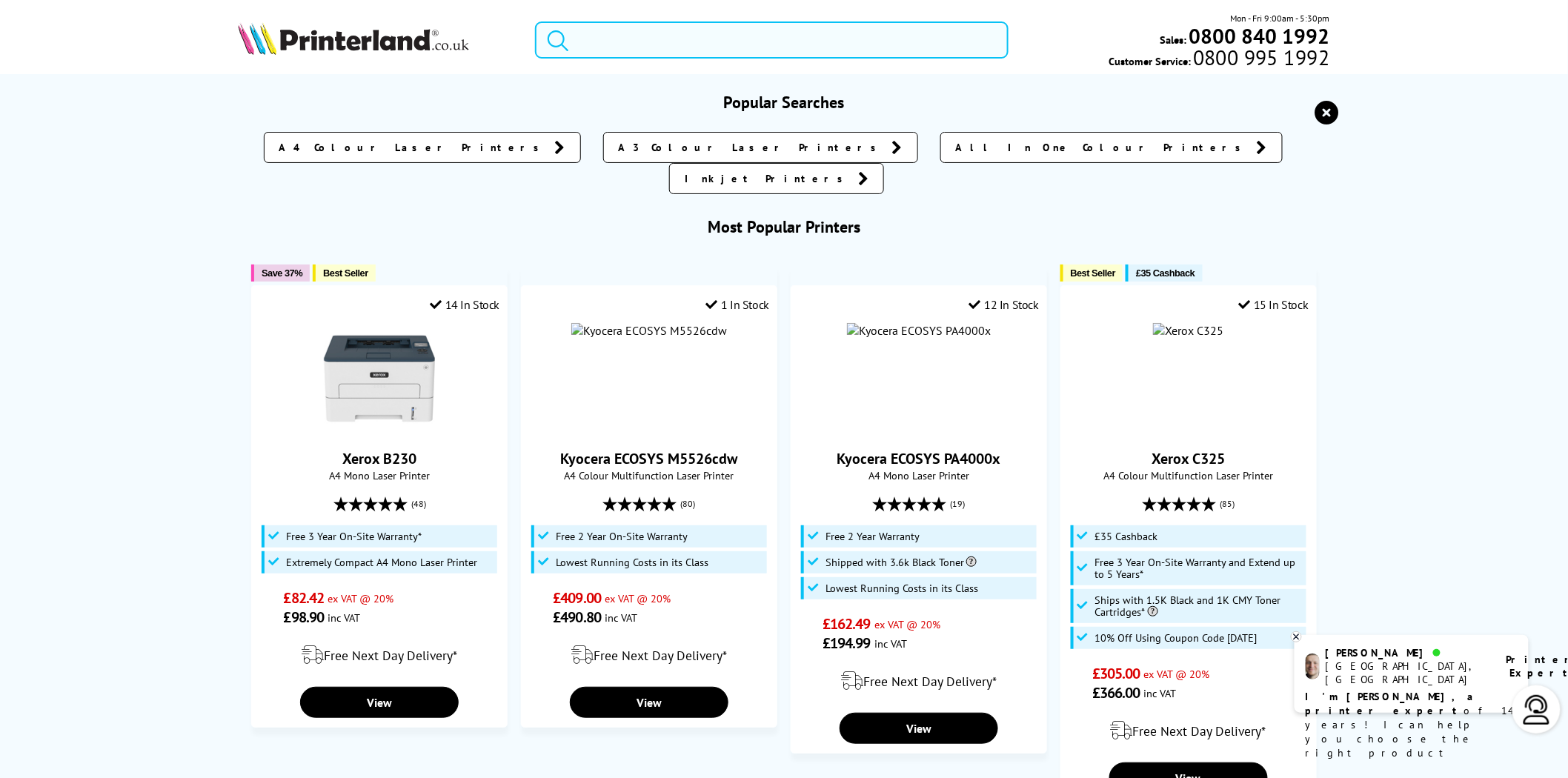
click at [790, 40] on input "search" at bounding box center [772, 40] width 474 height 37
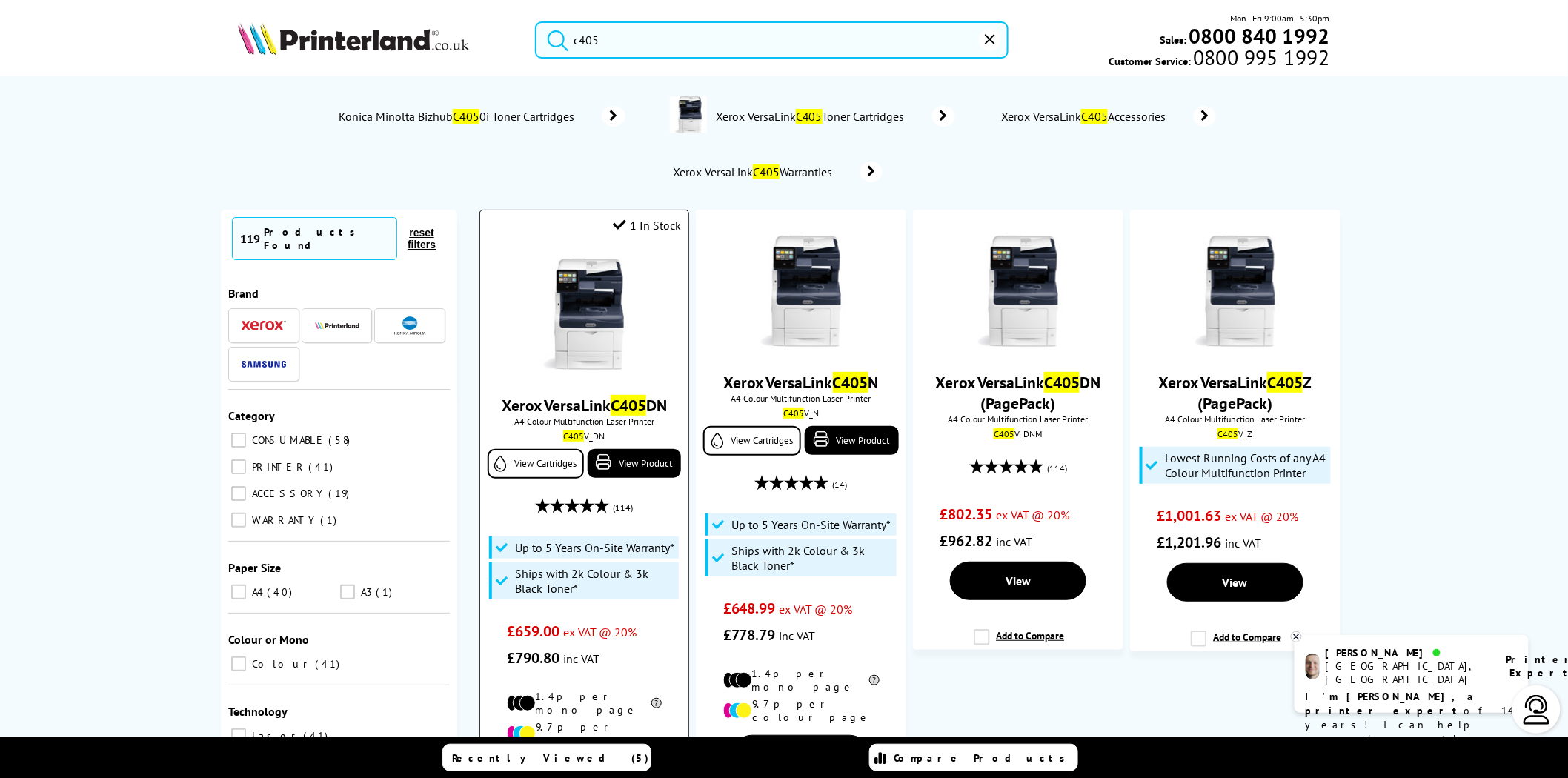
type input "c405"
click at [640, 304] on div at bounding box center [583, 316] width 193 height 114
click at [620, 304] on img at bounding box center [583, 314] width 111 height 111
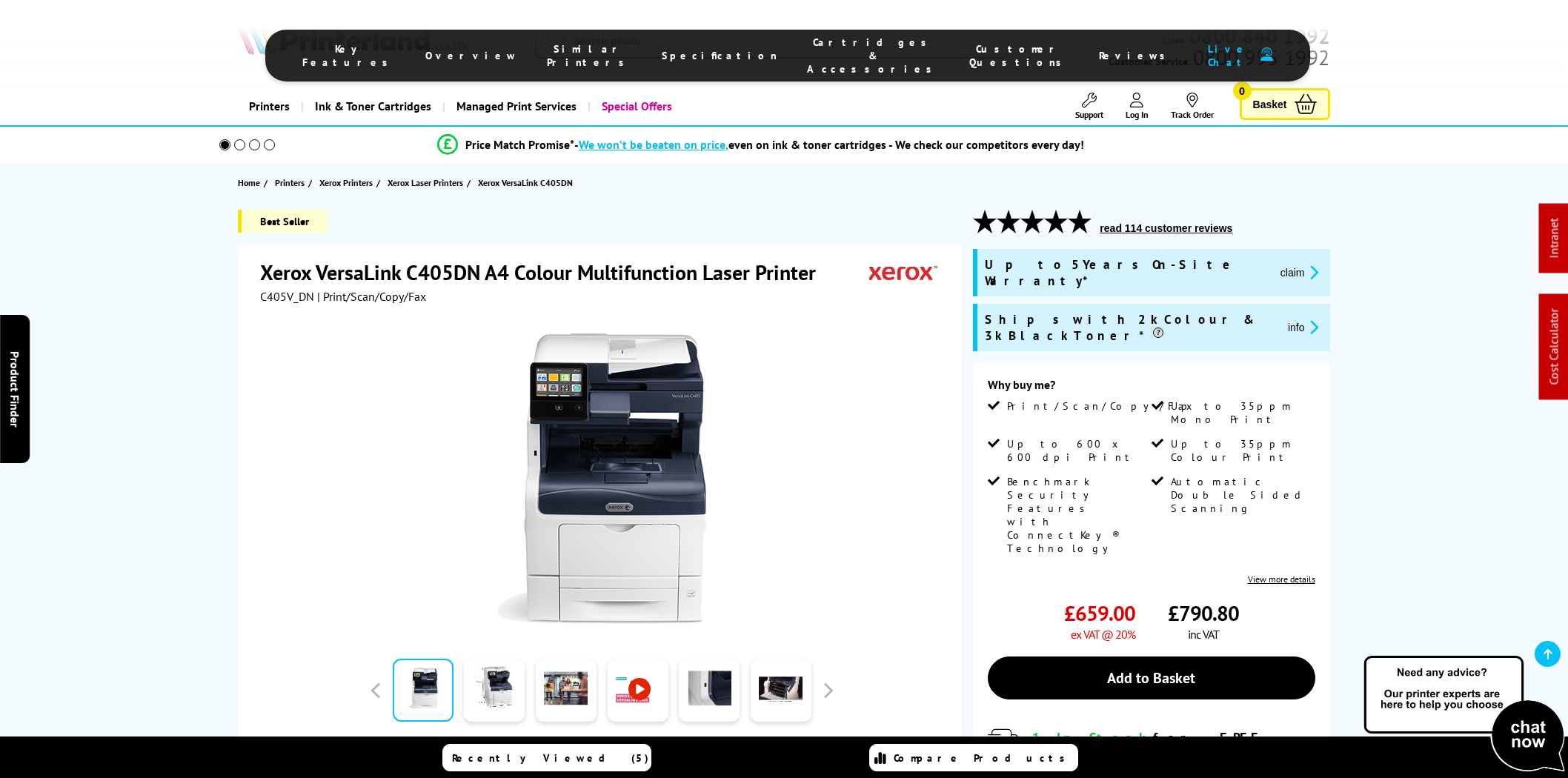
click at [807, 49] on span "Cartridges & Accessories" at bounding box center [873, 55] width 133 height 40
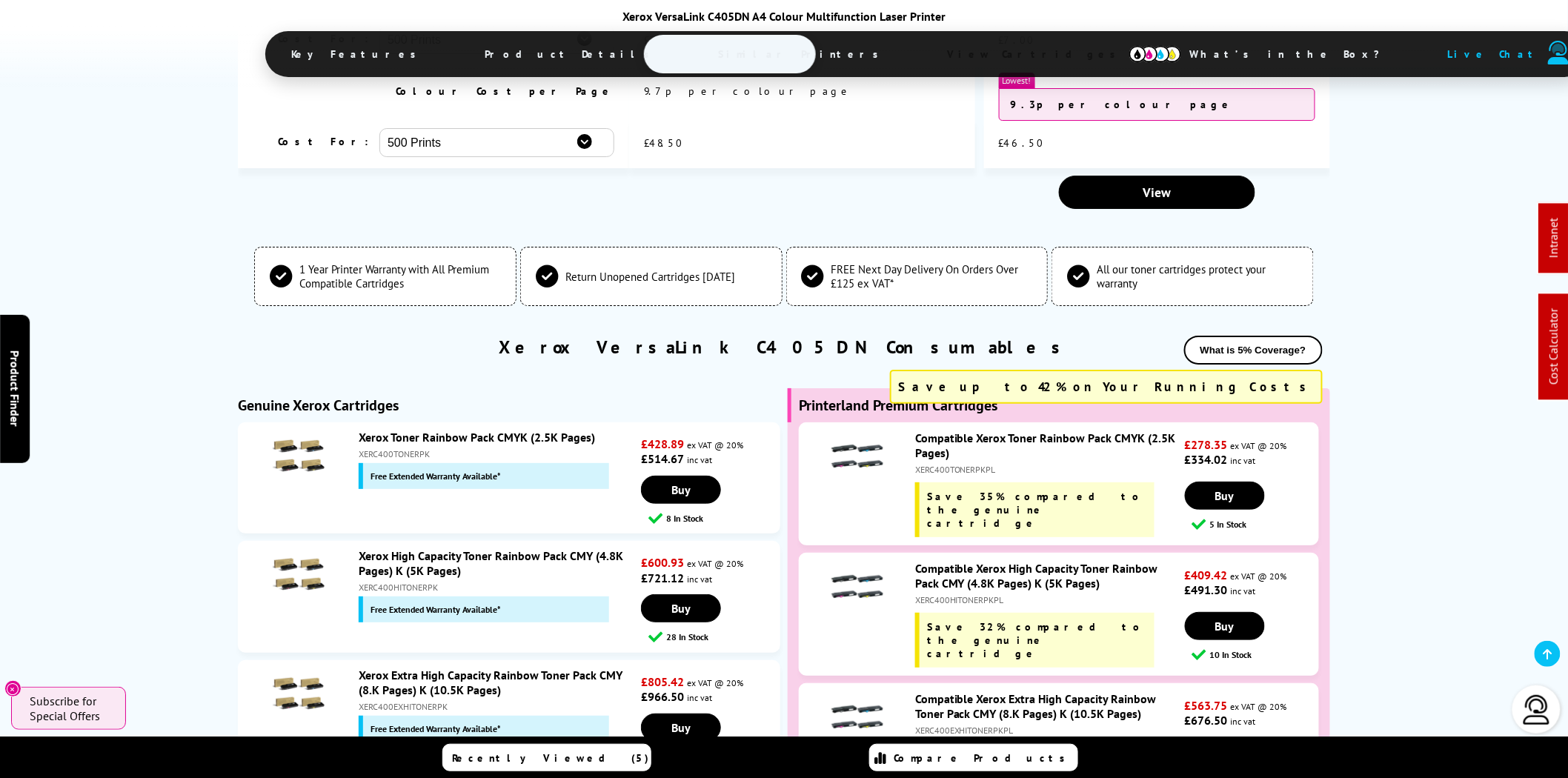
scroll to position [4642, 0]
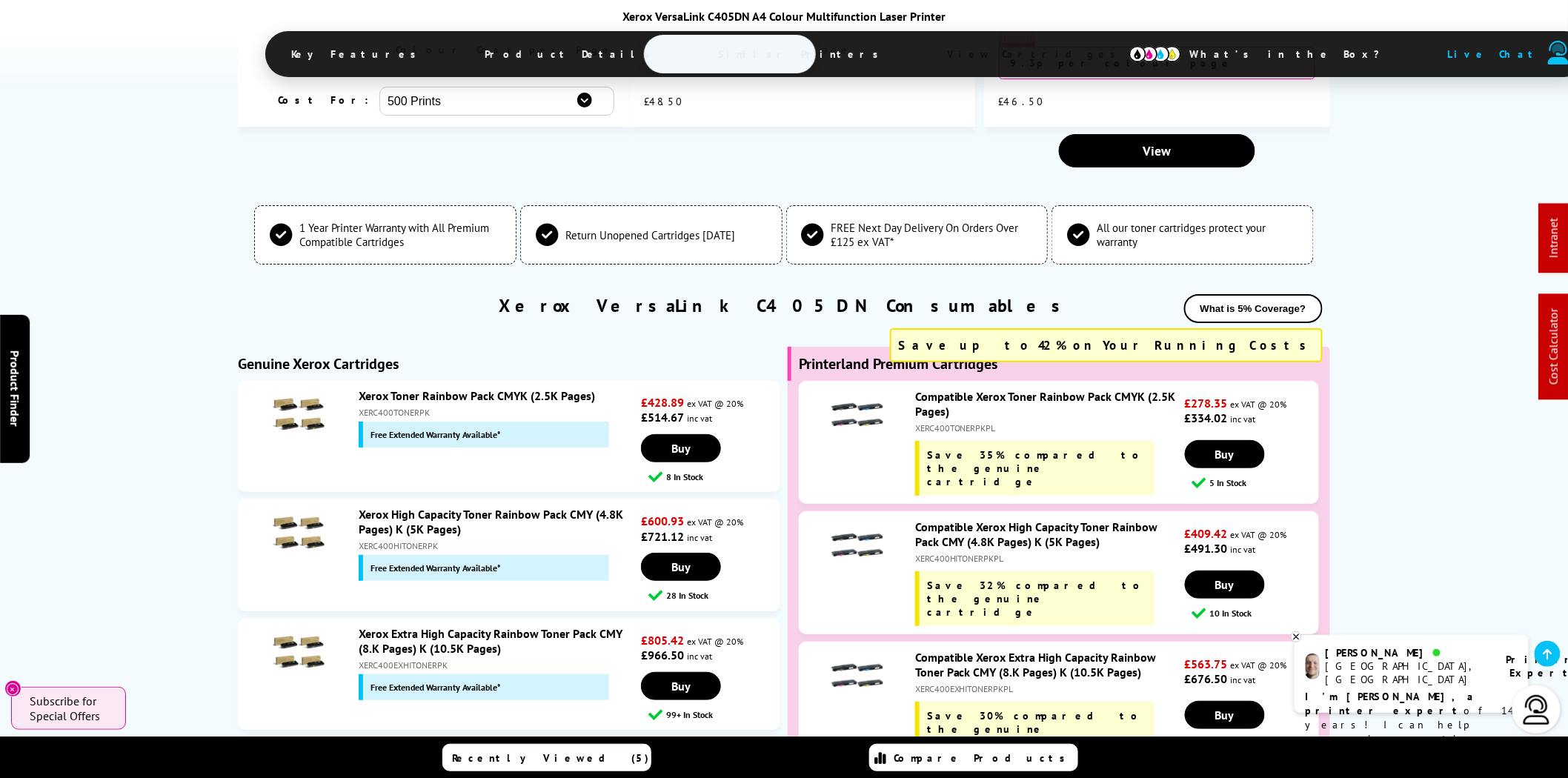
click at [396, 540] on div "XERC400HITONERPK" at bounding box center [498, 546] width 279 height 11
copy div "XERC400HITONERPK"
